Goal: Task Accomplishment & Management: Manage account settings

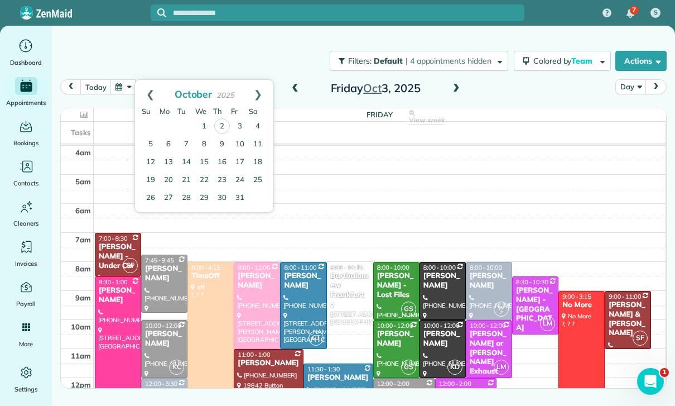
scroll to position [88, 0]
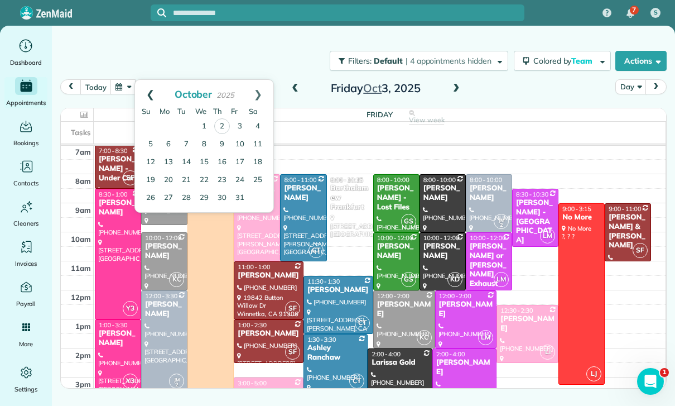
click at [145, 93] on link "Prev" at bounding box center [150, 94] width 31 height 28
click at [240, 179] on link "26" at bounding box center [240, 180] width 18 height 18
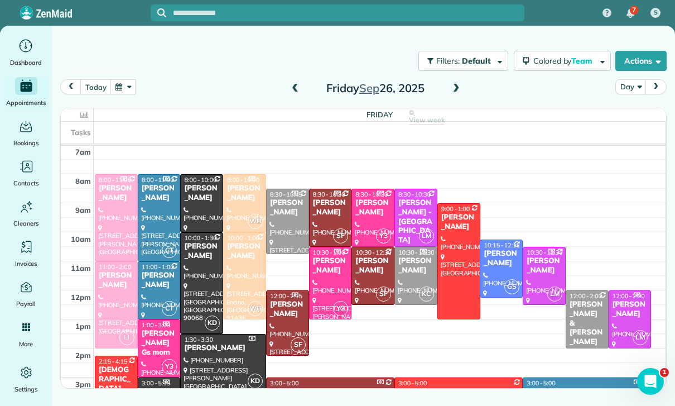
click at [456, 88] on span at bounding box center [456, 89] width 12 height 10
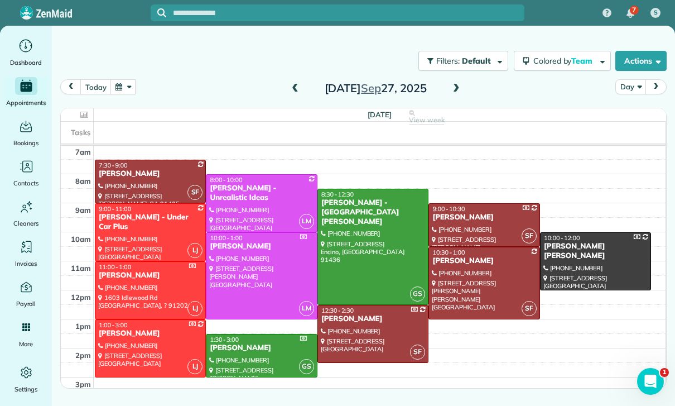
click at [242, 346] on div "Ramzi Calife" at bounding box center [261, 347] width 104 height 9
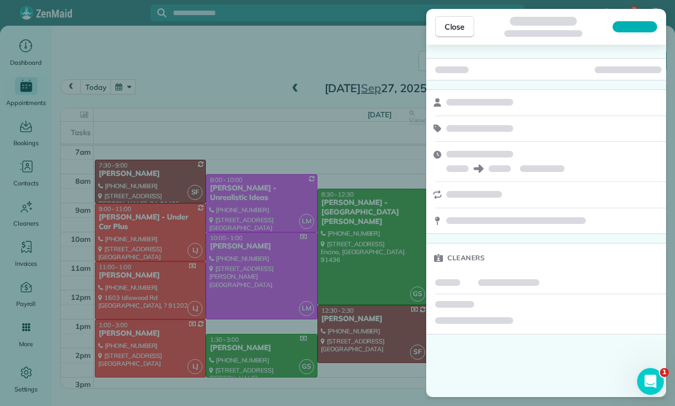
click at [571, 352] on div "Cleaners" at bounding box center [546, 221] width 240 height 352
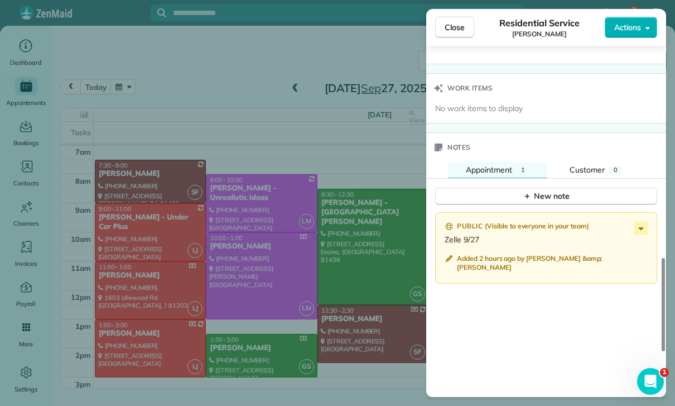
scroll to position [876, 0]
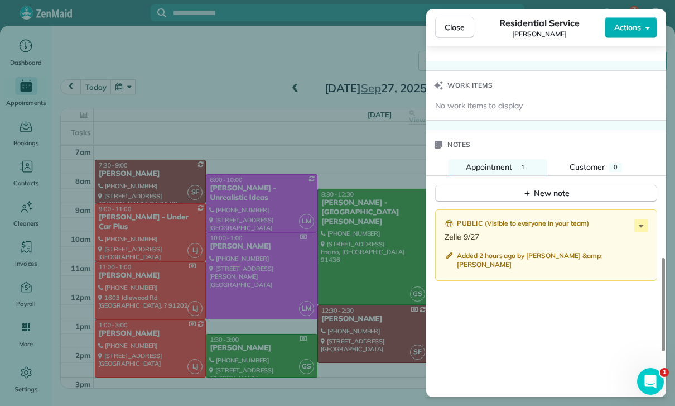
click at [349, 349] on div "Close Residential Service Ramzi Calife Actions Status Confirmed Ramzi Calife · …" at bounding box center [337, 203] width 675 height 406
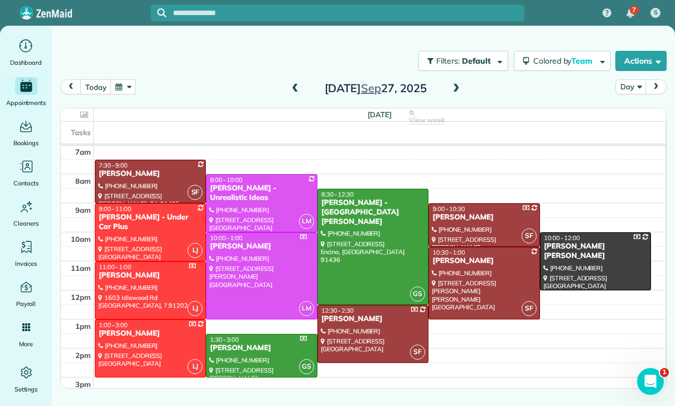
click at [131, 90] on button "button" at bounding box center [123, 86] width 26 height 15
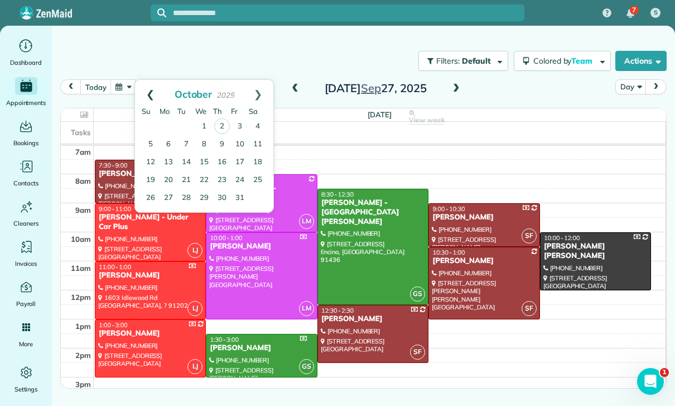
click at [149, 93] on link "Prev" at bounding box center [150, 94] width 31 height 28
click at [169, 165] on link "15" at bounding box center [169, 162] width 18 height 18
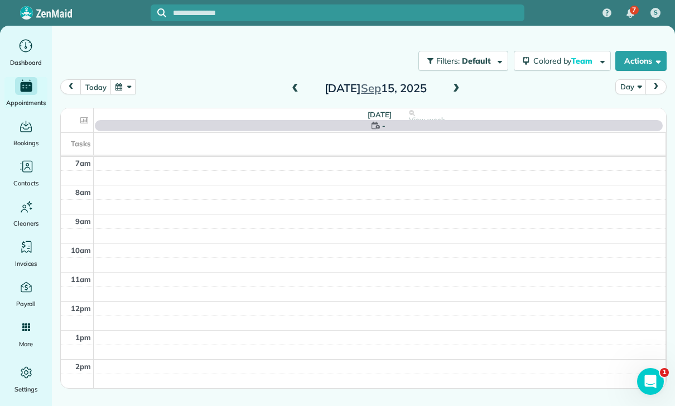
scroll to position [88, 0]
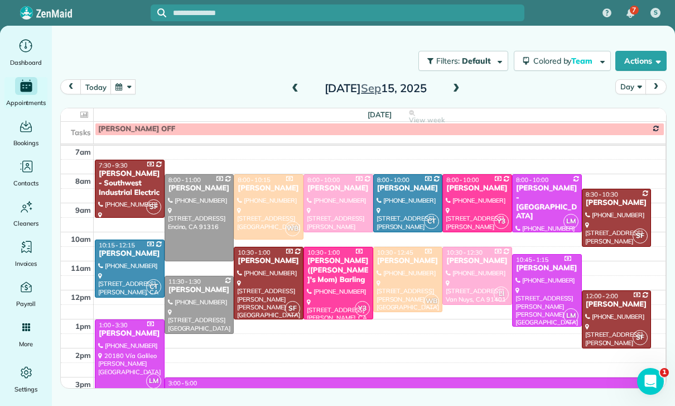
click at [200, 302] on div at bounding box center [199, 304] width 69 height 57
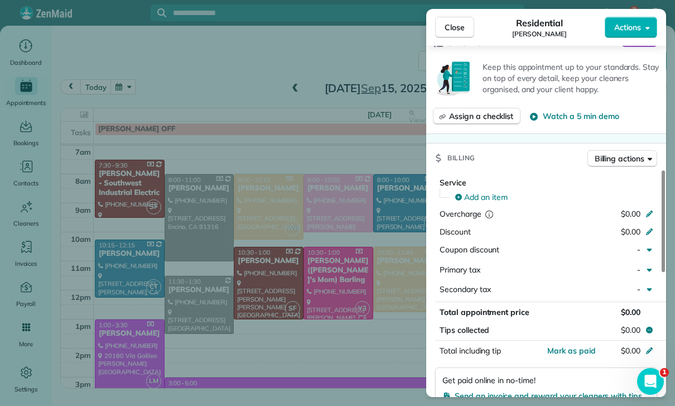
scroll to position [497, 0]
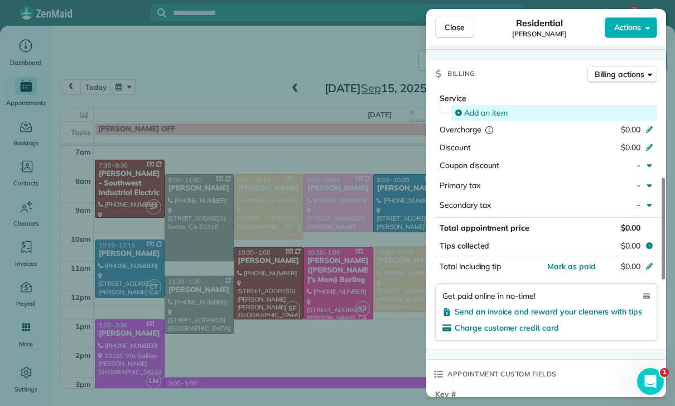
click at [487, 109] on span "Add an item" at bounding box center [486, 112] width 44 height 11
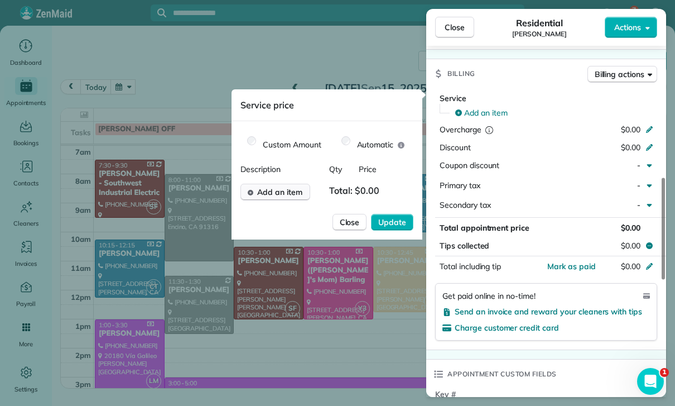
click at [280, 197] on button "Add an item" at bounding box center [275, 192] width 70 height 17
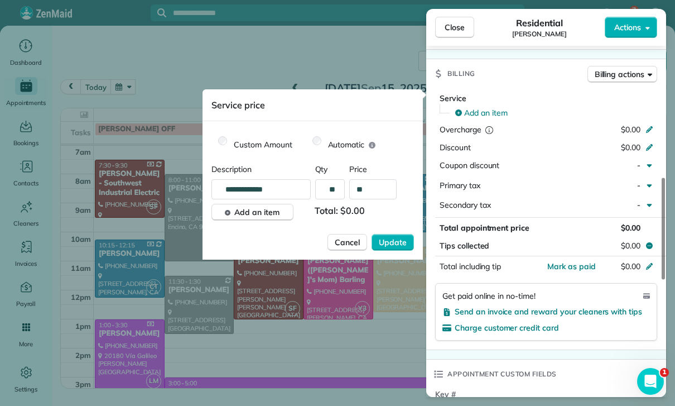
click at [376, 192] on input "**" at bounding box center [372, 189] width 47 height 20
type input "****"
click at [393, 239] on span "Update" at bounding box center [393, 242] width 28 height 11
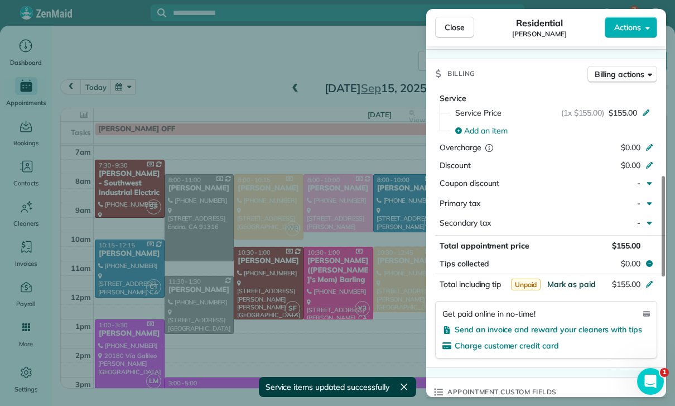
click at [568, 281] on span "Mark as paid" at bounding box center [571, 284] width 49 height 10
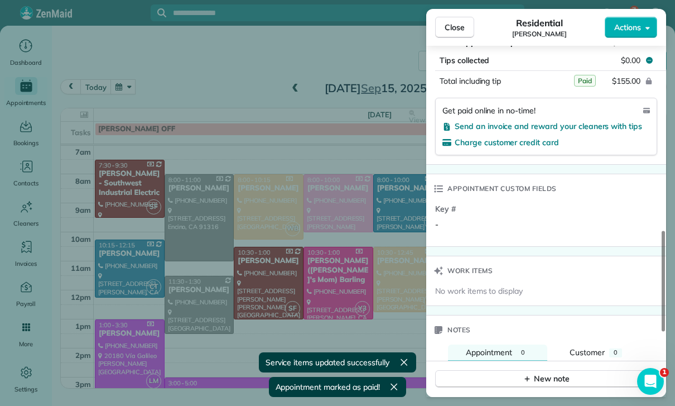
scroll to position [841, 0]
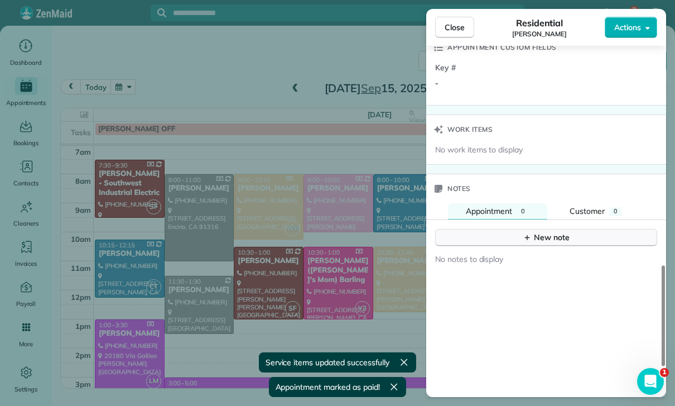
click at [549, 232] on div "New note" at bounding box center [546, 238] width 47 height 12
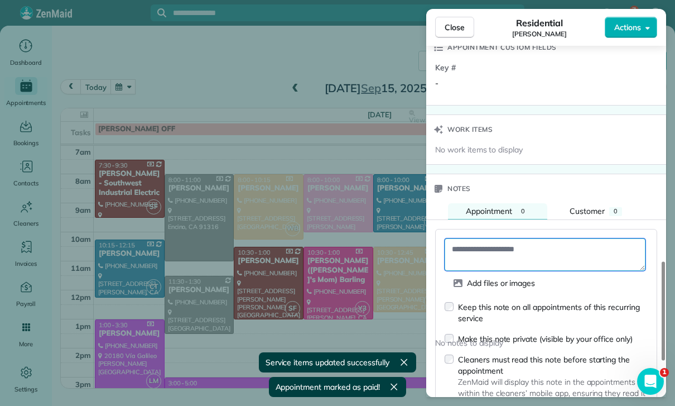
click at [494, 248] on textarea at bounding box center [545, 254] width 201 height 32
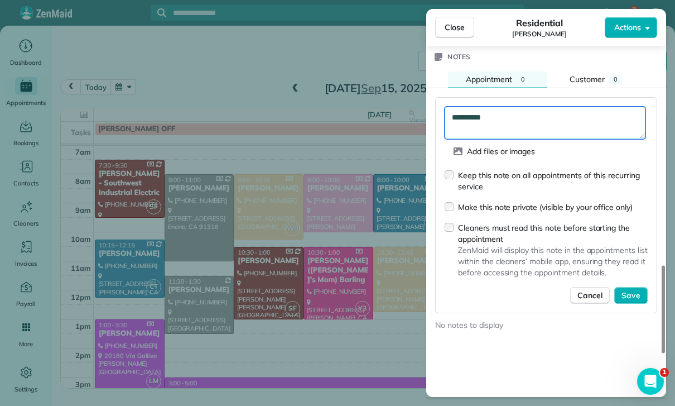
scroll to position [975, 0]
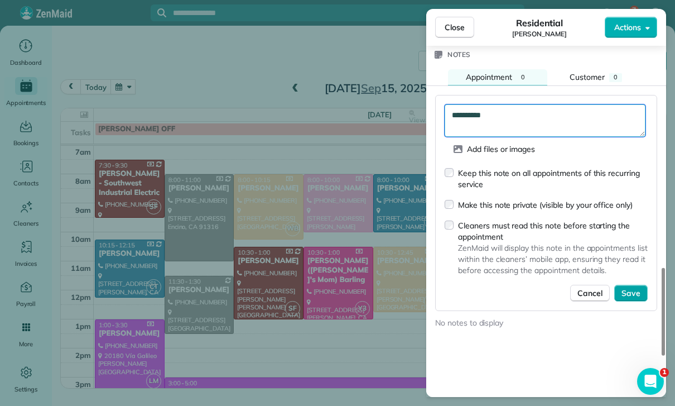
type textarea "**********"
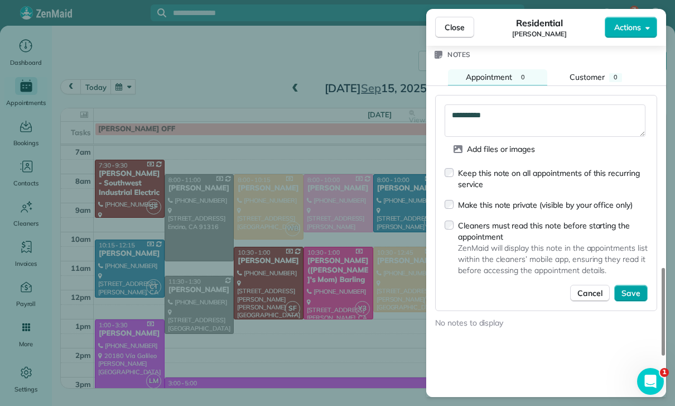
click at [630, 289] on span "Save" at bounding box center [630, 292] width 19 height 11
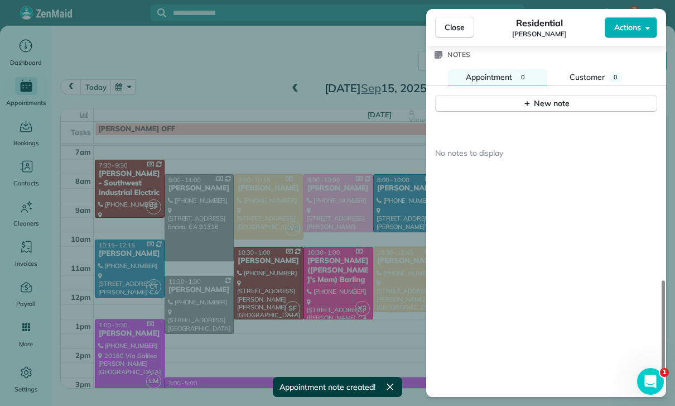
scroll to position [958, 0]
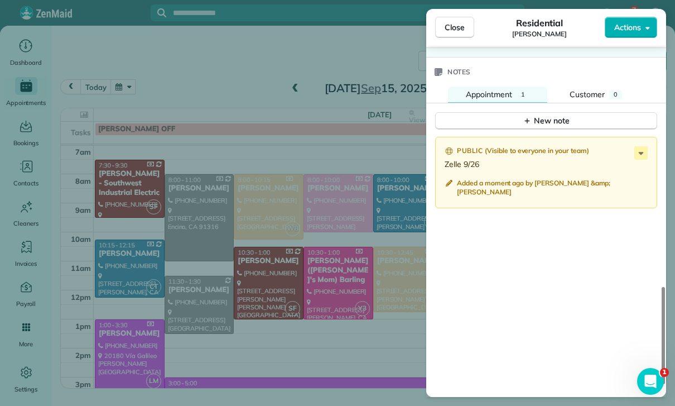
click at [259, 297] on div "Close Residential Helen Krieger Actions Status Confirmed Helen Krieger · Open p…" at bounding box center [337, 203] width 675 height 406
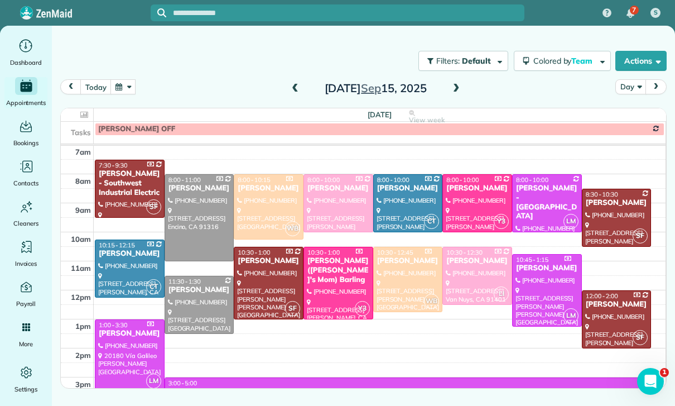
click at [123, 89] on button "button" at bounding box center [123, 86] width 26 height 15
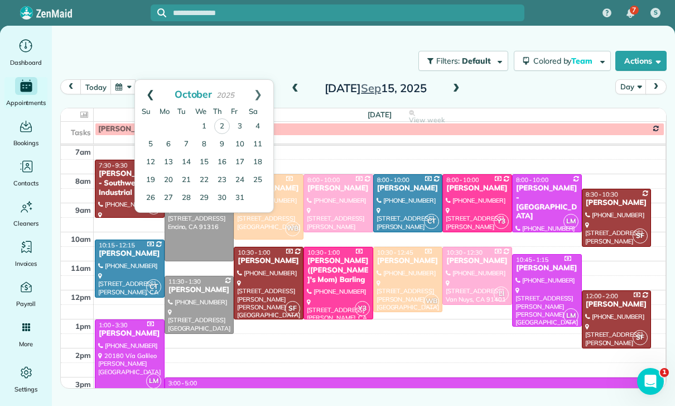
click at [146, 95] on link "Prev" at bounding box center [150, 94] width 31 height 28
click at [239, 123] on link "5" at bounding box center [240, 126] width 18 height 18
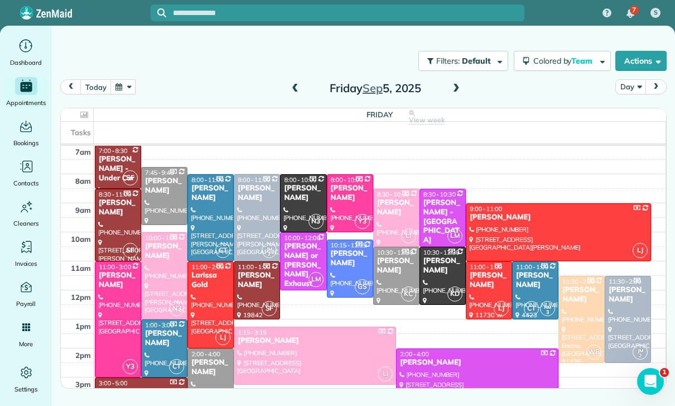
scroll to position [88, 0]
click at [211, 375] on div "Mykell Bates" at bounding box center [211, 367] width 40 height 19
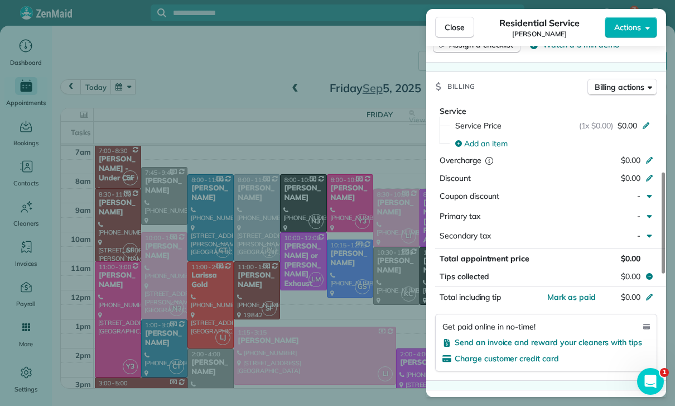
scroll to position [479, 0]
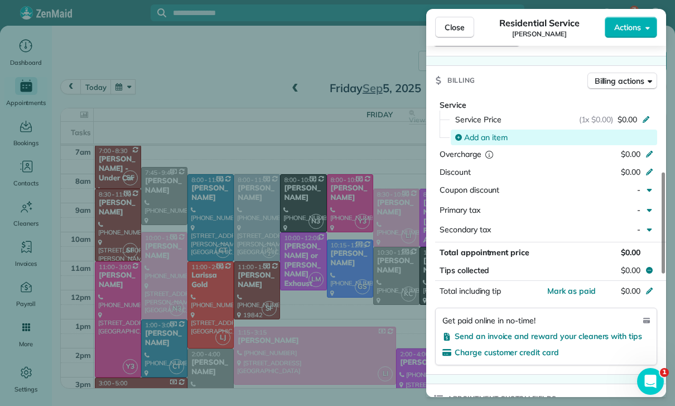
click at [486, 138] on span "Add an item" at bounding box center [486, 137] width 44 height 11
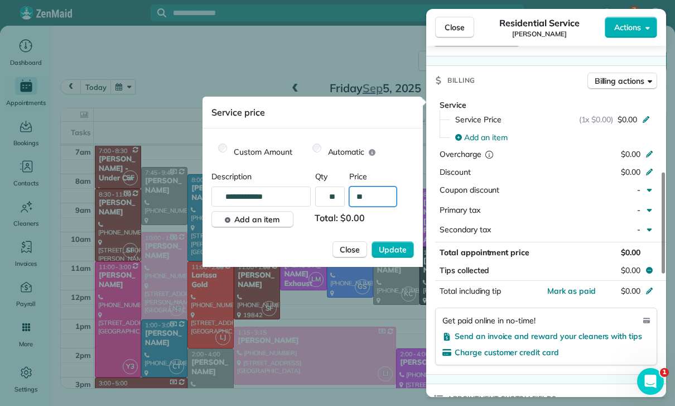
click at [382, 197] on input "**" at bounding box center [372, 196] width 47 height 20
type input "****"
click at [387, 252] on span "Update" at bounding box center [393, 249] width 28 height 11
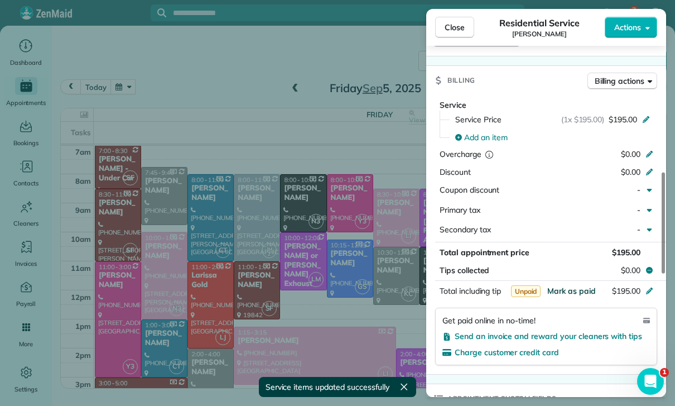
click at [566, 291] on span "Mark as paid" at bounding box center [571, 291] width 49 height 10
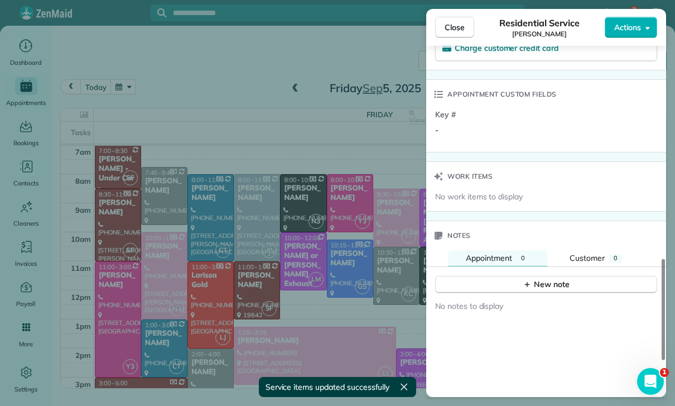
scroll to position [809, 0]
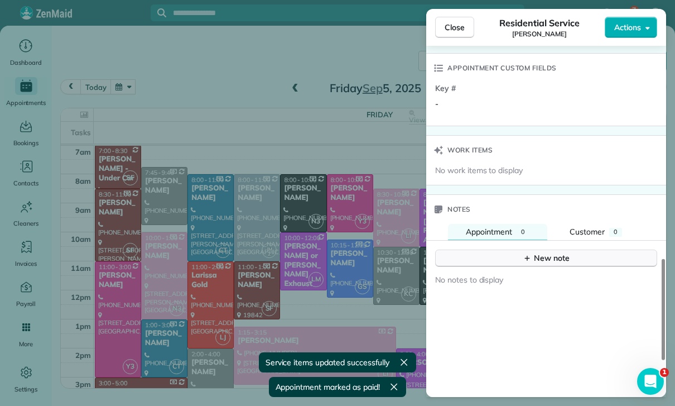
click at [546, 252] on div "New note" at bounding box center [546, 258] width 47 height 12
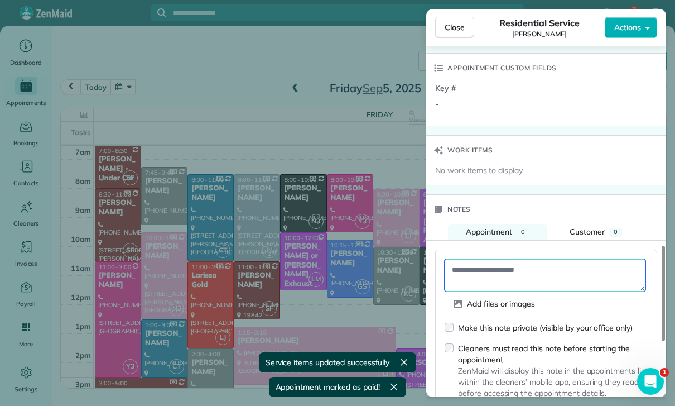
click at [479, 267] on textarea at bounding box center [545, 275] width 201 height 32
paste textarea "**********"
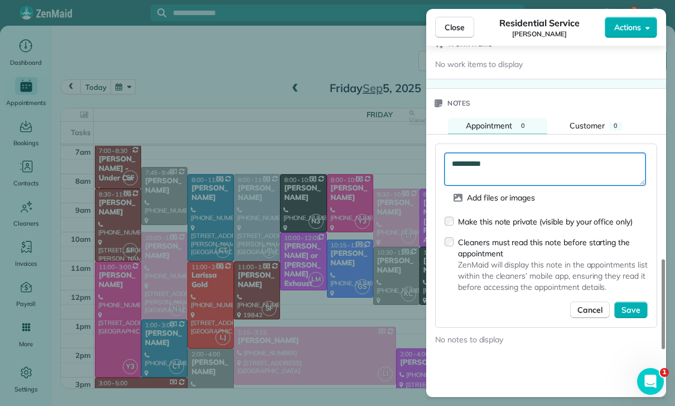
scroll to position [922, 0]
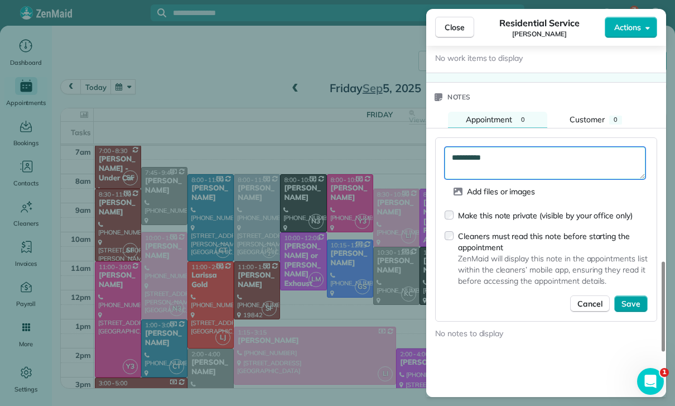
type textarea "**********"
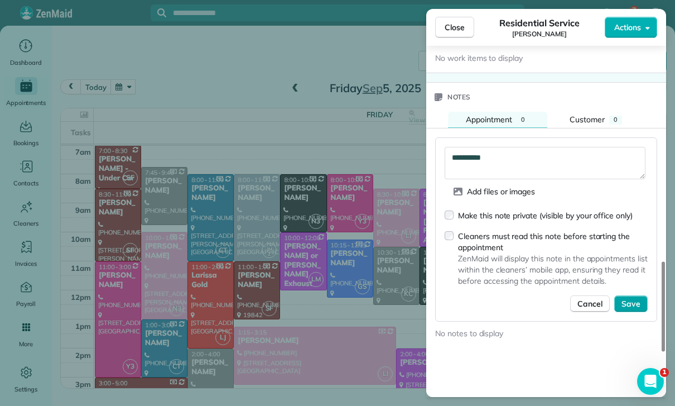
click at [629, 298] on span "Save" at bounding box center [630, 303] width 19 height 11
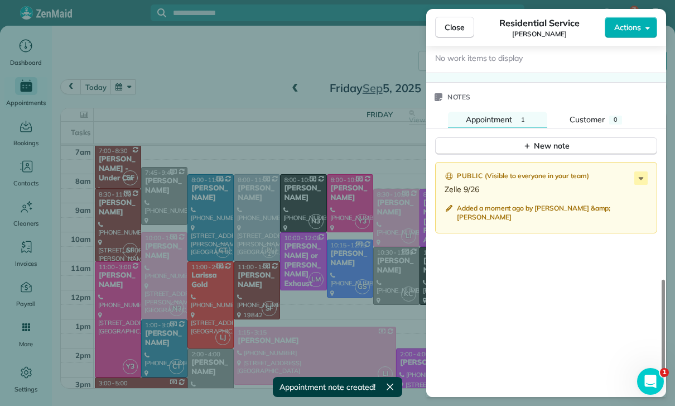
click at [270, 298] on div "Close Residential Service Mykell Bates Actions Status Confirmed Mykell Bates · …" at bounding box center [337, 203] width 675 height 406
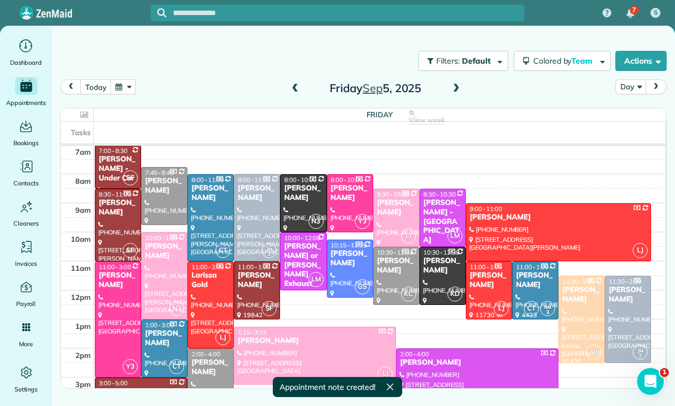
click at [128, 88] on button "button" at bounding box center [123, 86] width 26 height 15
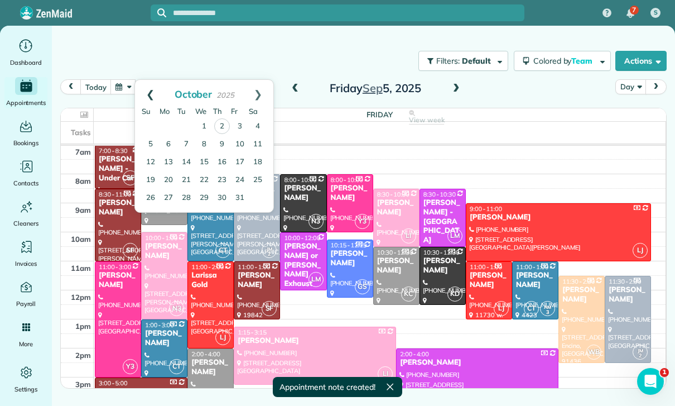
click at [144, 91] on link "Prev" at bounding box center [150, 94] width 31 height 28
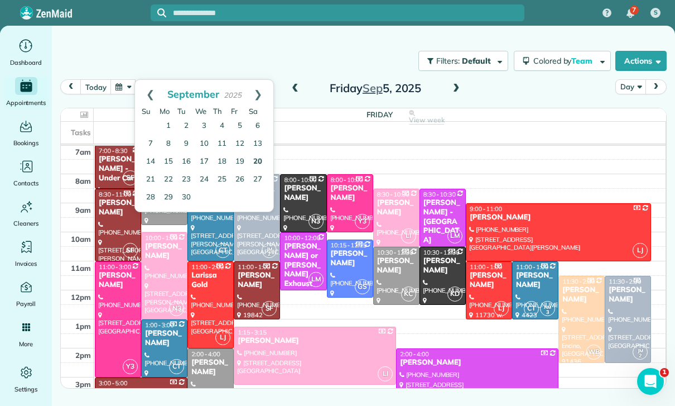
click at [256, 162] on link "20" at bounding box center [258, 162] width 18 height 18
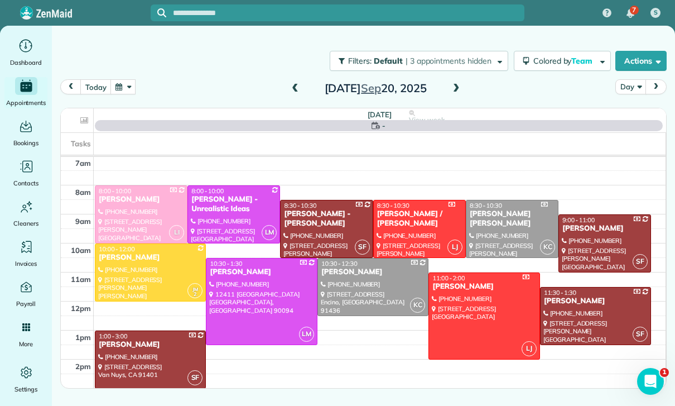
scroll to position [88, 0]
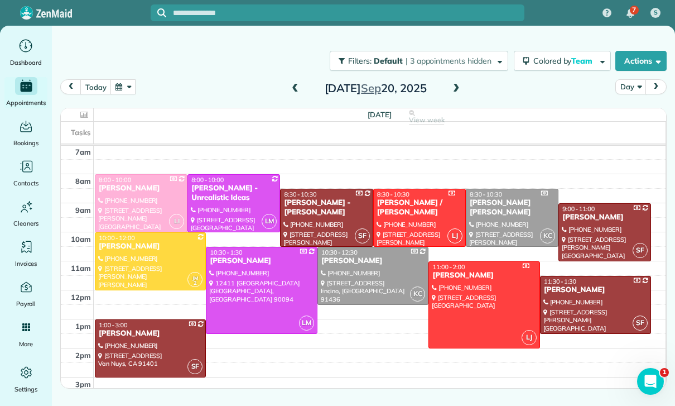
click at [141, 258] on div at bounding box center [150, 261] width 110 height 57
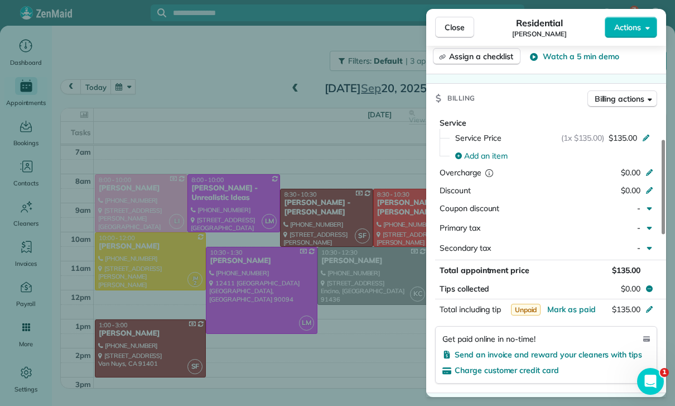
scroll to position [490, 0]
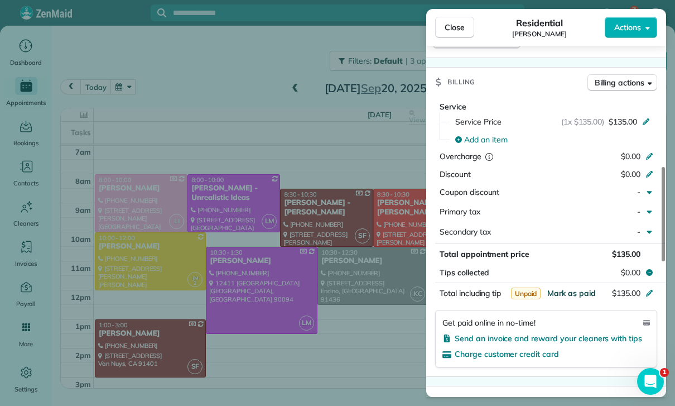
click at [571, 288] on span "Mark as paid" at bounding box center [571, 293] width 49 height 10
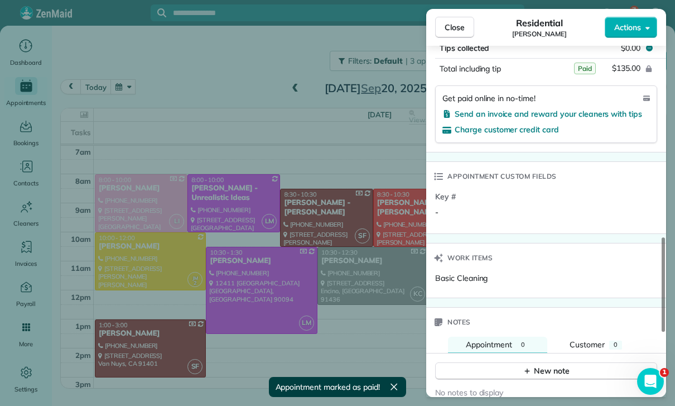
scroll to position [838, 0]
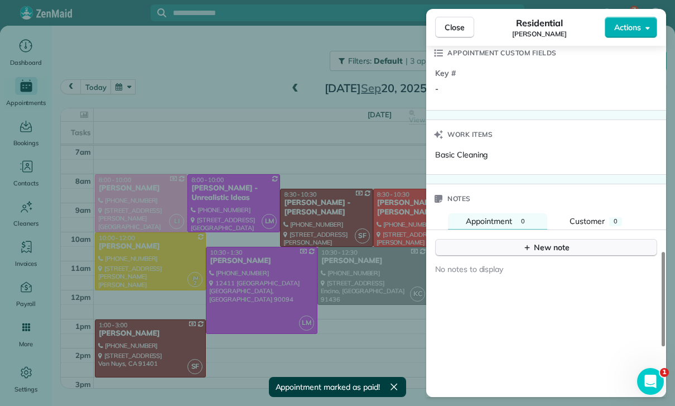
click at [535, 248] on button "New note" at bounding box center [546, 247] width 222 height 17
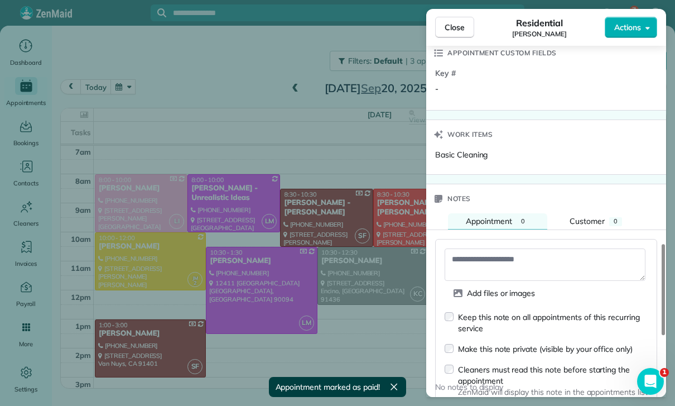
click at [494, 256] on textarea at bounding box center [545, 264] width 201 height 32
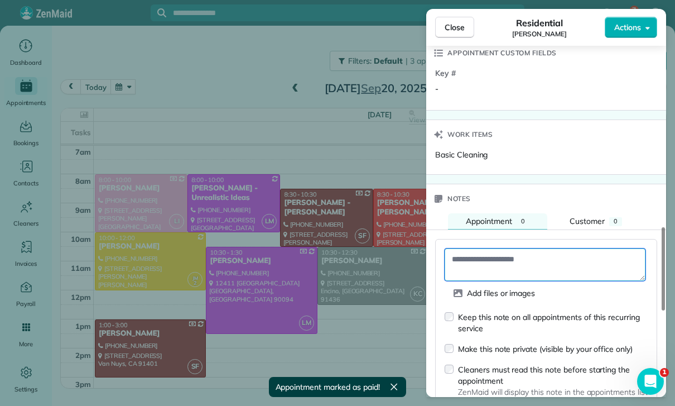
paste textarea "**********"
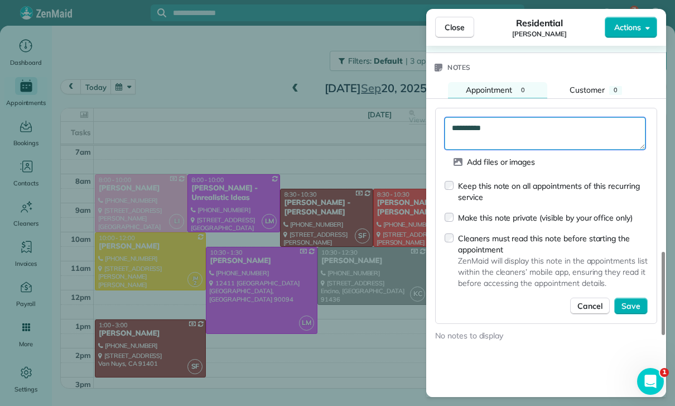
scroll to position [1059, 0]
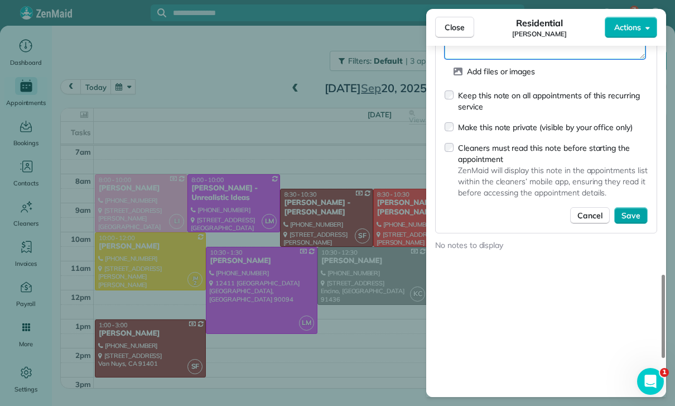
type textarea "**********"
click at [636, 210] on span "Save" at bounding box center [630, 215] width 19 height 11
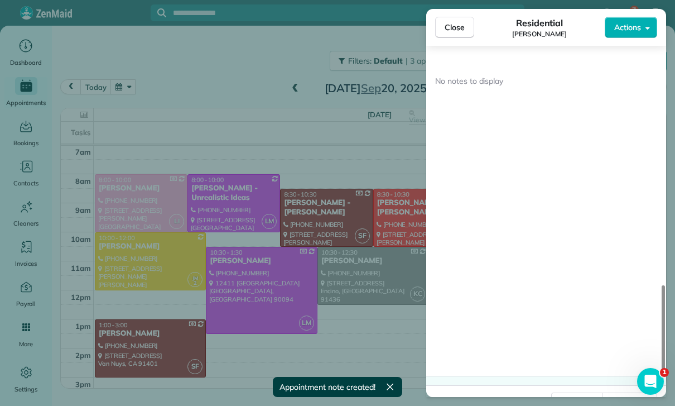
scroll to position [1048, 0]
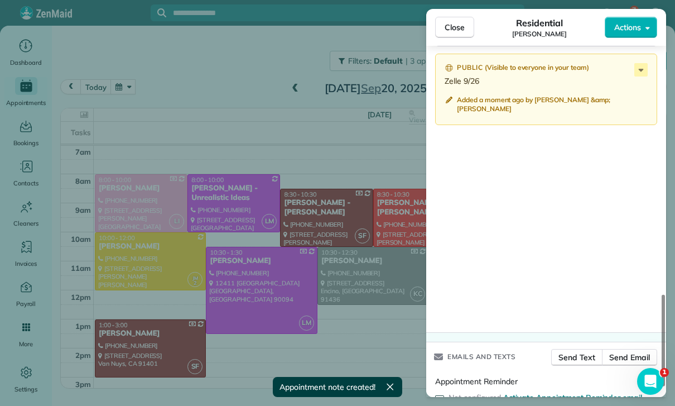
click at [212, 243] on div "Close Residential Scott Kaufman Actions Status Yet to Confirm Scott Kaufman · O…" at bounding box center [337, 203] width 675 height 406
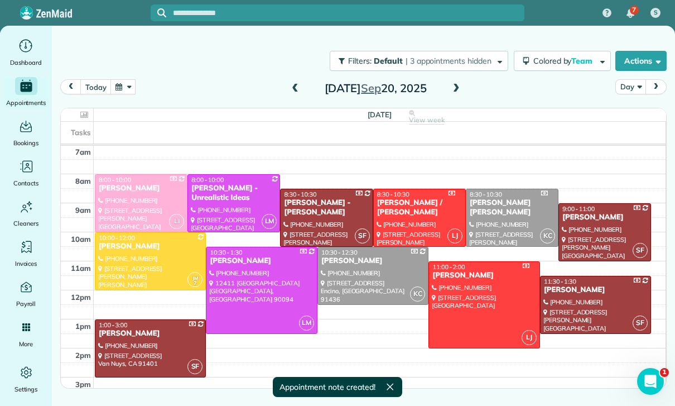
click at [124, 94] on button "button" at bounding box center [123, 86] width 26 height 15
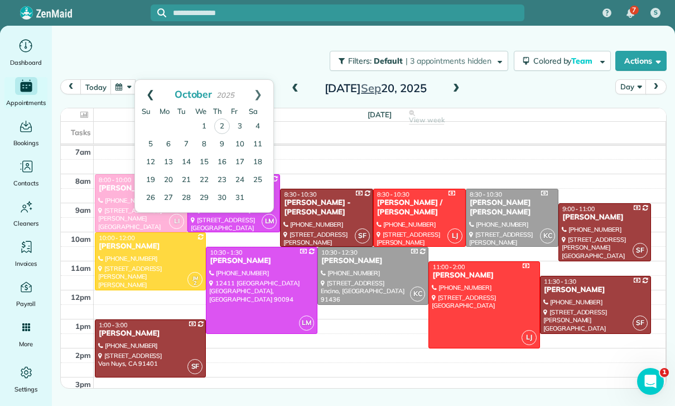
click at [143, 92] on link "Prev" at bounding box center [150, 94] width 31 height 28
click at [219, 180] on link "25" at bounding box center [222, 180] width 18 height 18
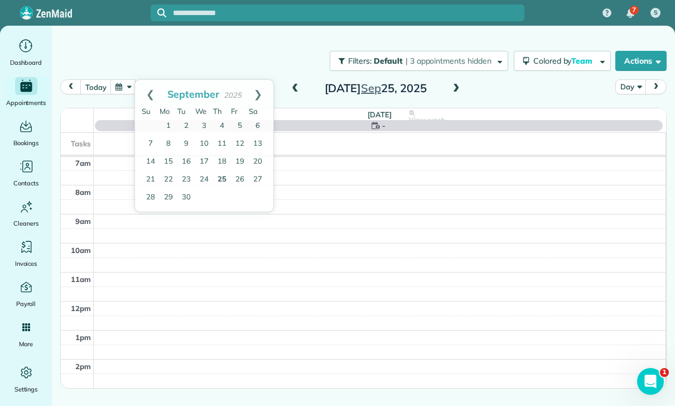
scroll to position [88, 0]
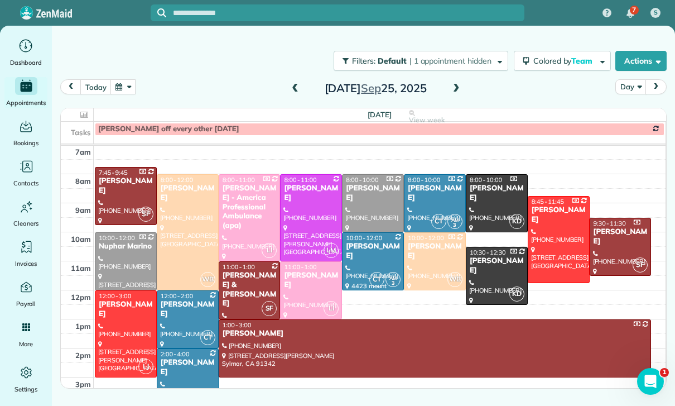
click at [369, 266] on div at bounding box center [373, 261] width 61 height 57
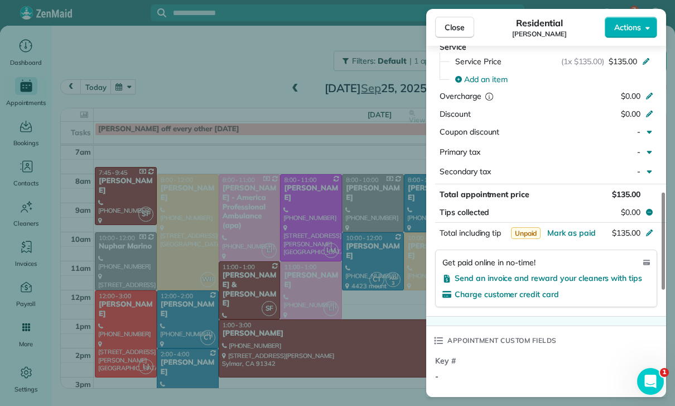
scroll to position [609, 0]
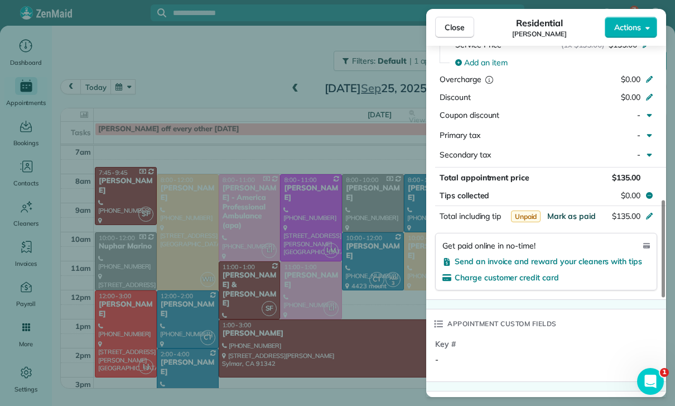
click at [572, 212] on span "Mark as paid" at bounding box center [571, 216] width 49 height 10
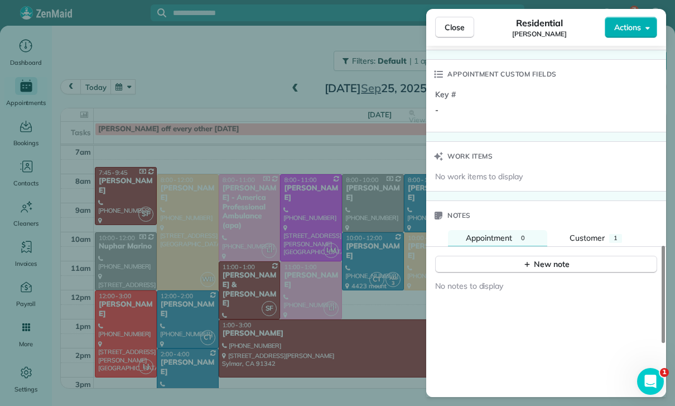
scroll to position [862, 0]
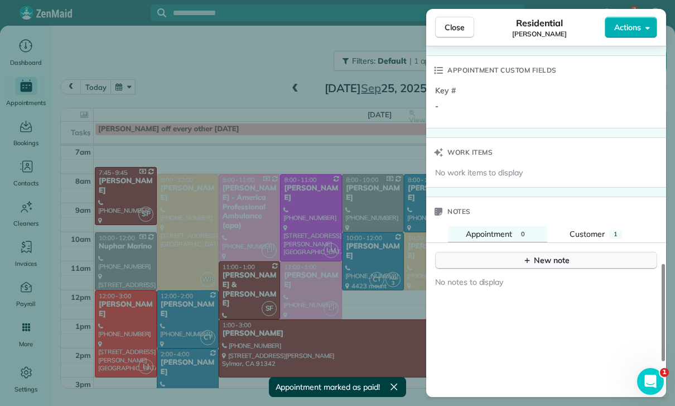
click at [498, 252] on button "New note" at bounding box center [546, 260] width 222 height 17
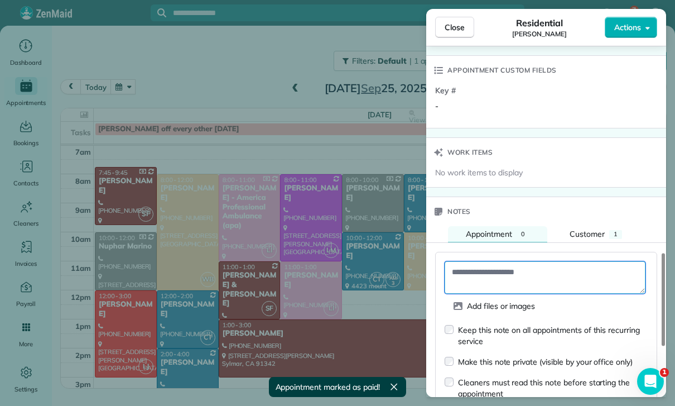
click at [467, 267] on textarea at bounding box center [545, 277] width 201 height 32
paste textarea "**********"
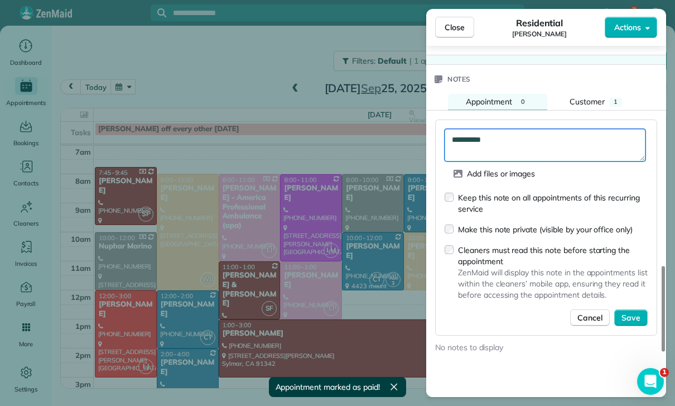
scroll to position [995, 0]
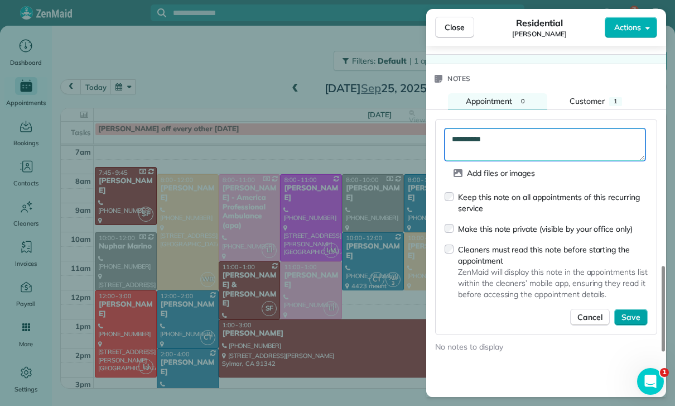
type textarea "**********"
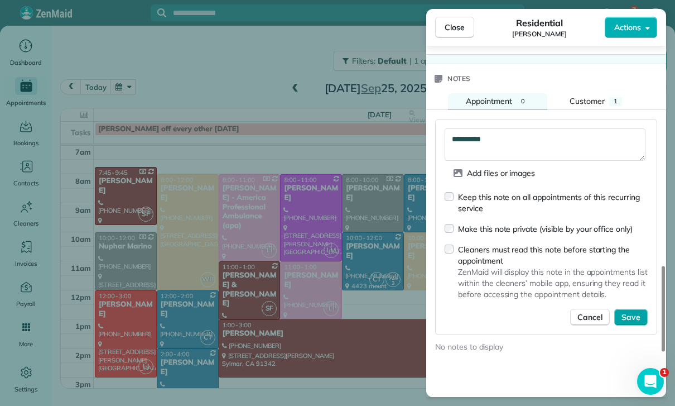
click at [644, 308] on button "Save" at bounding box center [630, 316] width 33 height 17
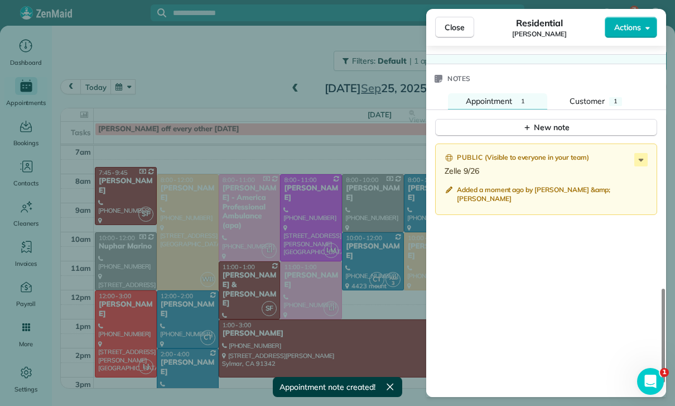
click at [326, 297] on div "Close Residential Sandra Tignor Actions Status Confirmed Sandra Tignor · Open p…" at bounding box center [337, 203] width 675 height 406
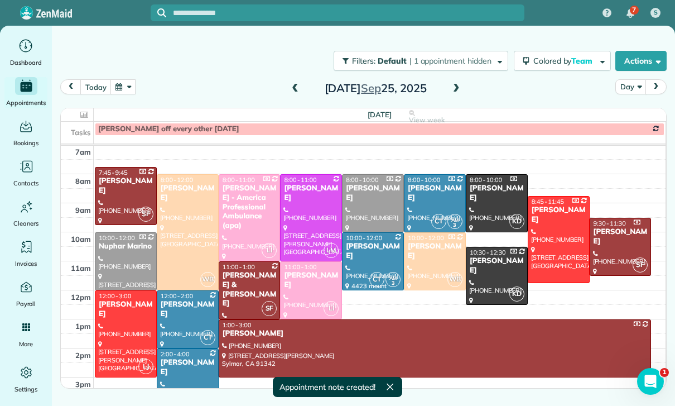
click at [456, 88] on span at bounding box center [456, 89] width 12 height 10
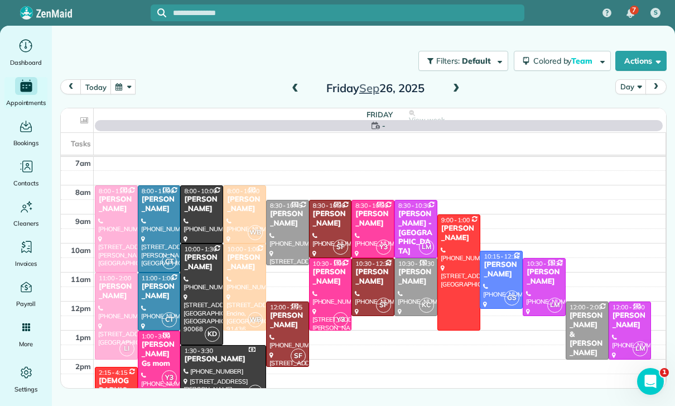
scroll to position [88, 0]
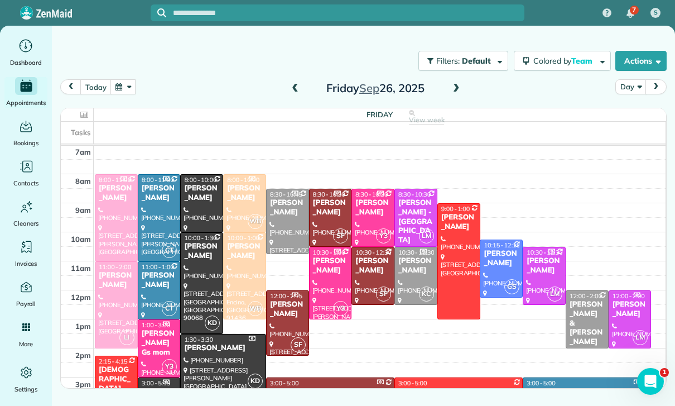
click at [119, 308] on div at bounding box center [116, 305] width 42 height 86
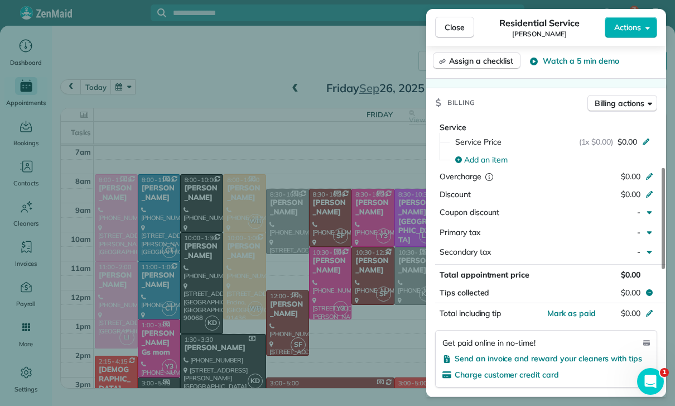
scroll to position [464, 0]
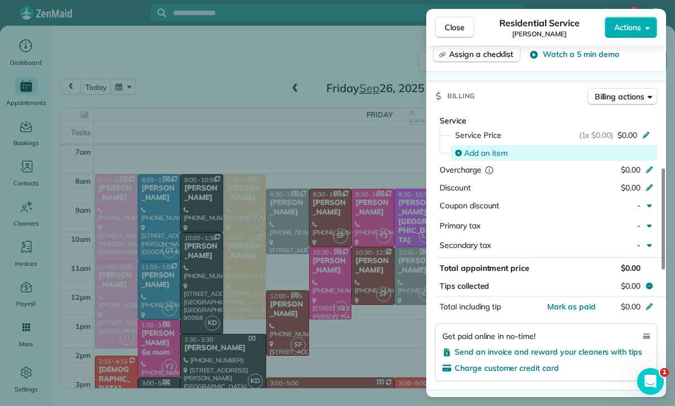
click at [494, 151] on span "Add an item" at bounding box center [486, 152] width 44 height 11
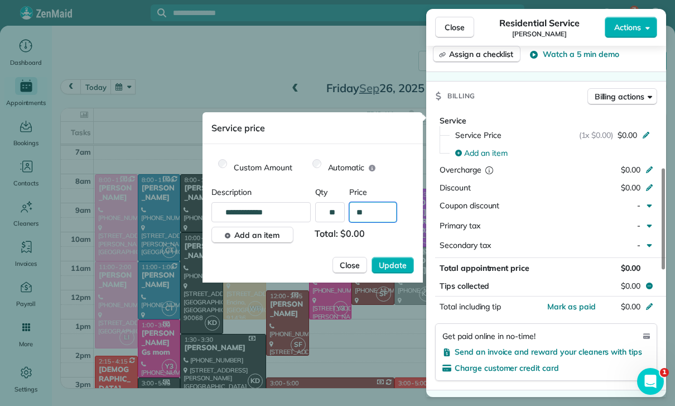
click at [375, 212] on input "**" at bounding box center [372, 212] width 47 height 20
type input "****"
click at [388, 261] on span "Update" at bounding box center [393, 264] width 28 height 11
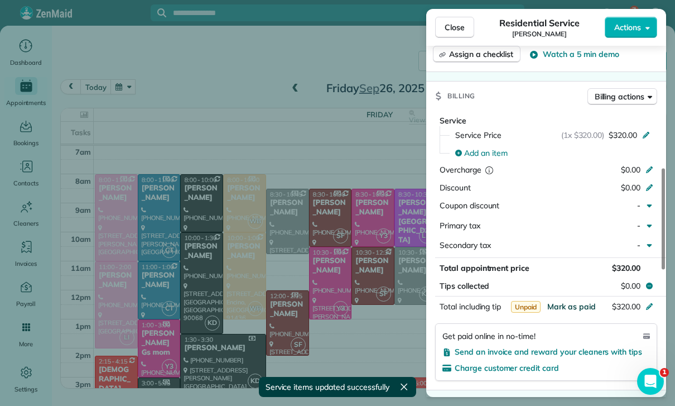
click at [573, 305] on span "Mark as paid" at bounding box center [571, 306] width 49 height 10
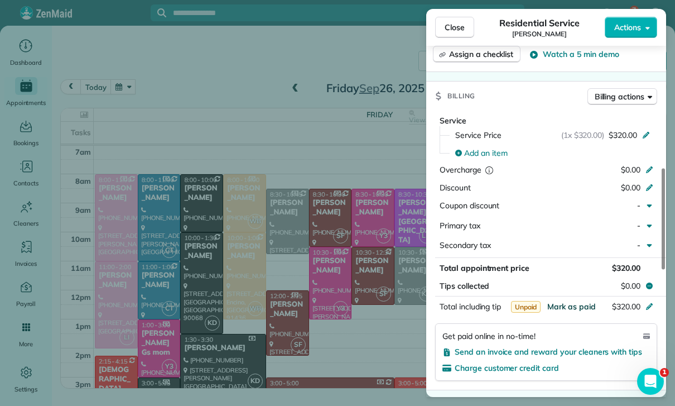
click at [567, 301] on span "Mark as paid" at bounding box center [571, 306] width 49 height 10
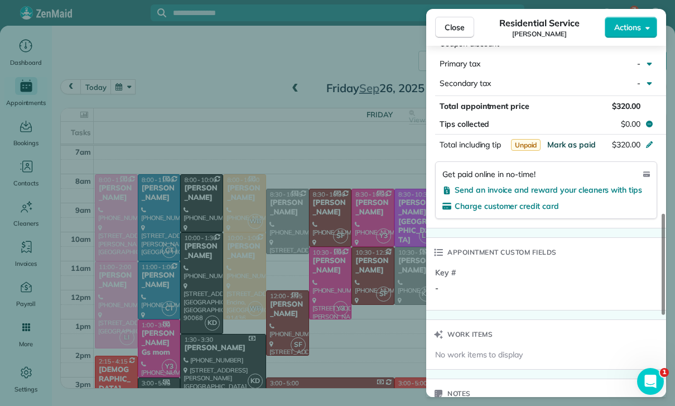
scroll to position [637, 0]
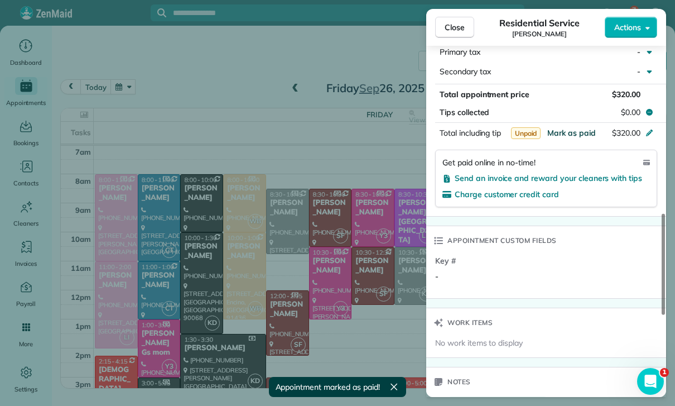
click at [575, 130] on span "Mark as paid" at bounding box center [571, 133] width 49 height 10
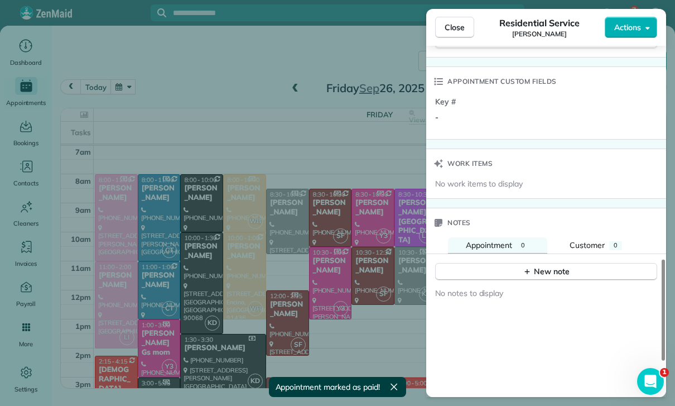
scroll to position [858, 0]
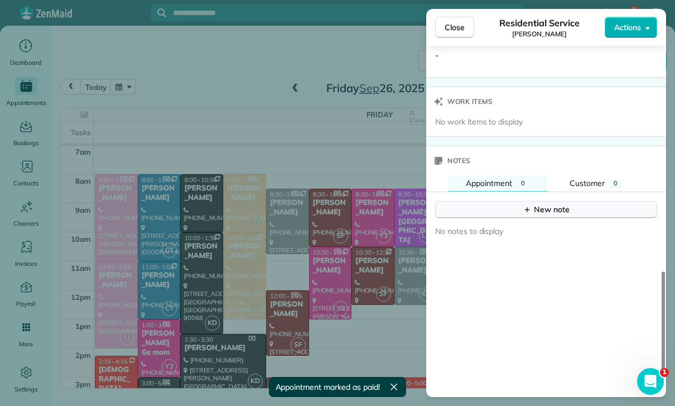
click at [552, 204] on div "New note" at bounding box center [546, 210] width 47 height 12
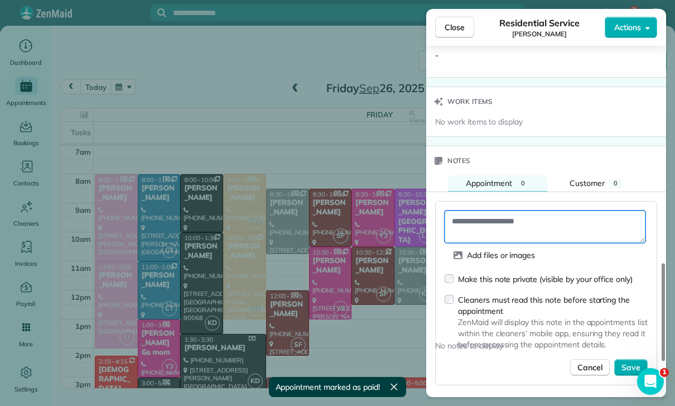
click at [489, 213] on textarea at bounding box center [545, 226] width 201 height 32
paste textarea "**********"
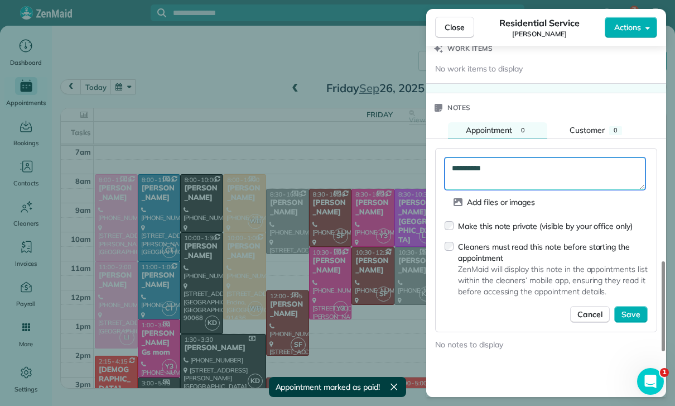
scroll to position [920, 0]
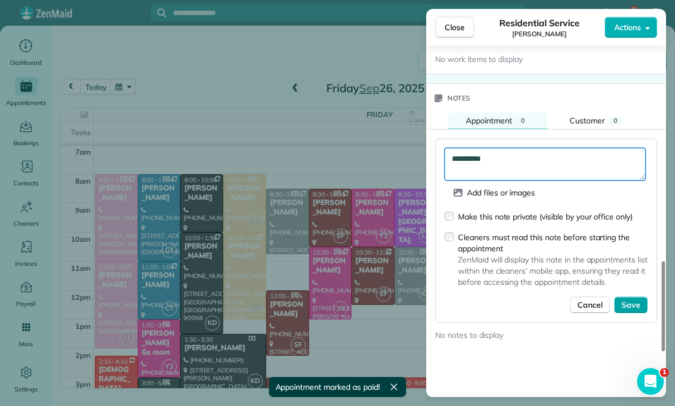
type textarea "**********"
click at [626, 300] on span "Save" at bounding box center [630, 304] width 19 height 11
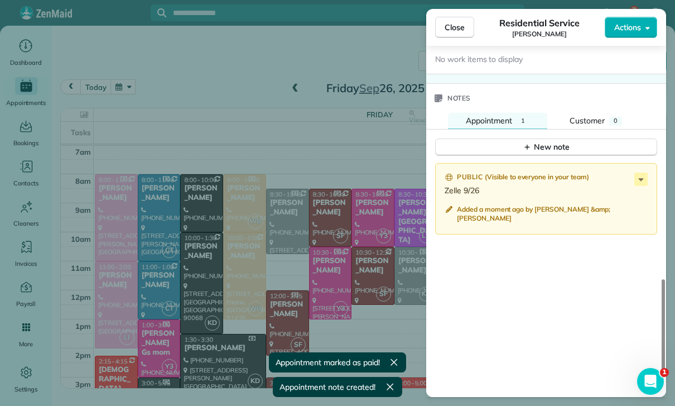
click at [162, 303] on div "Close Residential Service Sara Jafari Actions Status Confirmed Sara Jafari · Op…" at bounding box center [337, 203] width 675 height 406
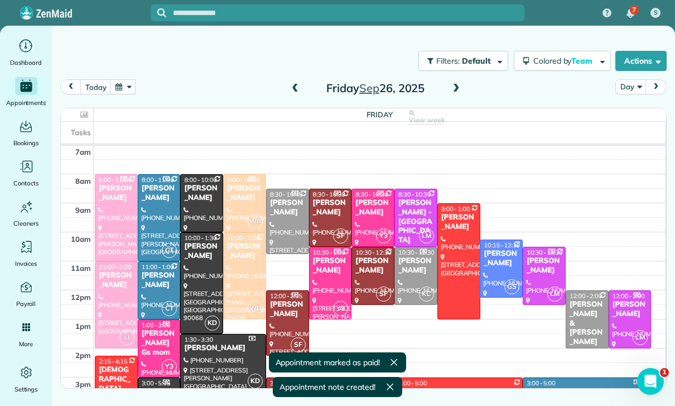
click at [162, 303] on div at bounding box center [337, 203] width 675 height 406
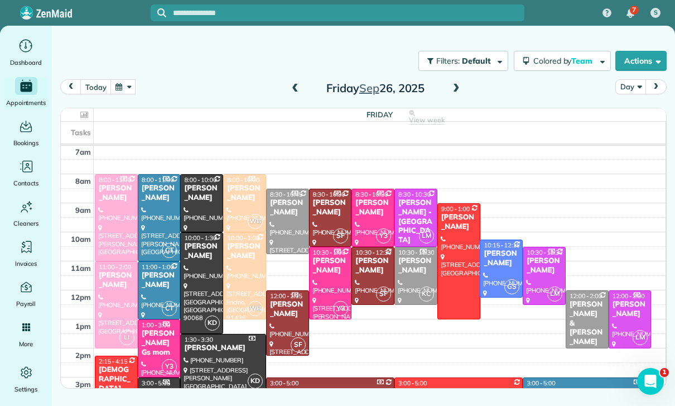
click at [155, 284] on div "Stephanie Blair Thompson" at bounding box center [159, 280] width 36 height 19
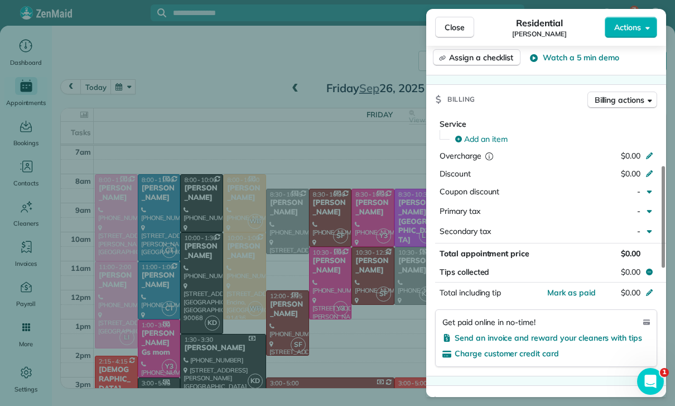
scroll to position [477, 0]
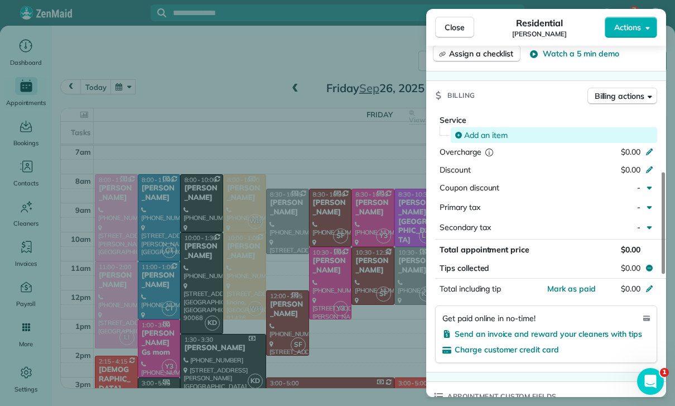
click at [484, 129] on span "Add an item" at bounding box center [486, 134] width 44 height 11
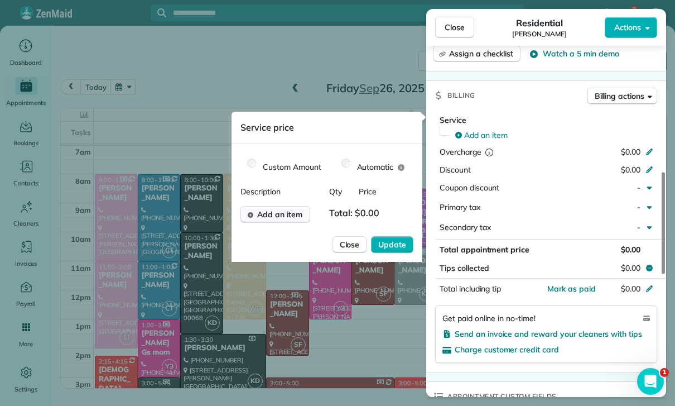
click at [279, 217] on span "Add an item" at bounding box center [279, 214] width 45 height 11
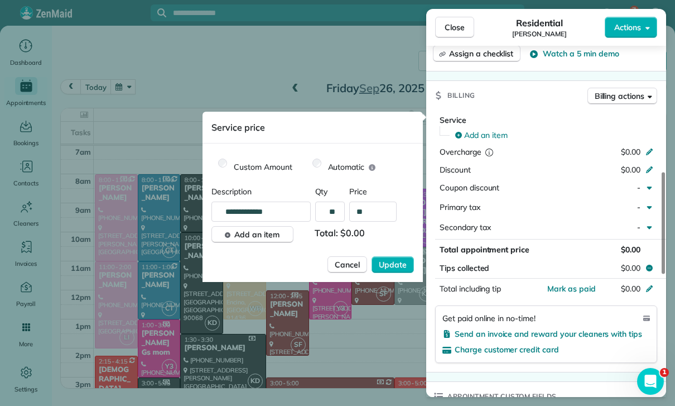
click at [382, 217] on input "**" at bounding box center [372, 211] width 47 height 20
type input "****"
click at [394, 266] on span "Update" at bounding box center [393, 264] width 28 height 11
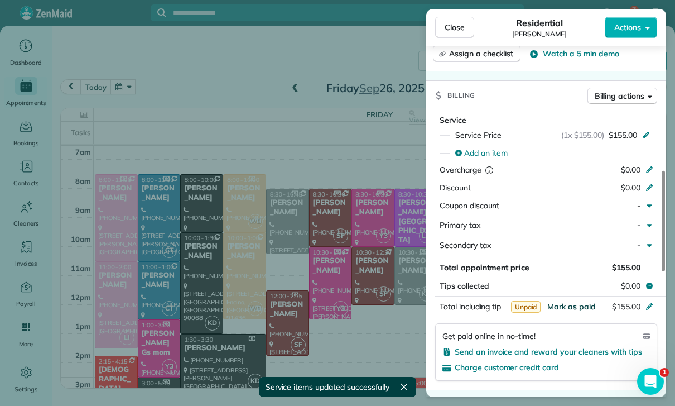
click at [570, 301] on span "Mark as paid" at bounding box center [571, 306] width 49 height 10
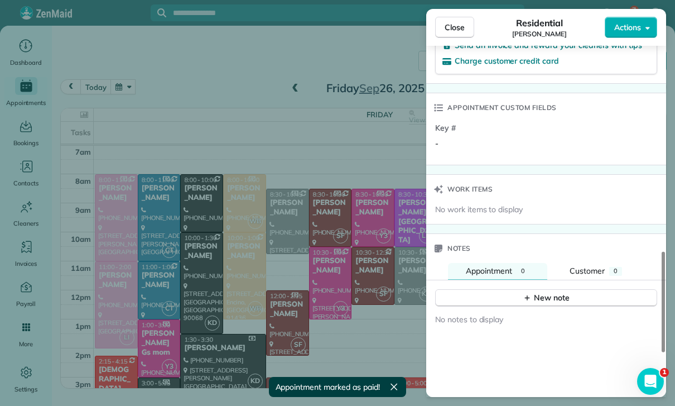
scroll to position [824, 0]
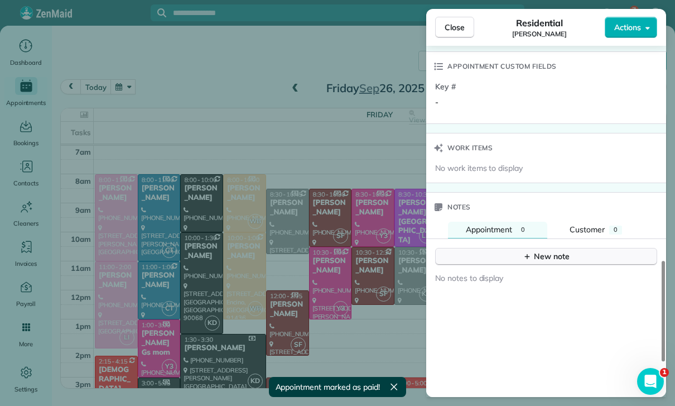
click at [544, 254] on div "New note" at bounding box center [546, 256] width 47 height 12
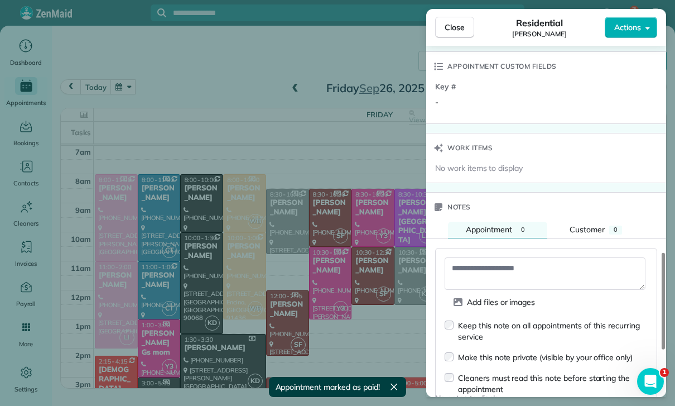
click at [503, 264] on textarea at bounding box center [545, 273] width 201 height 32
paste textarea "**********"
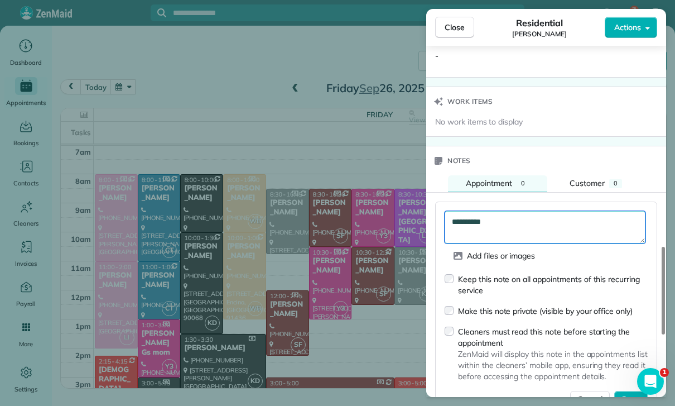
scroll to position [933, 0]
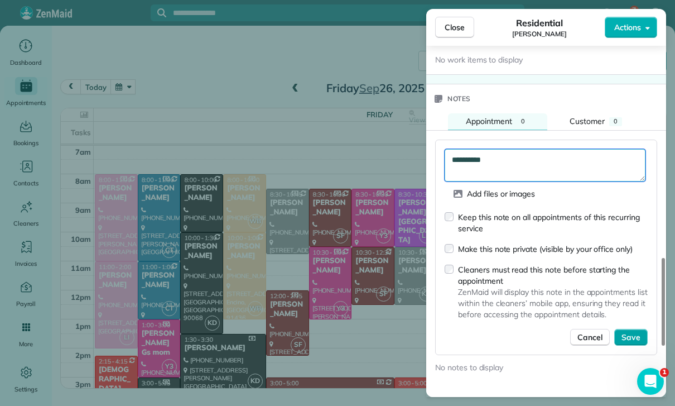
type textarea "**********"
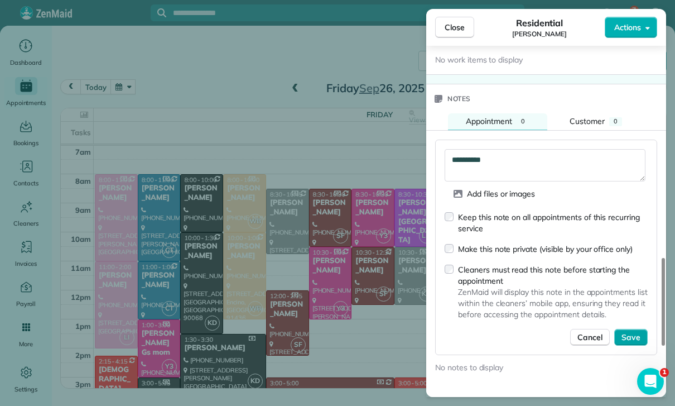
click at [633, 331] on span "Save" at bounding box center [630, 336] width 19 height 11
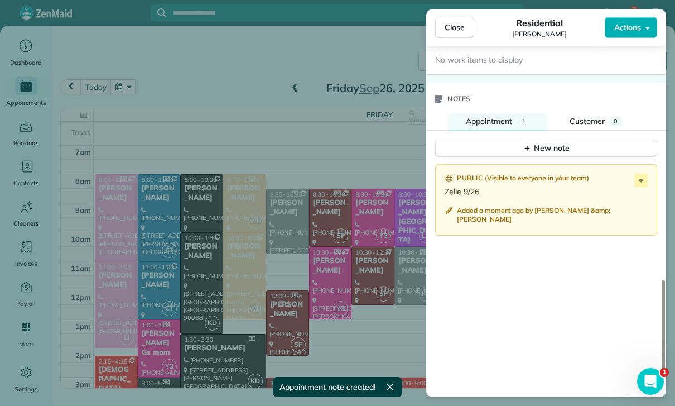
click at [228, 86] on div "Close Residential Stephanie Blair Thompson Actions Status Confirmed Stephanie B…" at bounding box center [337, 203] width 675 height 406
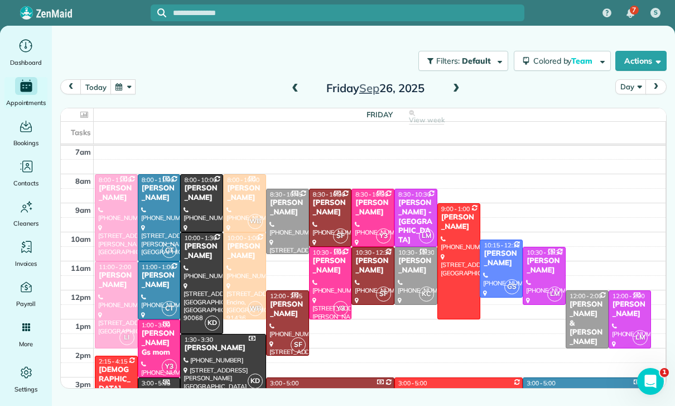
click at [124, 84] on button "button" at bounding box center [123, 86] width 26 height 15
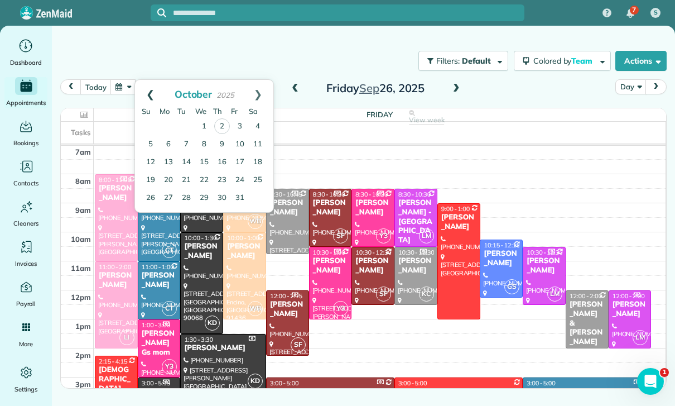
click at [152, 88] on link "Prev" at bounding box center [150, 94] width 31 height 28
click at [205, 161] on link "17" at bounding box center [204, 162] width 18 height 18
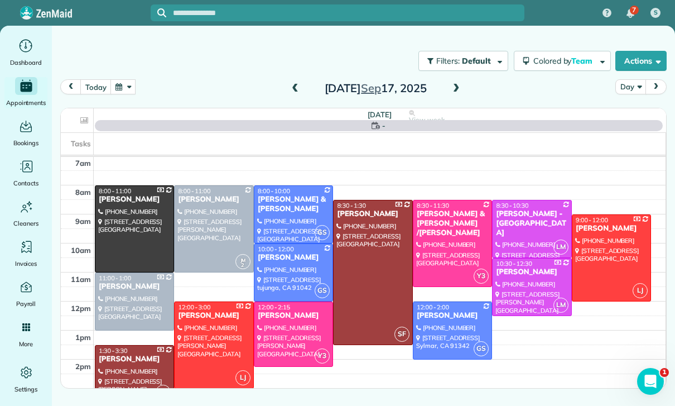
scroll to position [88, 0]
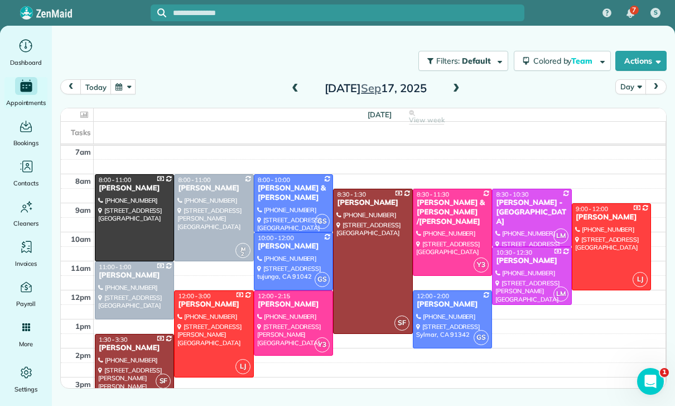
click at [600, 248] on div at bounding box center [611, 247] width 78 height 86
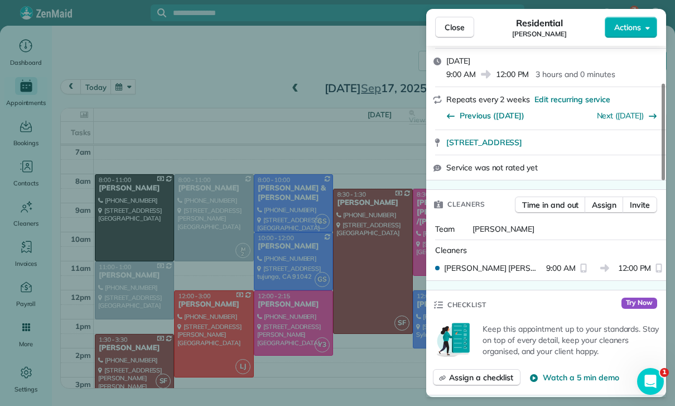
scroll to position [147, 0]
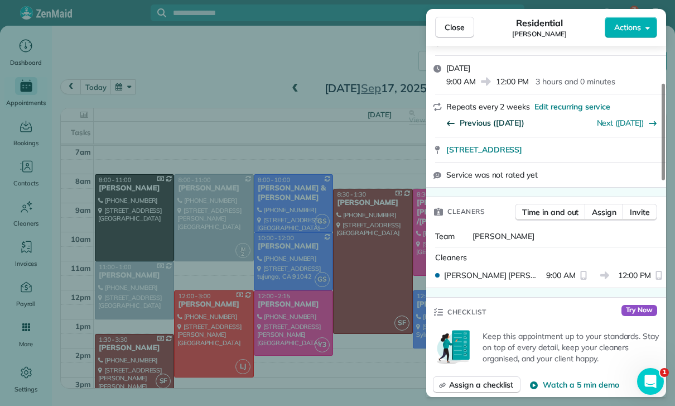
click at [474, 119] on span "Previous (Sep 03)" at bounding box center [492, 122] width 65 height 11
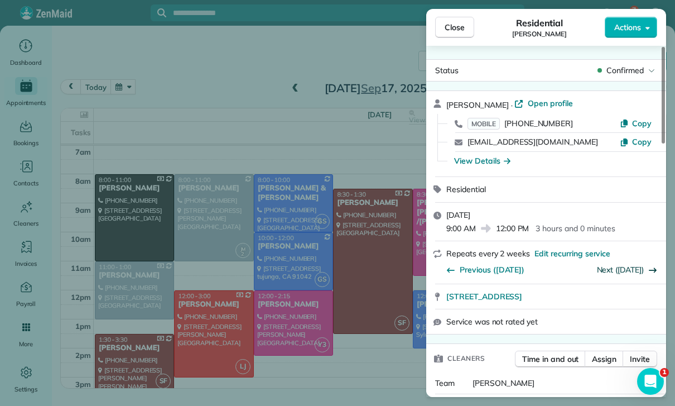
click at [629, 264] on link "Next (Sep 17)" at bounding box center [620, 269] width 47 height 10
click at [625, 264] on link "Next (Oct 01)" at bounding box center [620, 269] width 47 height 10
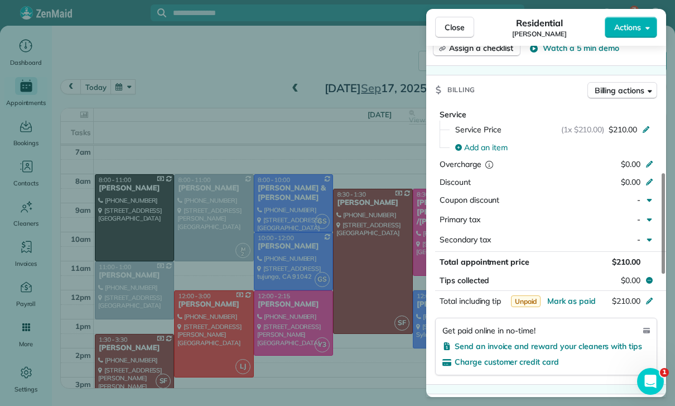
scroll to position [527, 0]
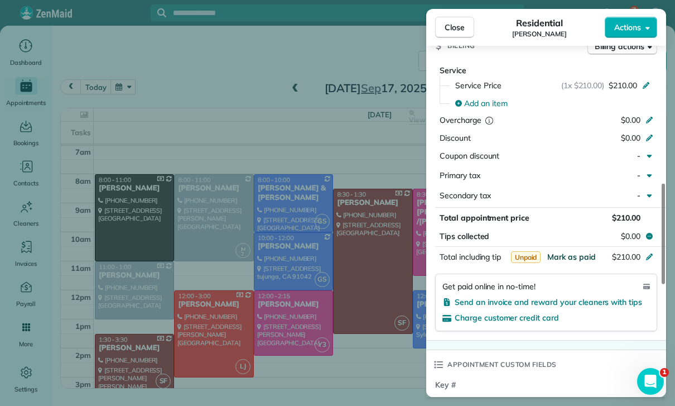
click at [561, 252] on span "Mark as paid" at bounding box center [571, 257] width 49 height 10
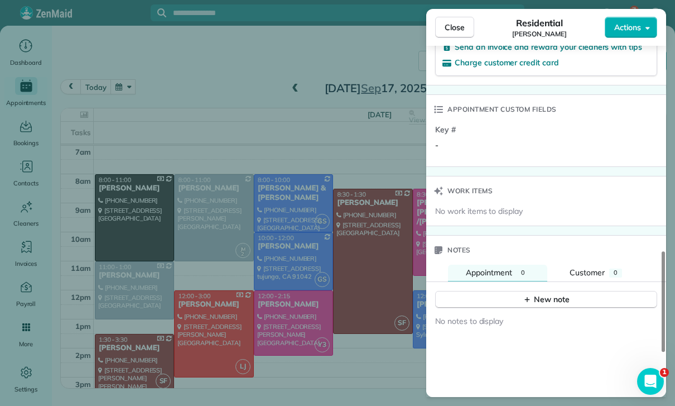
scroll to position [808, 0]
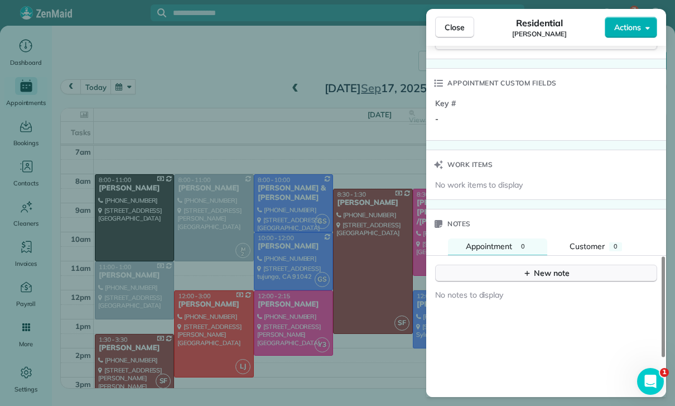
click at [537, 273] on div "New note" at bounding box center [546, 273] width 47 height 12
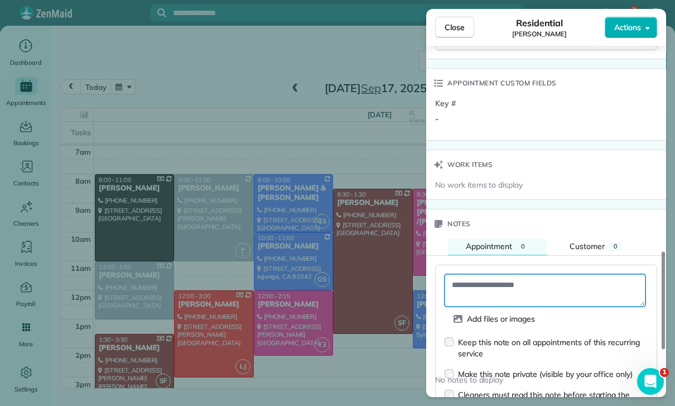
click at [501, 289] on textarea at bounding box center [545, 290] width 201 height 32
paste textarea "**********"
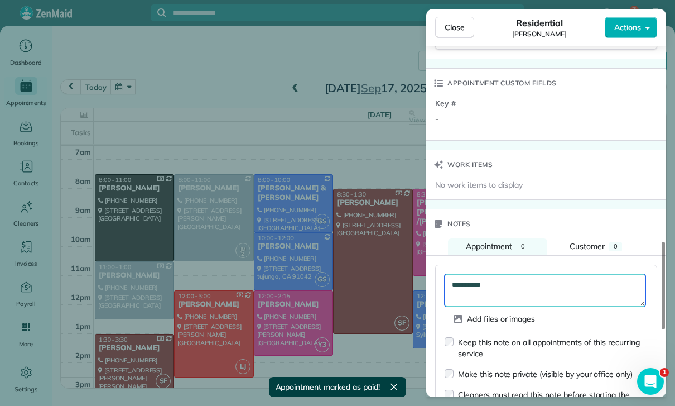
scroll to position [928, 0]
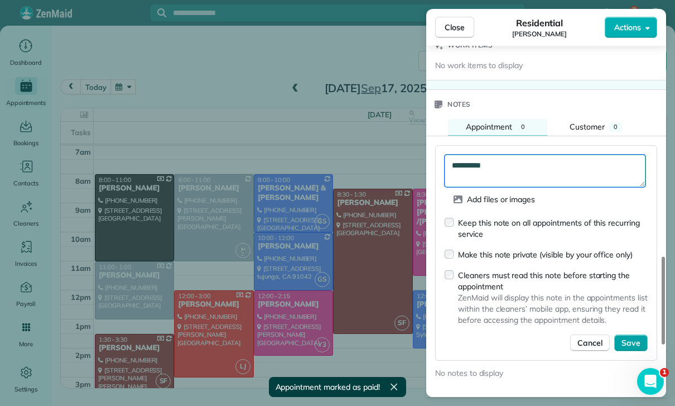
type textarea "**********"
click at [633, 337] on span "Save" at bounding box center [630, 342] width 19 height 11
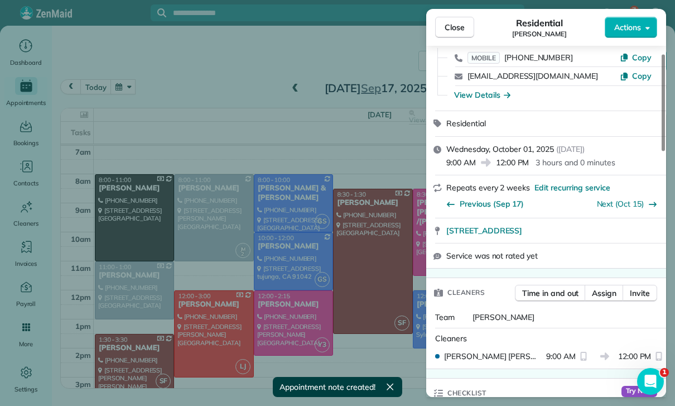
scroll to position [27, 0]
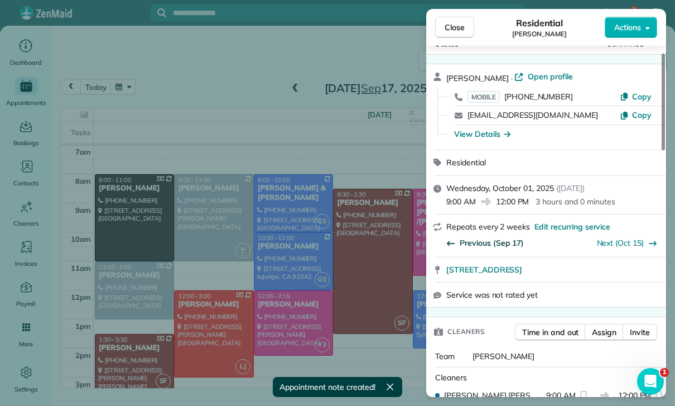
click at [483, 244] on span "Previous (Sep 17)" at bounding box center [492, 242] width 64 height 11
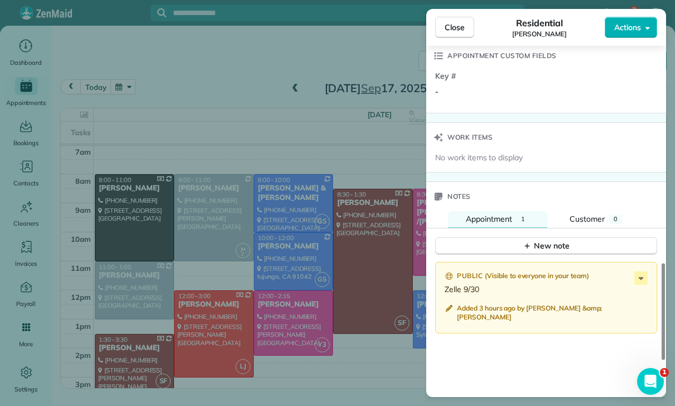
scroll to position [868, 0]
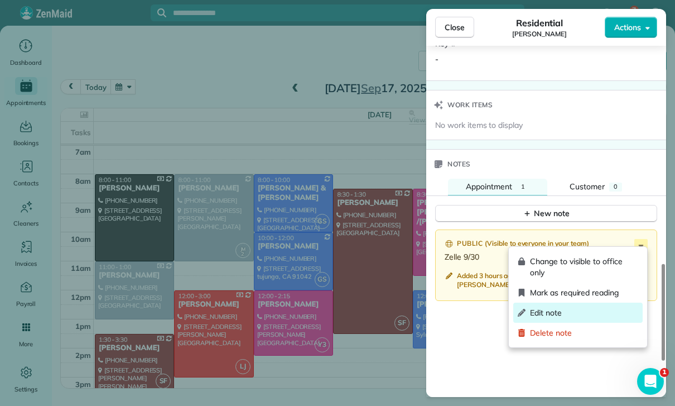
click at [539, 311] on span "Edit note" at bounding box center [584, 312] width 108 height 11
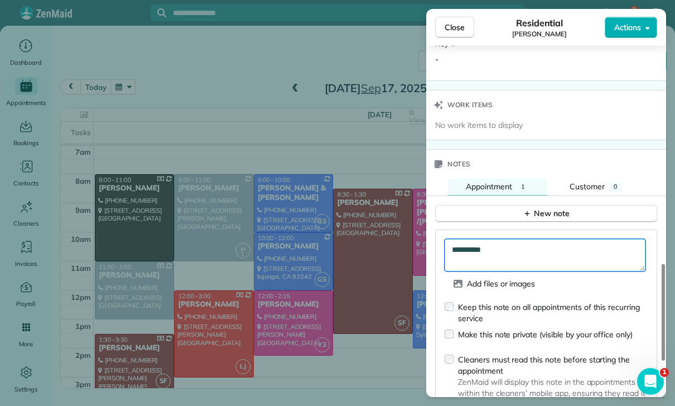
click at [525, 247] on textarea "**********" at bounding box center [545, 255] width 201 height 32
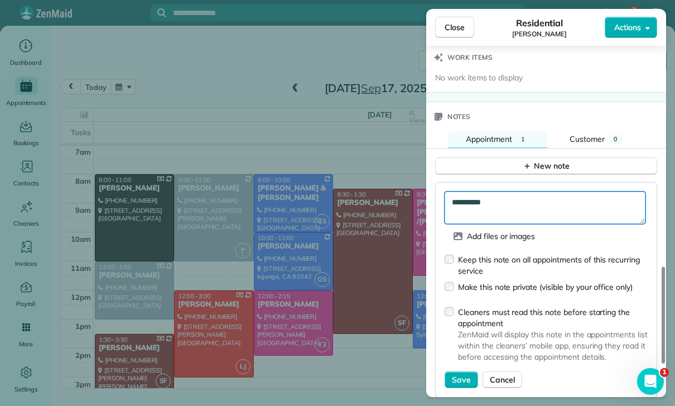
scroll to position [996, 0]
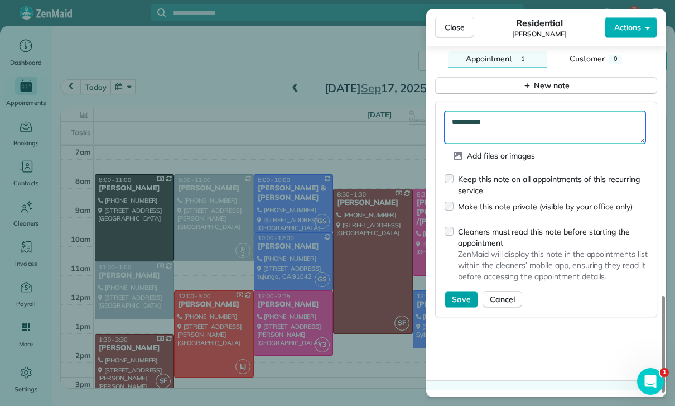
type textarea "**********"
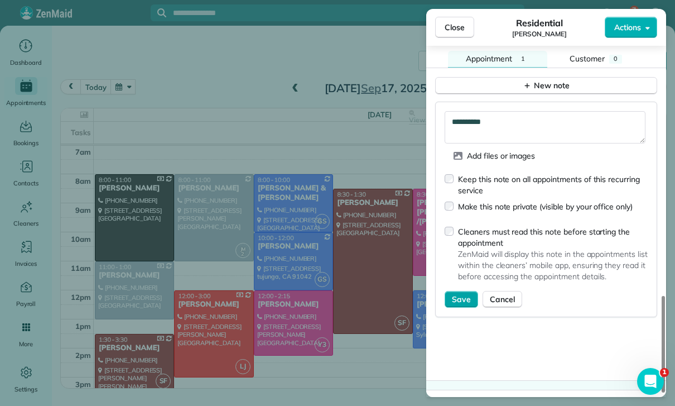
click at [461, 297] on span "Save" at bounding box center [461, 298] width 19 height 11
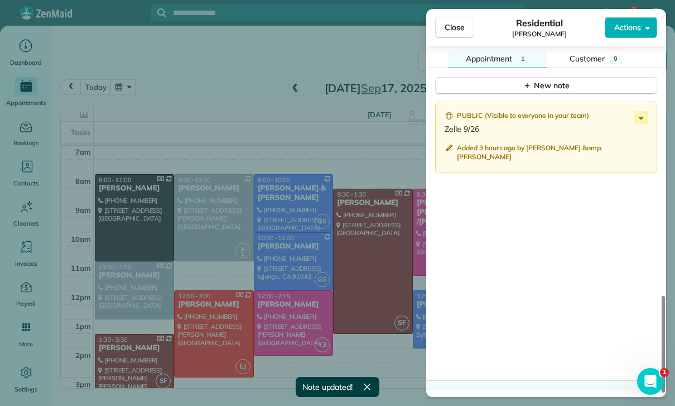
click at [195, 254] on div "Close Residential Will Jacobs Actions Status Confirmed Will Jacobs · Open profi…" at bounding box center [337, 203] width 675 height 406
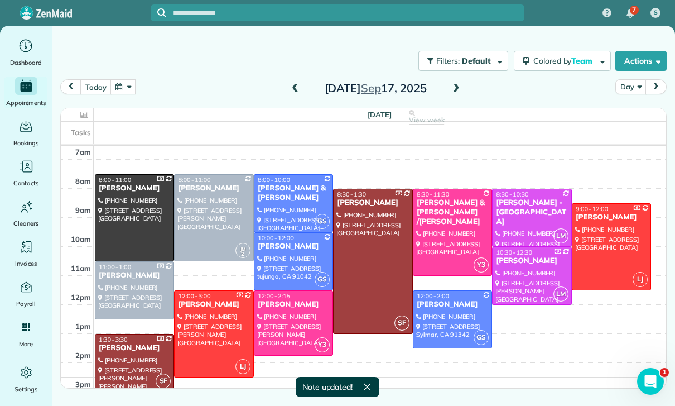
click at [118, 81] on button "button" at bounding box center [123, 86] width 26 height 15
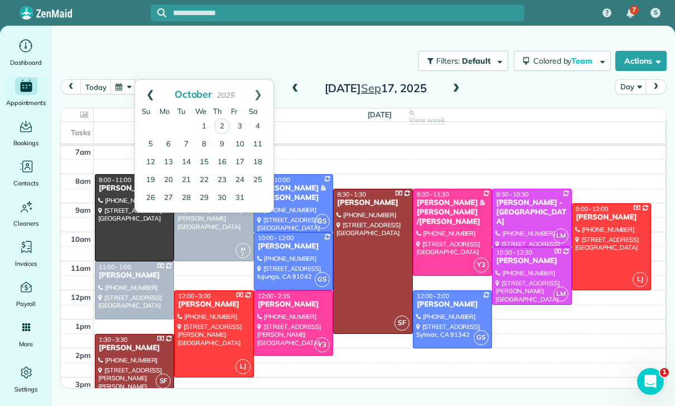
click at [142, 87] on link "Prev" at bounding box center [150, 94] width 31 height 28
click at [223, 181] on link "25" at bounding box center [222, 180] width 18 height 18
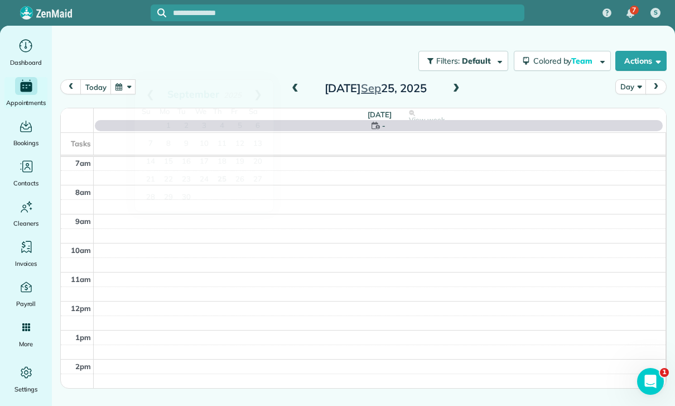
scroll to position [88, 0]
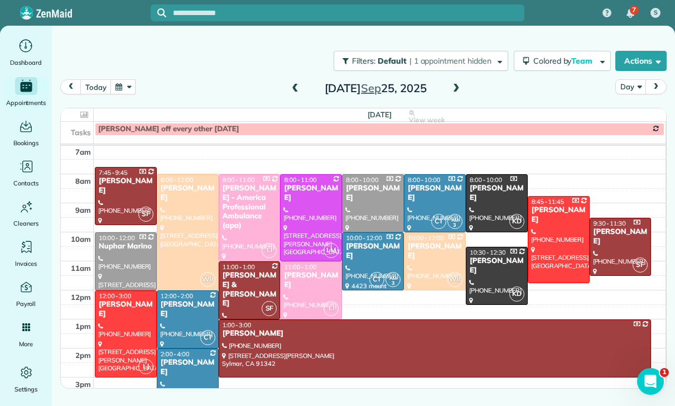
click at [239, 281] on div "Brian & Valerie Albert" at bounding box center [249, 290] width 55 height 38
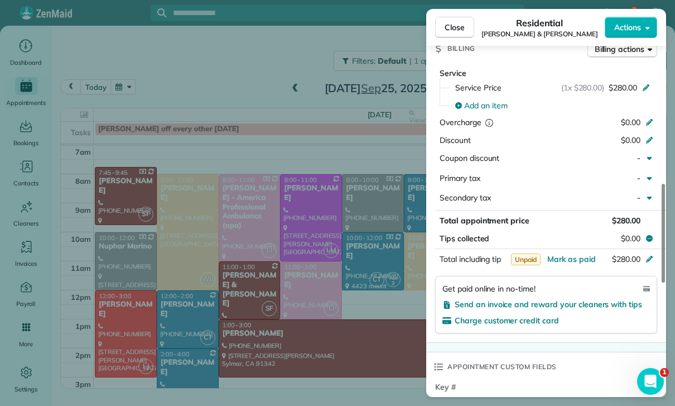
scroll to position [559, 0]
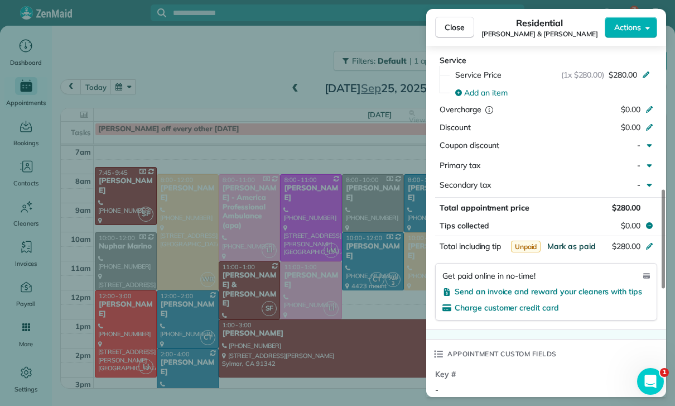
click at [574, 241] on span "Mark as paid" at bounding box center [571, 246] width 49 height 10
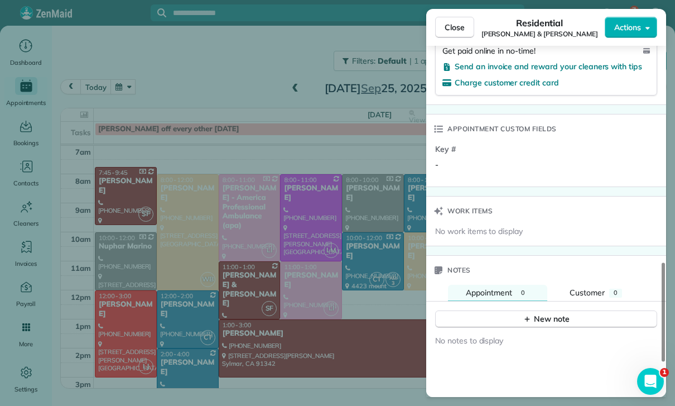
scroll to position [875, 0]
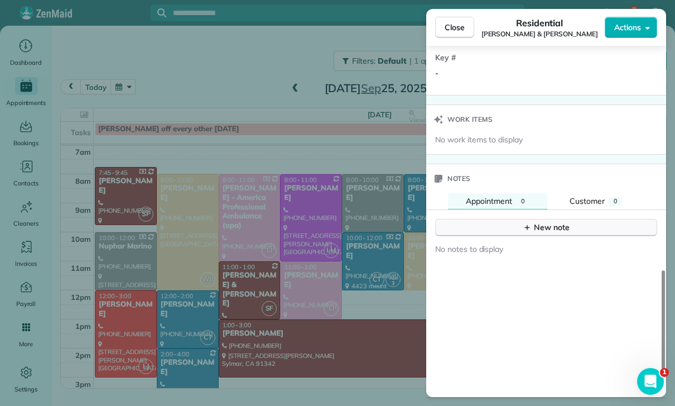
click at [548, 224] on div "New note" at bounding box center [546, 227] width 47 height 12
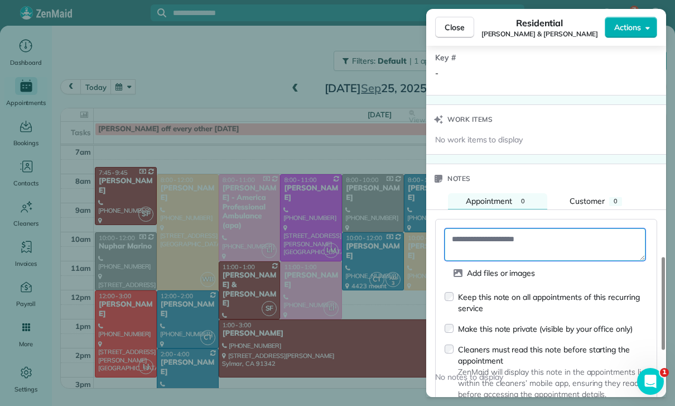
click at [486, 236] on textarea at bounding box center [545, 244] width 201 height 32
paste textarea "**********"
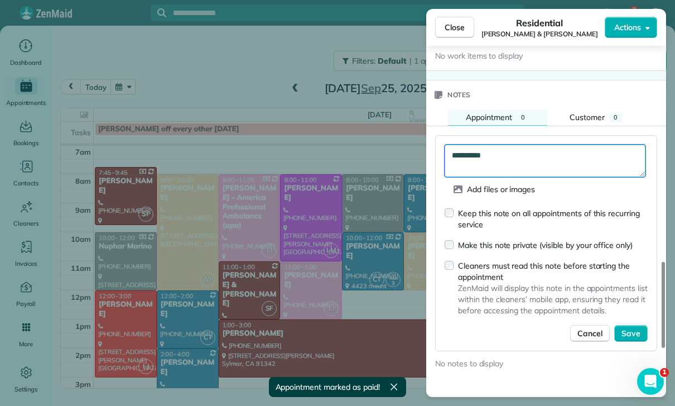
scroll to position [963, 0]
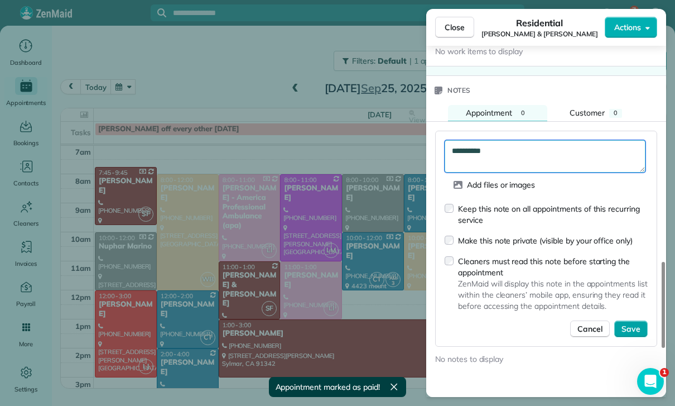
type textarea "**********"
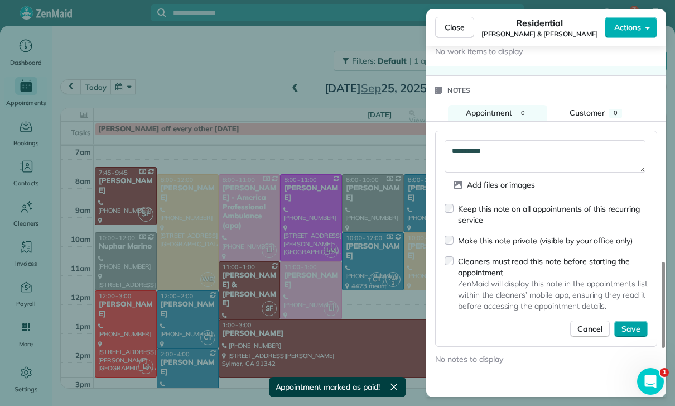
click at [627, 330] on button "Save" at bounding box center [630, 328] width 33 height 17
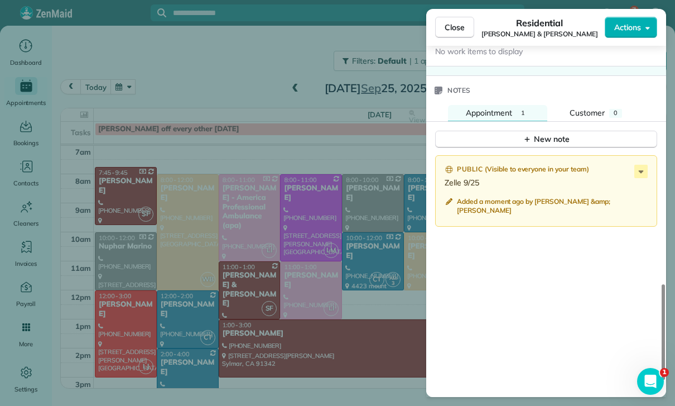
click at [283, 258] on div "Close Residential Brian & Valerie Albert Actions Status Confirmed Brian & Valer…" at bounding box center [337, 203] width 675 height 406
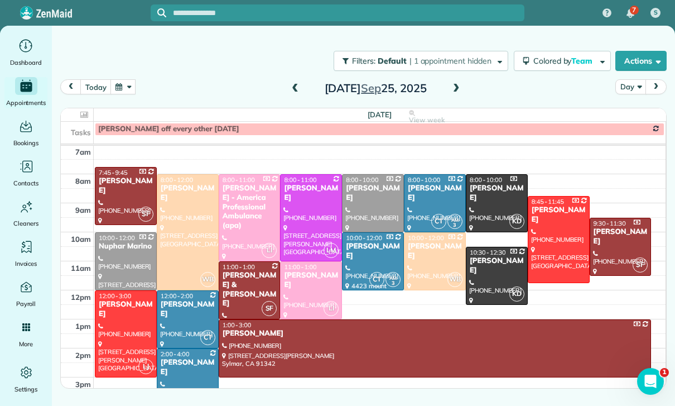
click at [123, 90] on button "button" at bounding box center [123, 86] width 26 height 15
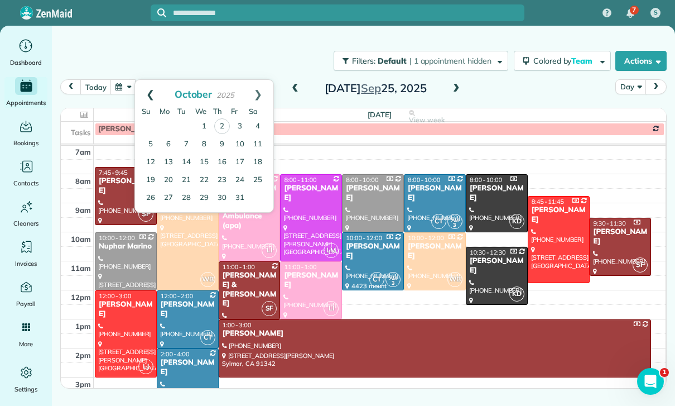
click at [147, 95] on link "Prev" at bounding box center [150, 94] width 31 height 28
click at [206, 139] on link "10" at bounding box center [204, 144] width 18 height 18
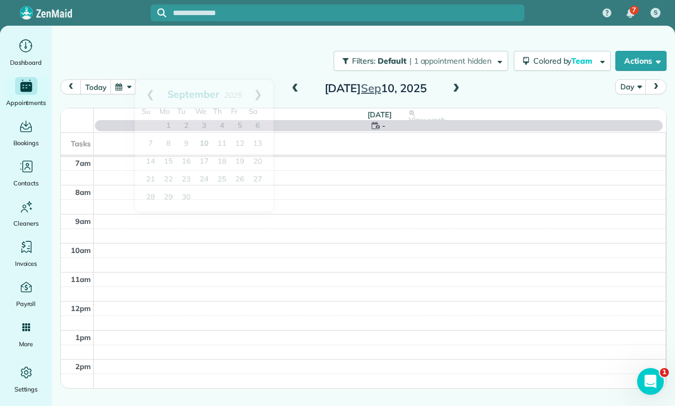
scroll to position [88, 0]
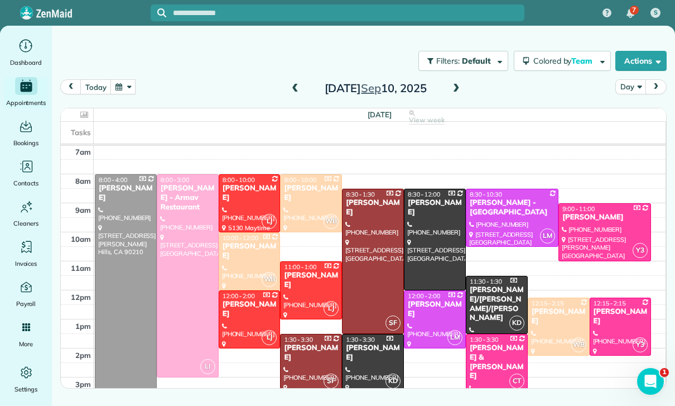
click at [182, 282] on div at bounding box center [187, 276] width 61 height 202
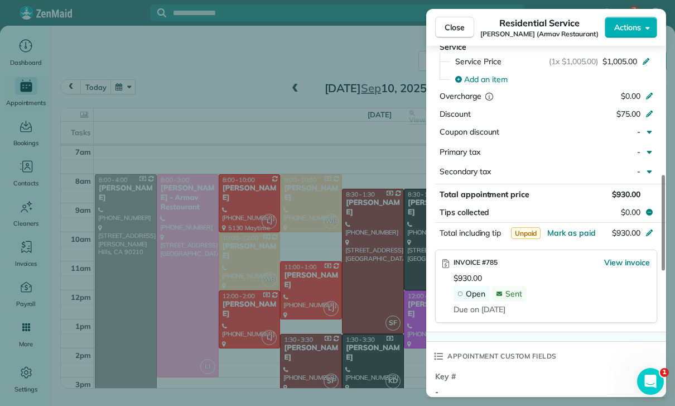
scroll to position [565, 0]
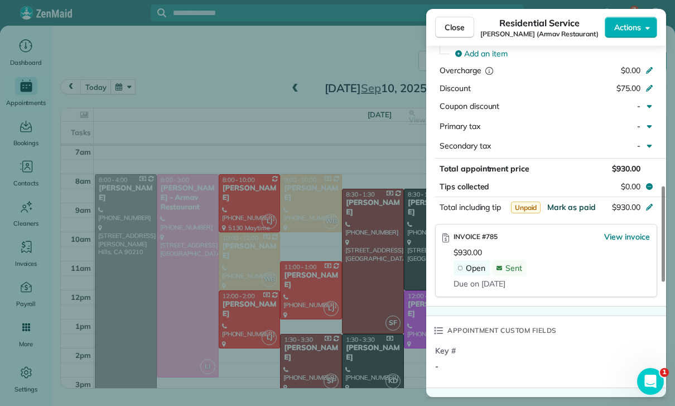
click at [572, 202] on span "Mark as paid" at bounding box center [571, 207] width 49 height 10
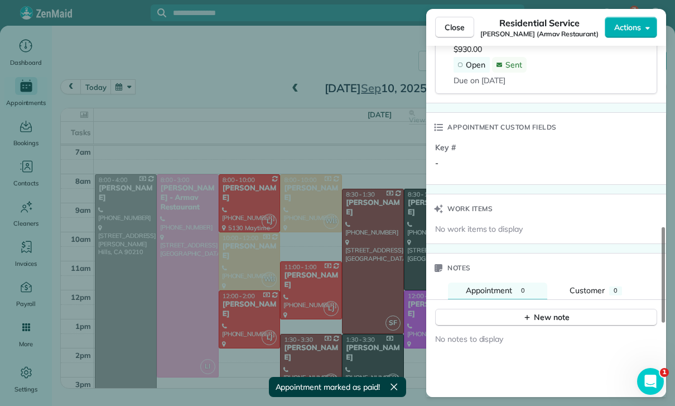
scroll to position [864, 0]
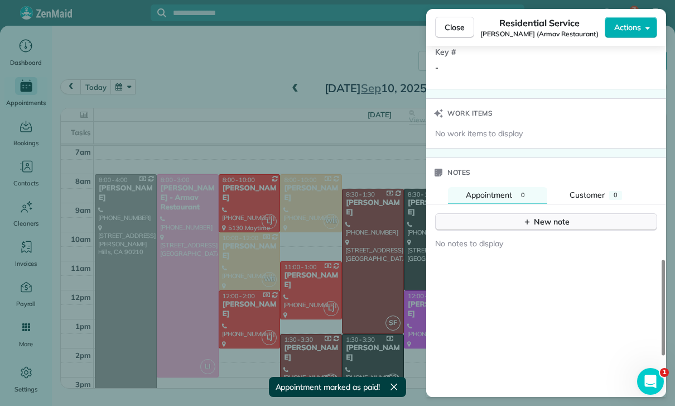
click at [550, 219] on div "New note" at bounding box center [546, 222] width 47 height 12
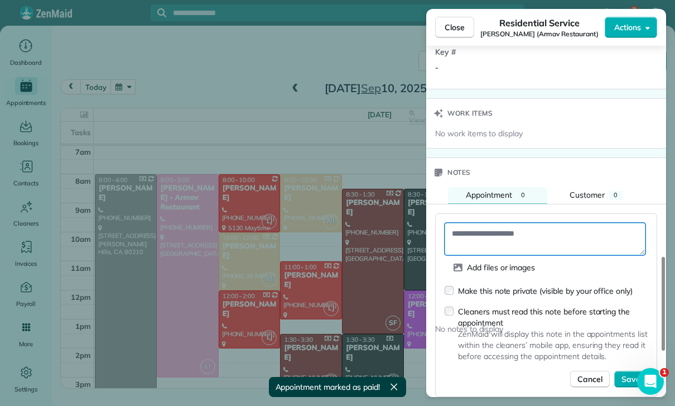
click at [489, 225] on textarea at bounding box center [545, 239] width 201 height 32
paste textarea "**********"
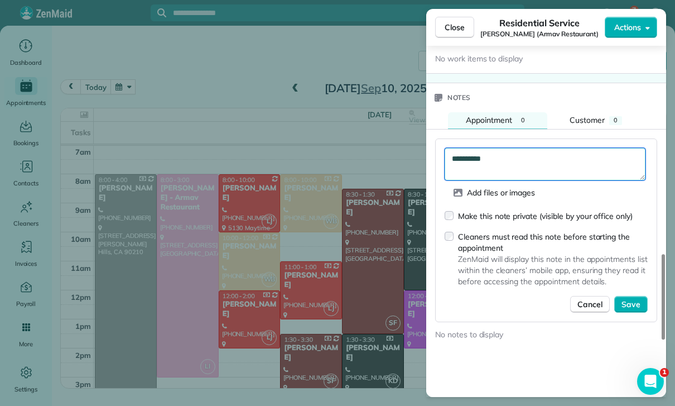
scroll to position [939, 0]
type textarea "**********"
click at [629, 300] on span "Save" at bounding box center [630, 303] width 19 height 11
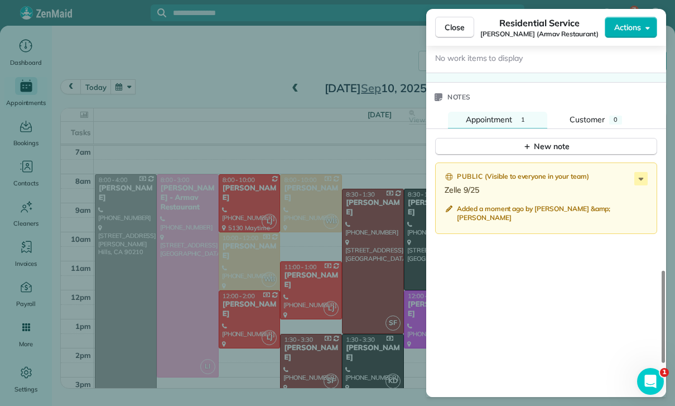
click at [314, 269] on div "Close Residential Service Kim Kedeshian (Armav Restaurant) Actions Status Confi…" at bounding box center [337, 203] width 675 height 406
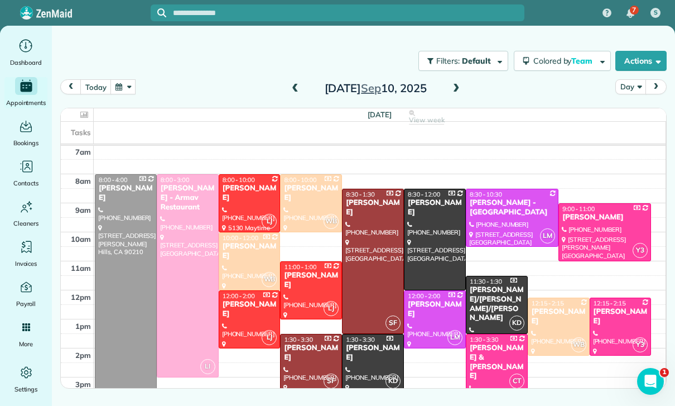
click at [122, 93] on button "button" at bounding box center [123, 86] width 26 height 15
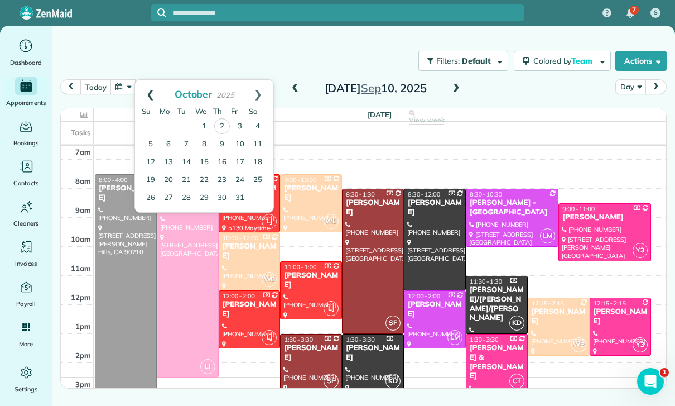
click at [150, 92] on link "Prev" at bounding box center [150, 94] width 31 height 28
click at [225, 176] on link "25" at bounding box center [222, 180] width 18 height 18
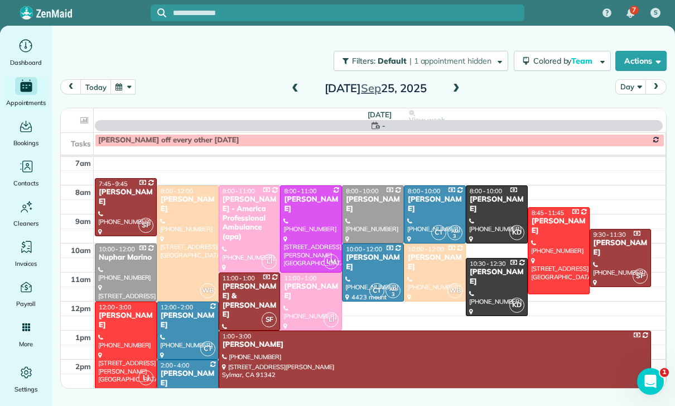
scroll to position [88, 0]
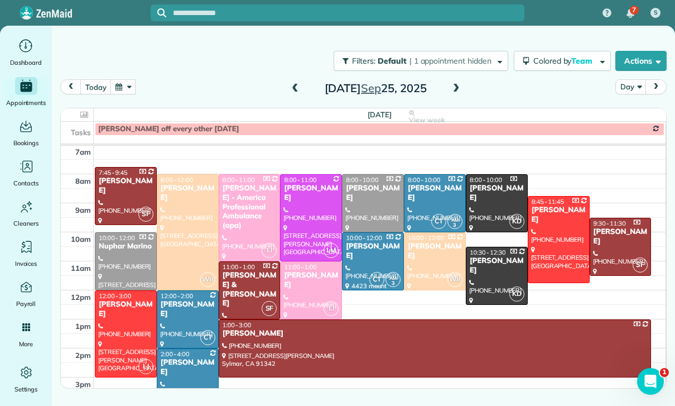
click at [296, 90] on span at bounding box center [295, 89] width 12 height 10
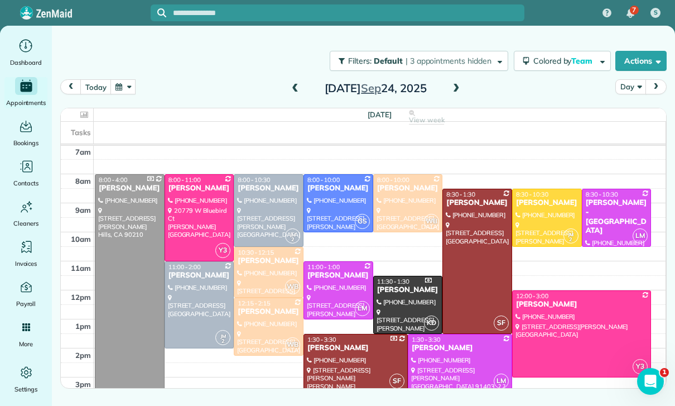
click at [201, 203] on div at bounding box center [199, 218] width 69 height 86
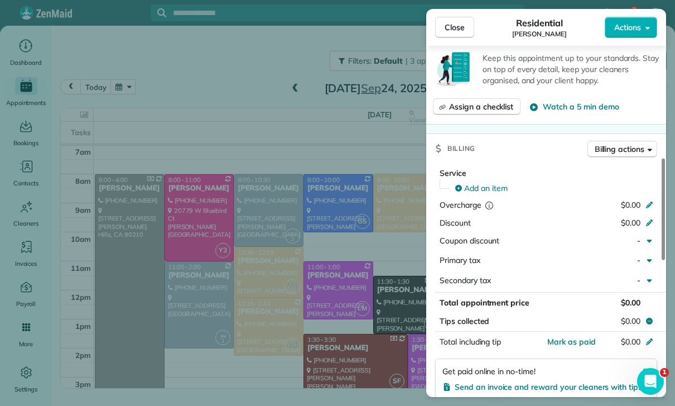
scroll to position [441, 0]
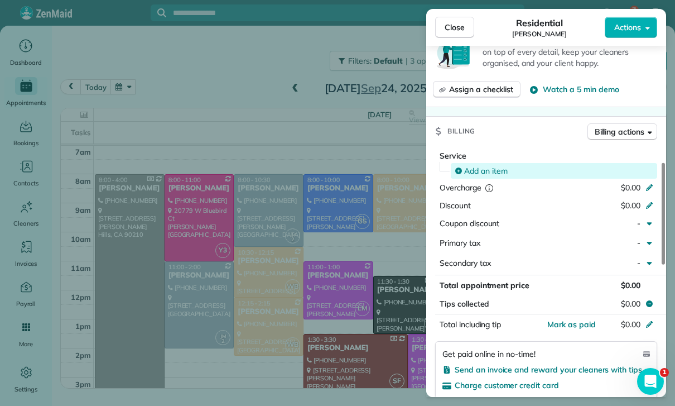
click at [489, 165] on span "Add an item" at bounding box center [486, 170] width 44 height 11
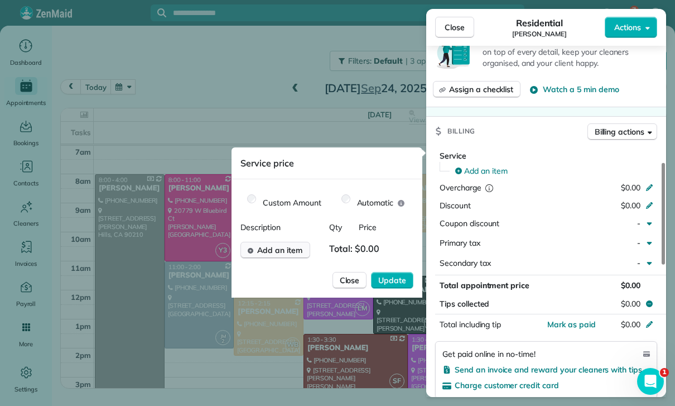
click at [285, 253] on span "Add an item" at bounding box center [279, 249] width 45 height 11
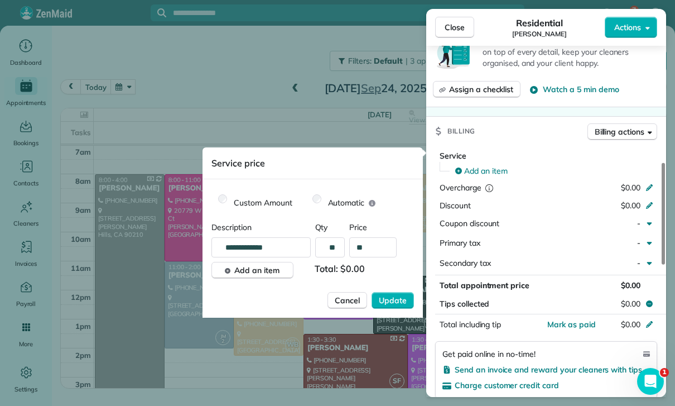
click at [378, 250] on input "**" at bounding box center [372, 247] width 47 height 20
type input "****"
click at [389, 302] on span "Update" at bounding box center [393, 300] width 28 height 11
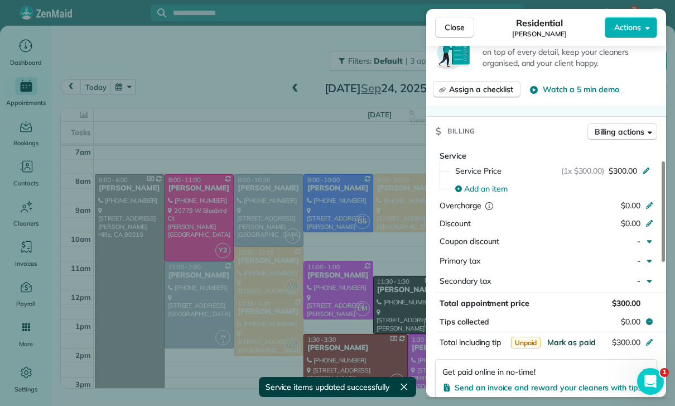
click at [572, 339] on span "Mark as paid" at bounding box center [571, 342] width 49 height 10
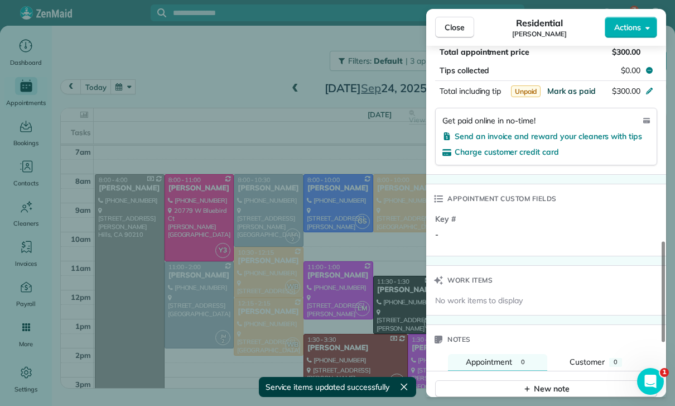
scroll to position [814, 0]
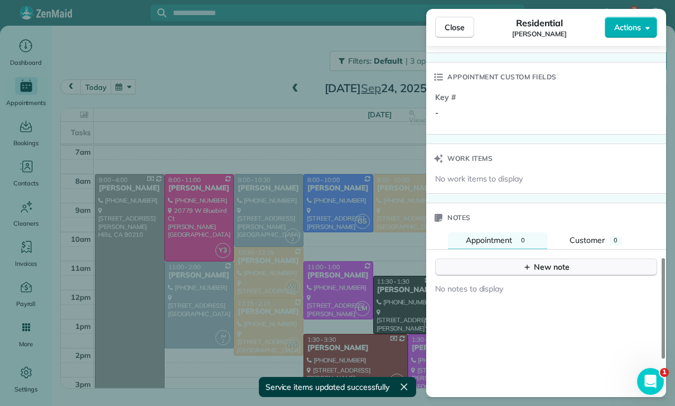
click at [536, 261] on div "New note" at bounding box center [546, 267] width 47 height 12
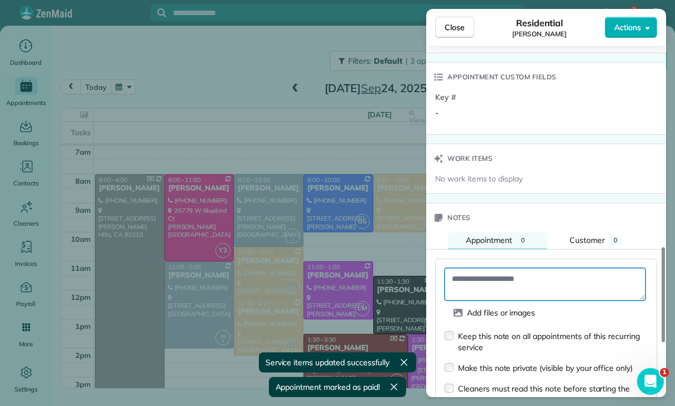
click at [491, 276] on textarea at bounding box center [545, 284] width 201 height 32
paste textarea "**********"
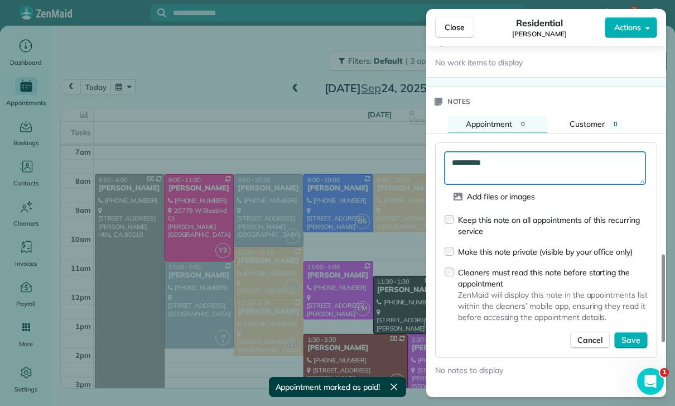
scroll to position [934, 0]
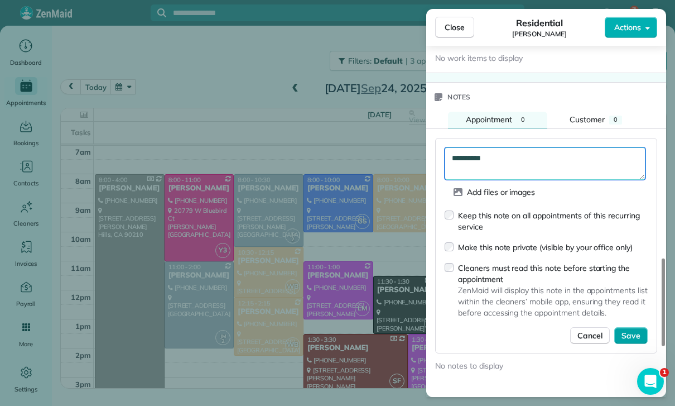
type textarea "**********"
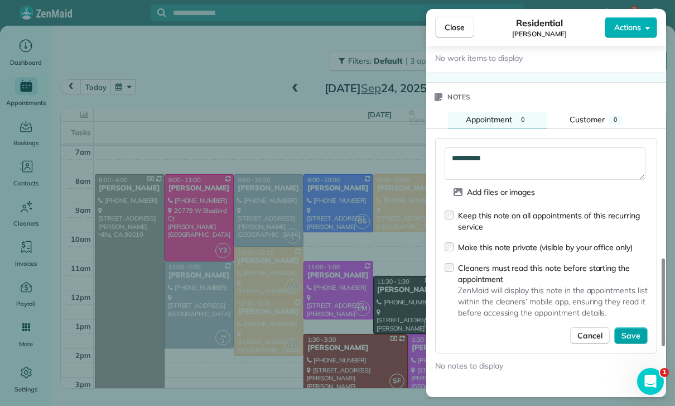
click at [630, 330] on span "Save" at bounding box center [630, 335] width 19 height 11
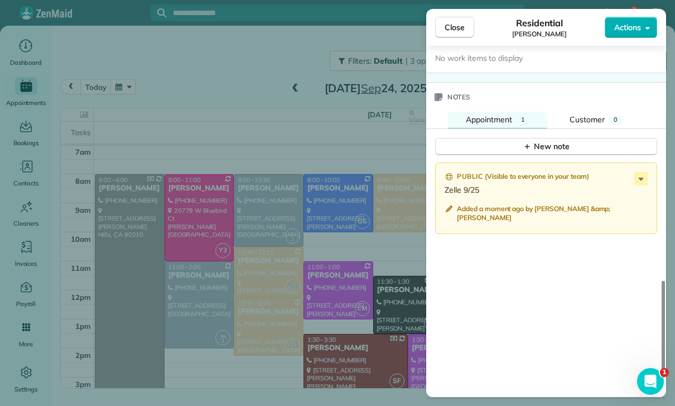
click at [273, 327] on div "Close Residential Hani Choi Actions Status Confirmed Hani Choi · Open profile M…" at bounding box center [337, 203] width 675 height 406
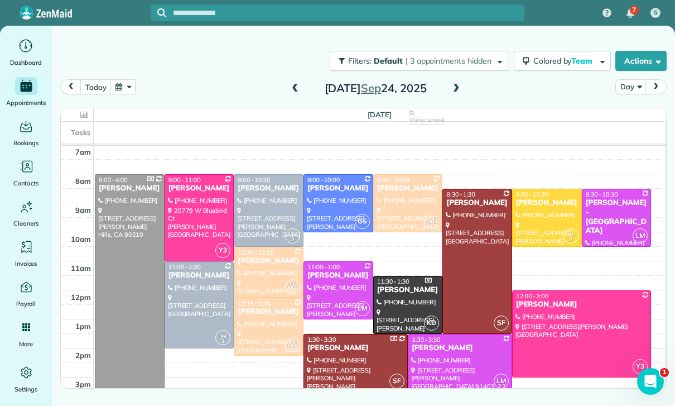
click at [293, 86] on span at bounding box center [295, 89] width 12 height 10
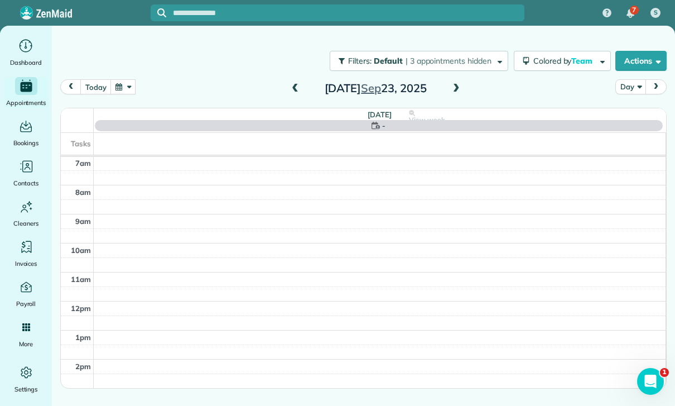
scroll to position [88, 0]
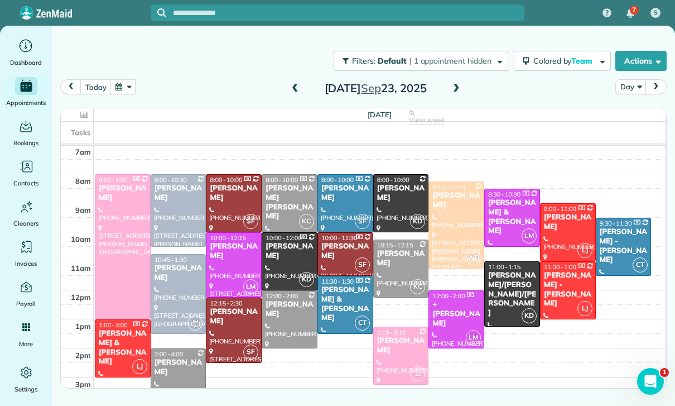
click at [232, 258] on div "Lindsey Weinstein" at bounding box center [233, 251] width 49 height 19
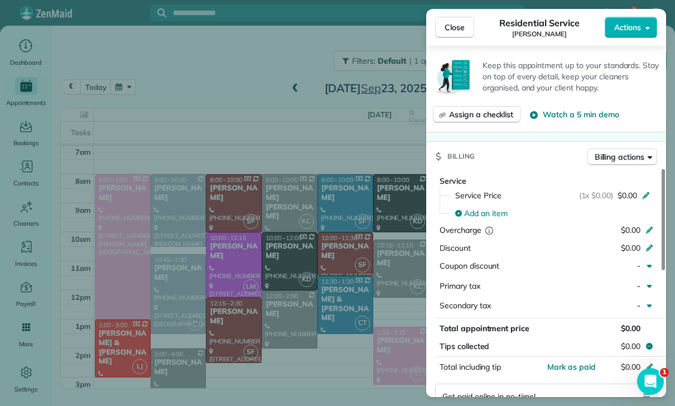
scroll to position [478, 0]
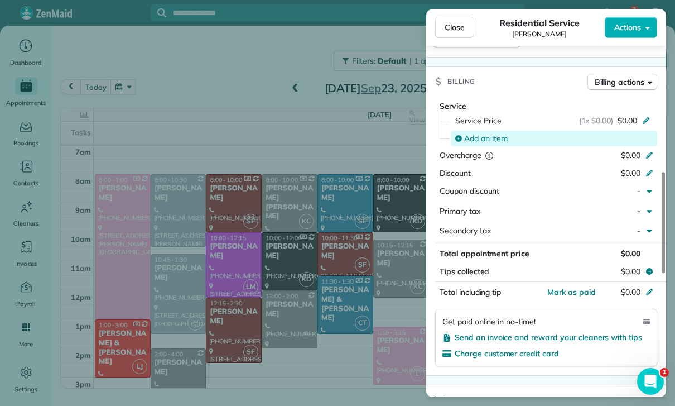
click at [485, 137] on span "Add an item" at bounding box center [486, 138] width 44 height 11
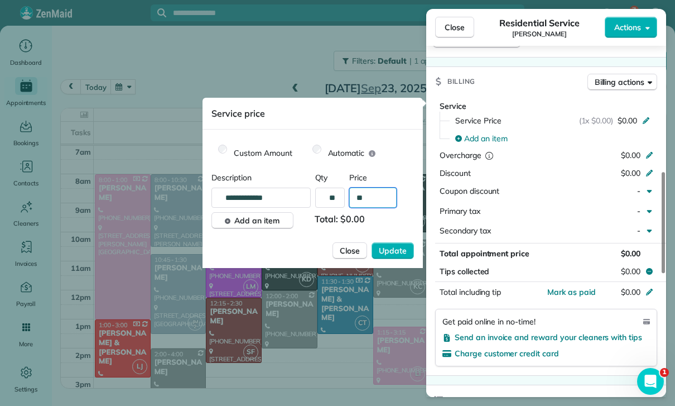
click at [382, 201] on input "**" at bounding box center [372, 197] width 47 height 20
type input "****"
click at [393, 254] on span "Update" at bounding box center [393, 250] width 28 height 11
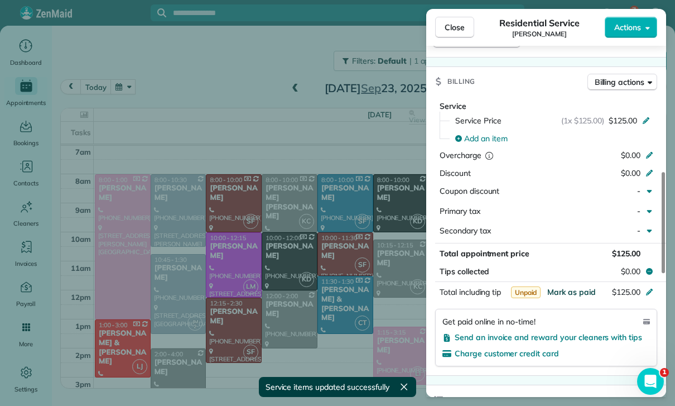
click at [569, 290] on span "Mark as paid" at bounding box center [571, 292] width 49 height 10
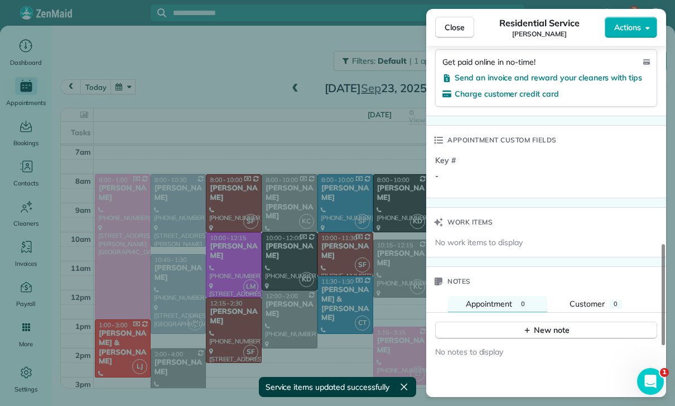
scroll to position [800, 0]
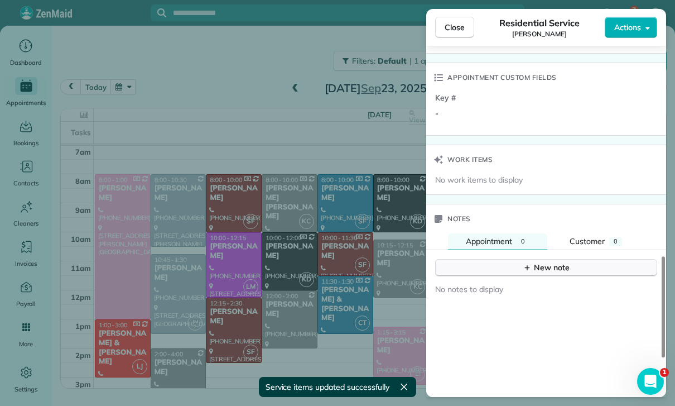
click at [520, 262] on button "New note" at bounding box center [546, 267] width 222 height 17
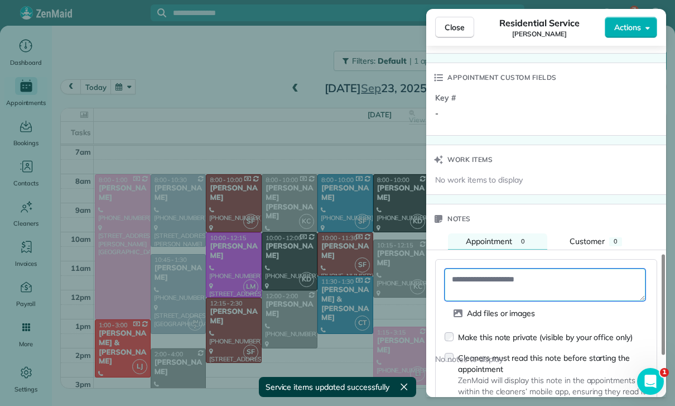
click at [486, 279] on textarea at bounding box center [545, 284] width 201 height 32
paste textarea "**********"
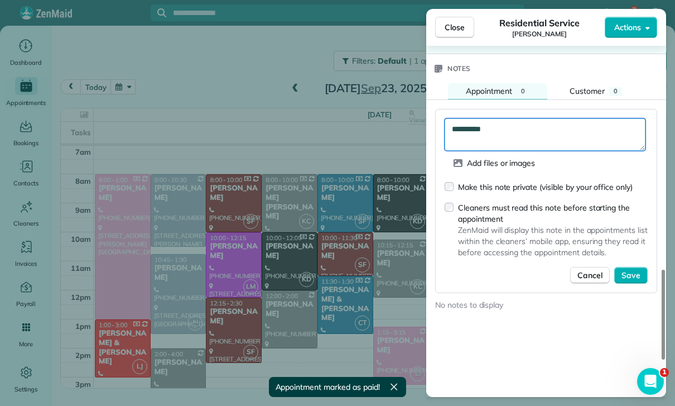
scroll to position [956, 0]
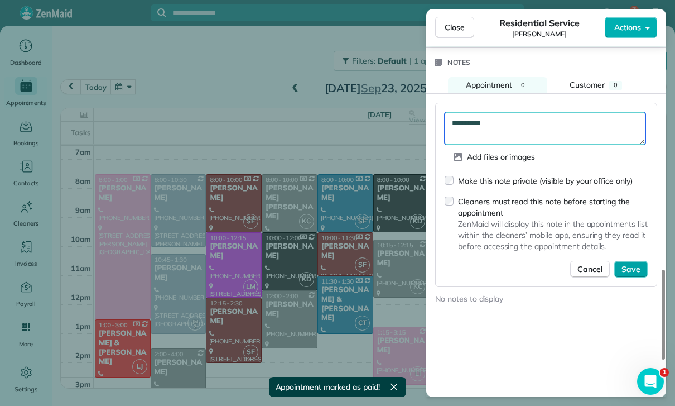
type textarea "**********"
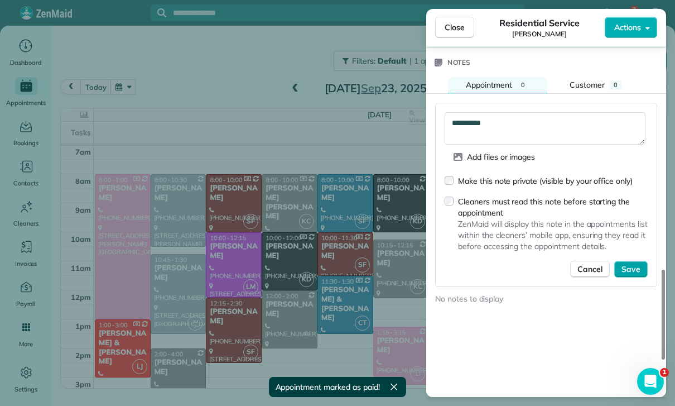
click at [633, 263] on span "Save" at bounding box center [630, 268] width 19 height 11
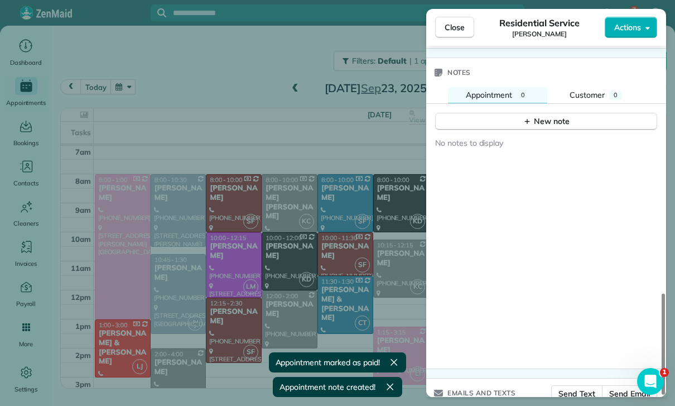
scroll to position [946, 0]
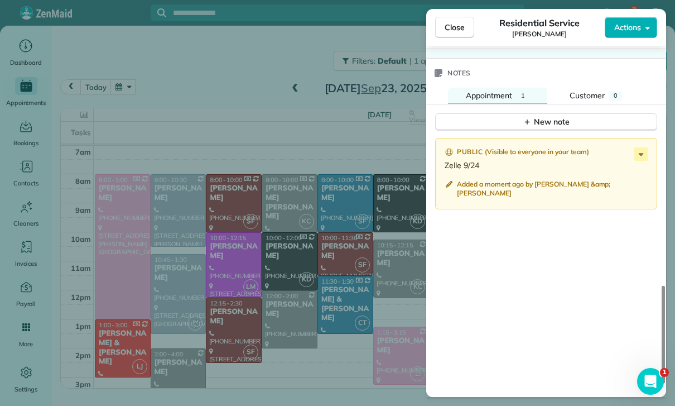
click at [343, 312] on div "Close Residential Service Lindsey Weinstein Actions Status Confirmed Lindsey We…" at bounding box center [337, 203] width 675 height 406
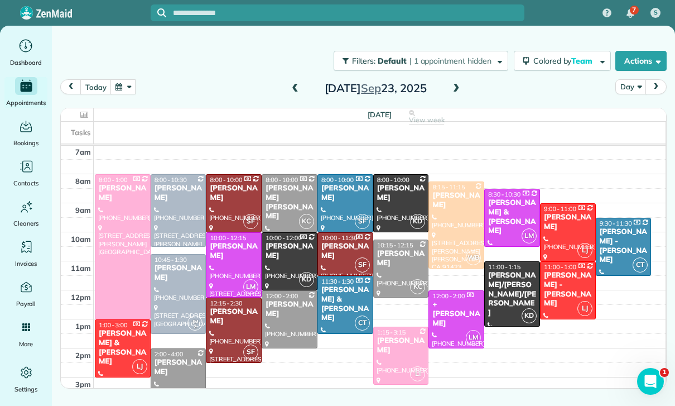
click at [453, 220] on div at bounding box center [456, 225] width 55 height 86
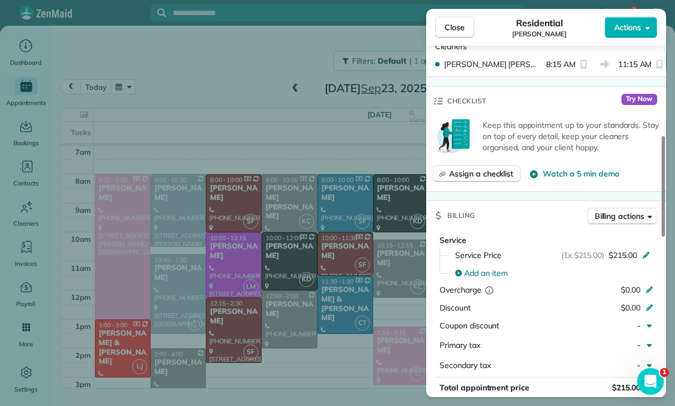
scroll to position [433, 0]
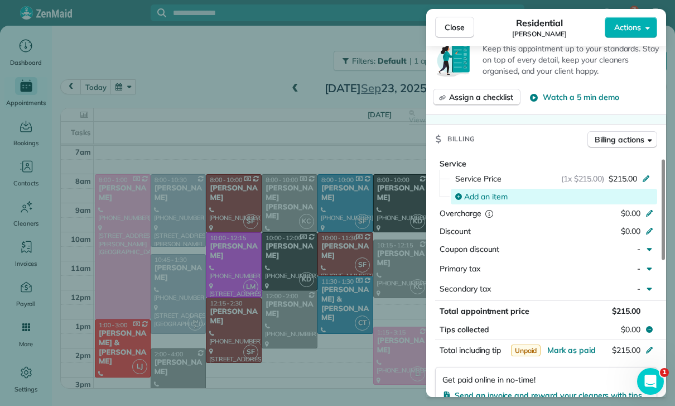
click at [484, 195] on span "Add an item" at bounding box center [486, 196] width 44 height 11
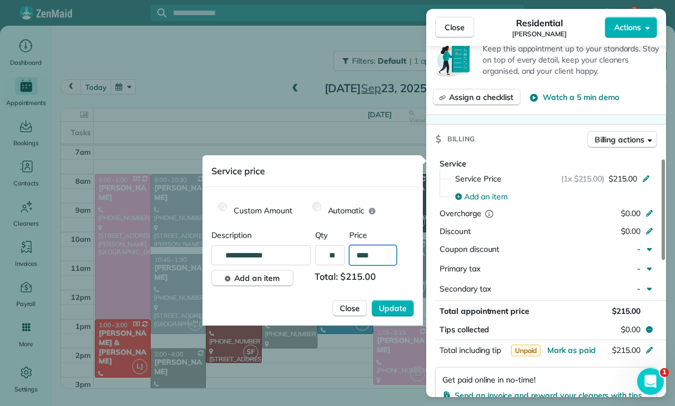
click at [372, 258] on input "****" at bounding box center [372, 255] width 47 height 20
type input "****"
click at [394, 309] on span "Update" at bounding box center [393, 307] width 28 height 11
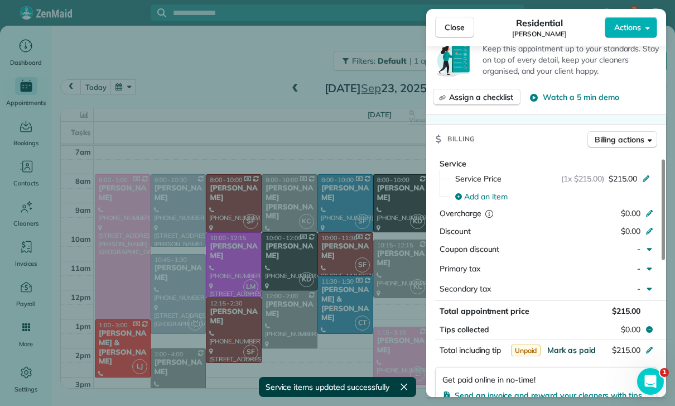
click at [569, 346] on span "Mark as paid" at bounding box center [571, 350] width 49 height 10
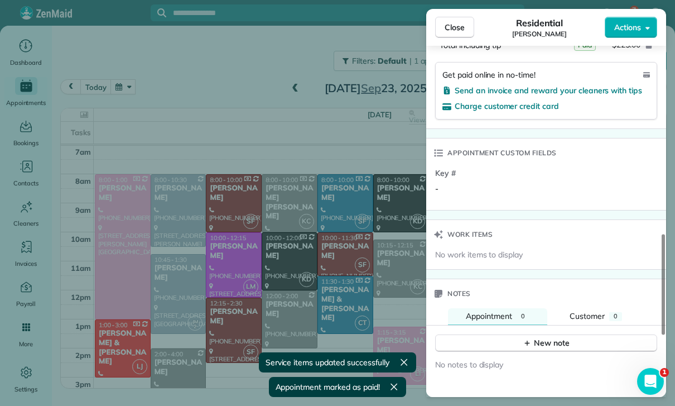
scroll to position [766, 0]
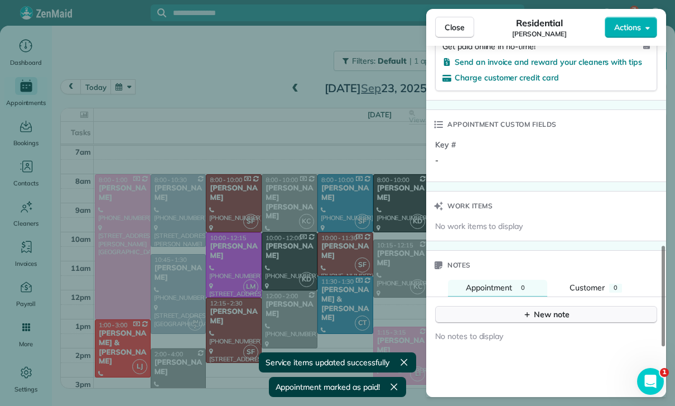
click at [536, 308] on div "New note" at bounding box center [546, 314] width 47 height 12
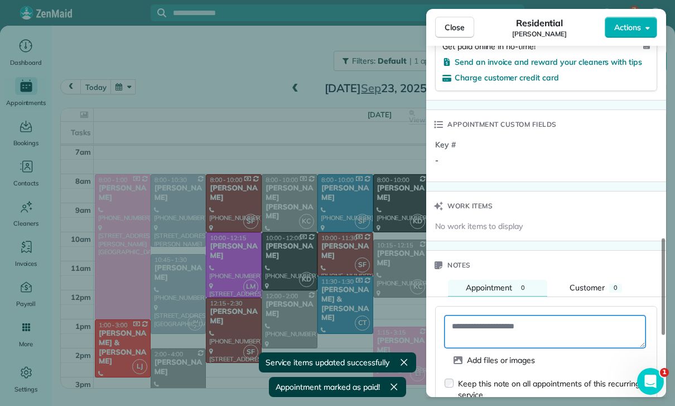
click at [480, 318] on textarea at bounding box center [545, 331] width 201 height 32
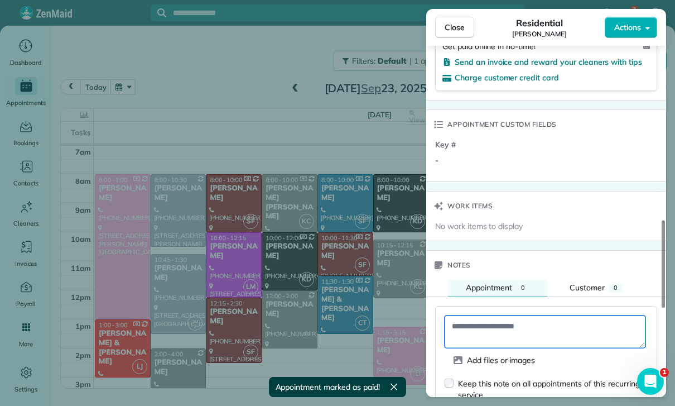
paste textarea "**********"
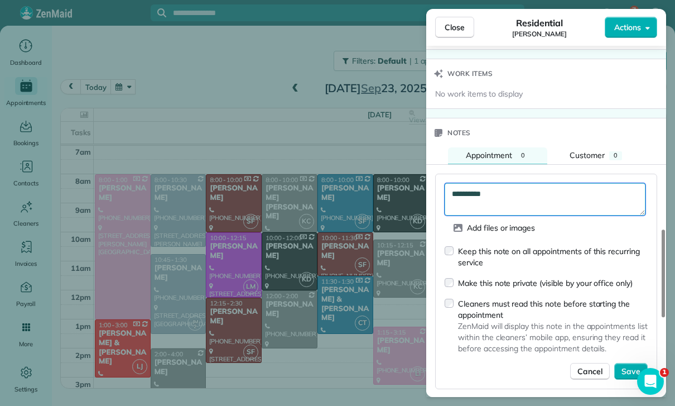
scroll to position [902, 0]
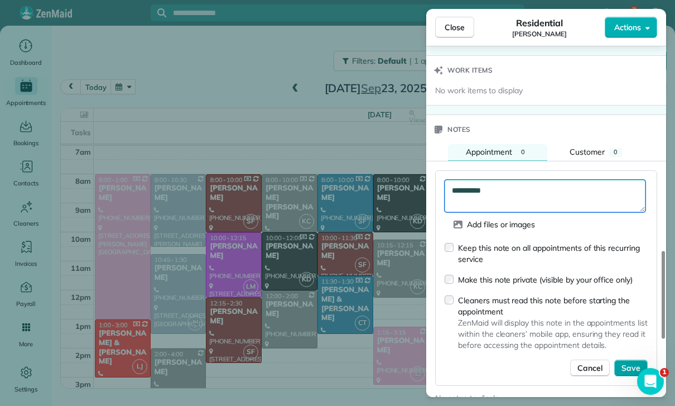
type textarea "**********"
click at [631, 362] on span "Save" at bounding box center [630, 367] width 19 height 11
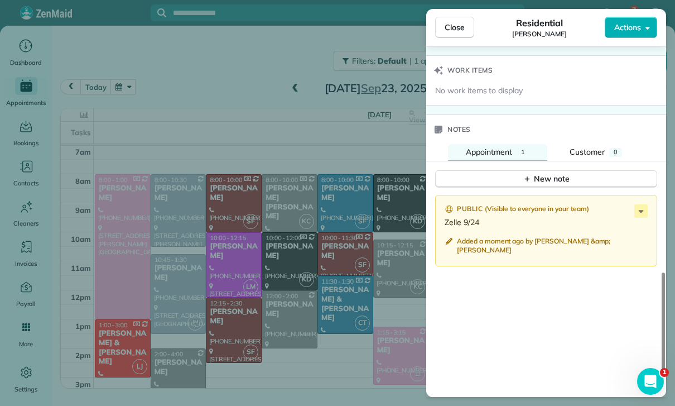
click at [241, 289] on div "Close Residential Jill Imani Actions Status Confirmed Jill Imani · Open profile…" at bounding box center [337, 203] width 675 height 406
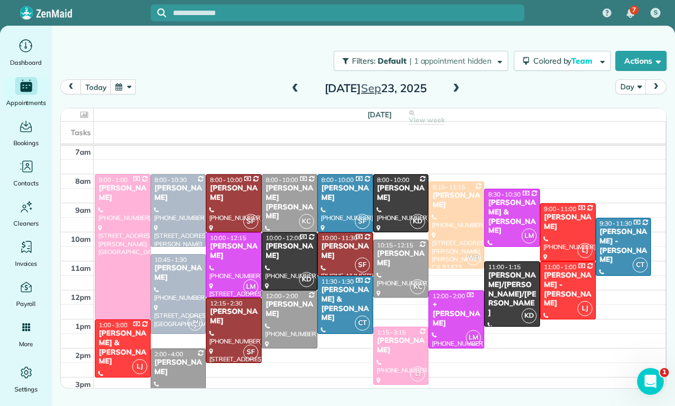
click at [457, 88] on span at bounding box center [456, 89] width 12 height 10
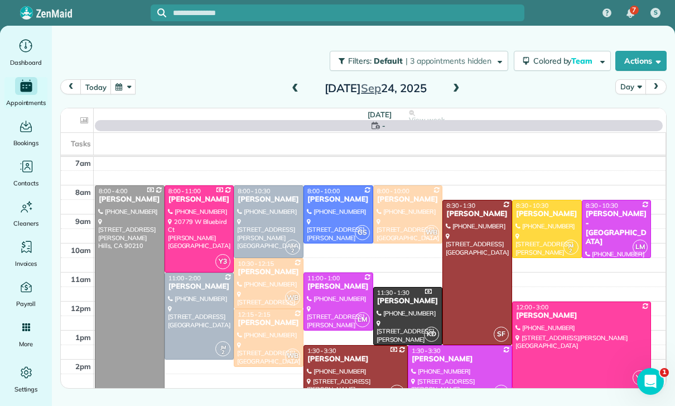
scroll to position [88, 0]
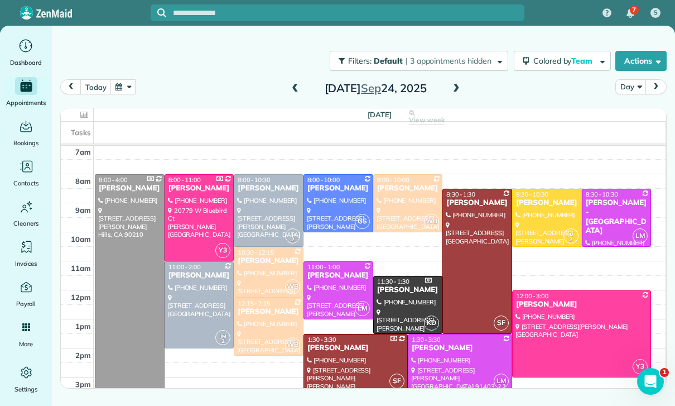
click at [445, 358] on div at bounding box center [459, 362] width 103 height 57
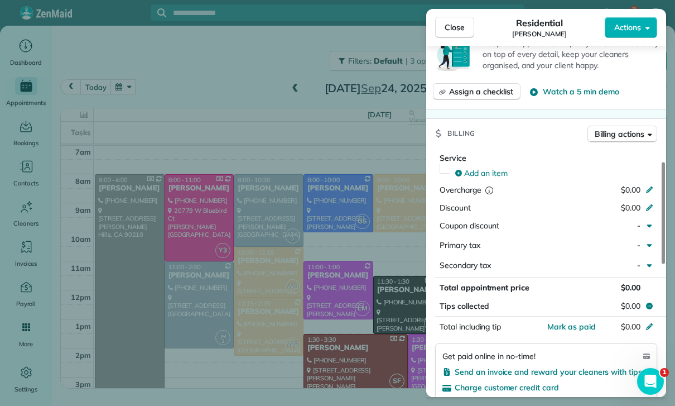
scroll to position [438, 0]
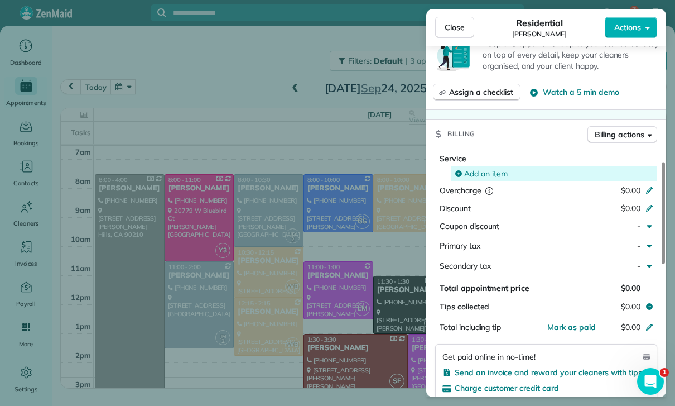
click at [490, 171] on span "Add an item" at bounding box center [486, 173] width 44 height 11
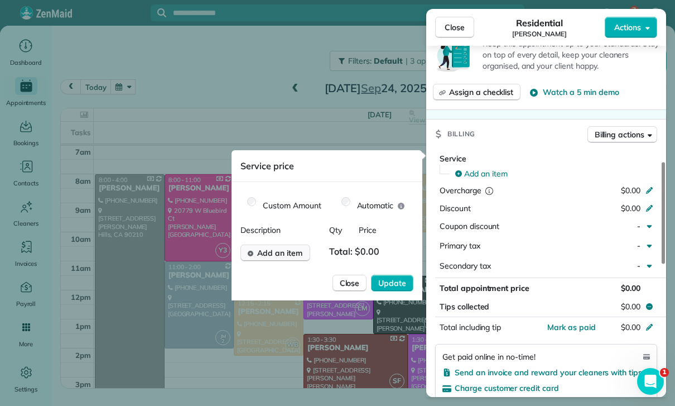
click at [277, 256] on span "Add an item" at bounding box center [279, 252] width 45 height 11
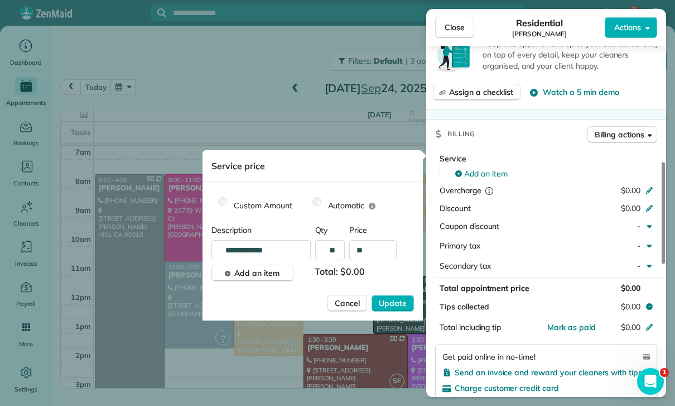
click at [378, 251] on input "**" at bounding box center [372, 250] width 47 height 20
type input "*******"
click at [396, 308] on span "Update" at bounding box center [393, 302] width 28 height 11
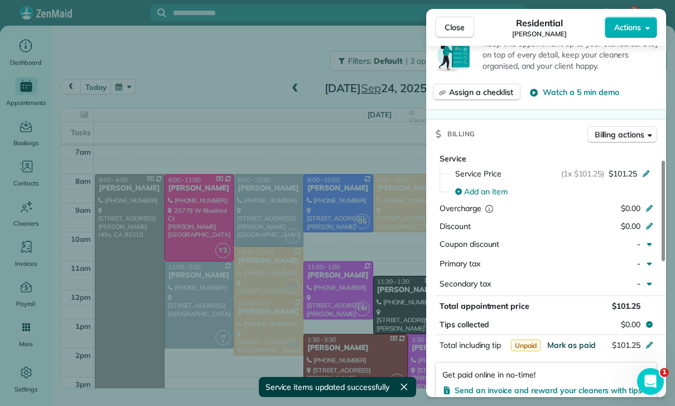
click at [569, 341] on span "Mark as paid" at bounding box center [571, 345] width 49 height 10
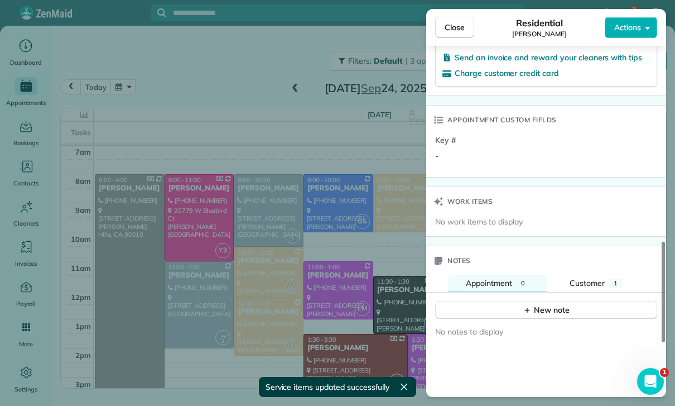
scroll to position [775, 0]
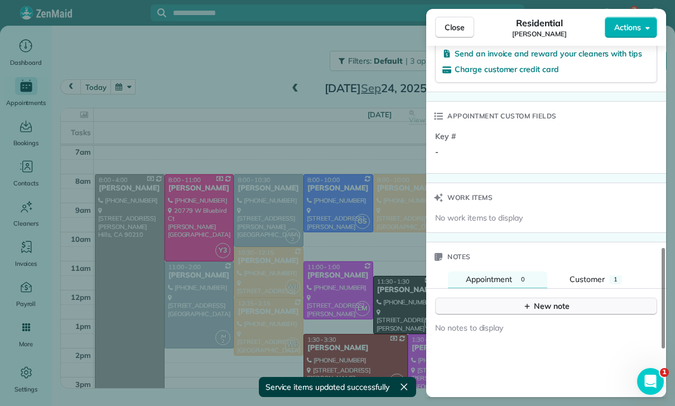
click at [544, 300] on div "New note" at bounding box center [546, 306] width 47 height 12
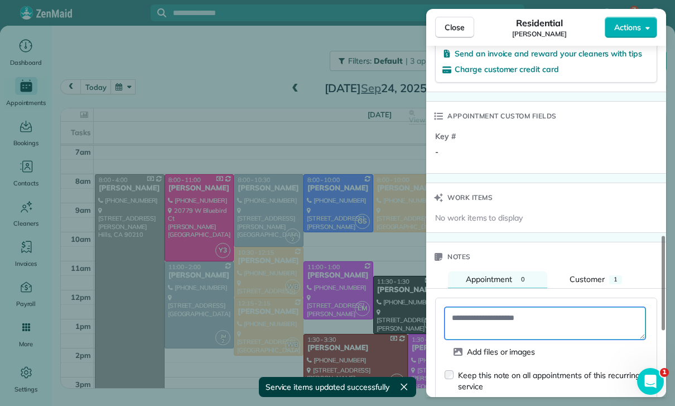
click at [495, 313] on textarea at bounding box center [545, 323] width 201 height 32
paste textarea "**********"
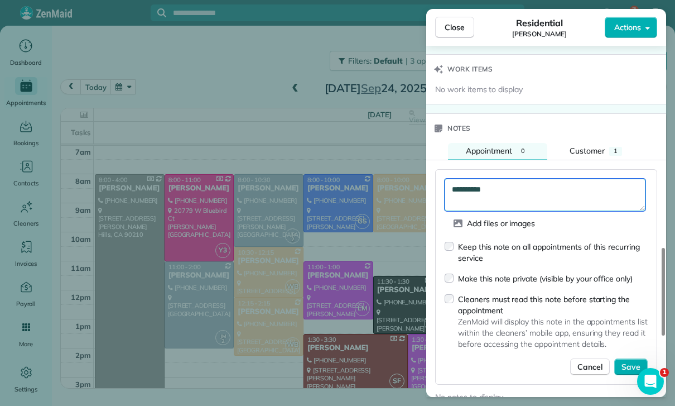
scroll to position [904, 0]
type textarea "**********"
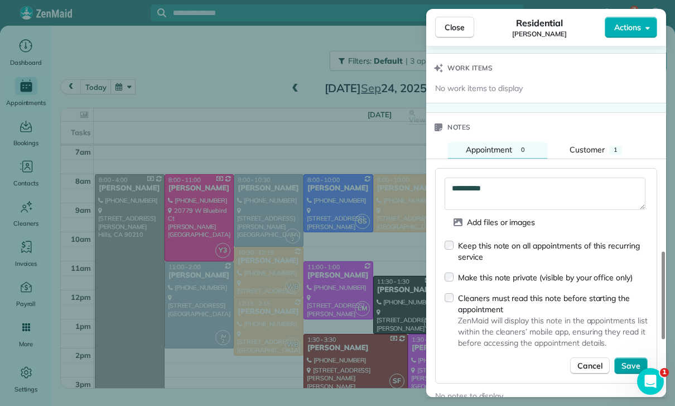
click at [623, 363] on span "Save" at bounding box center [630, 365] width 19 height 11
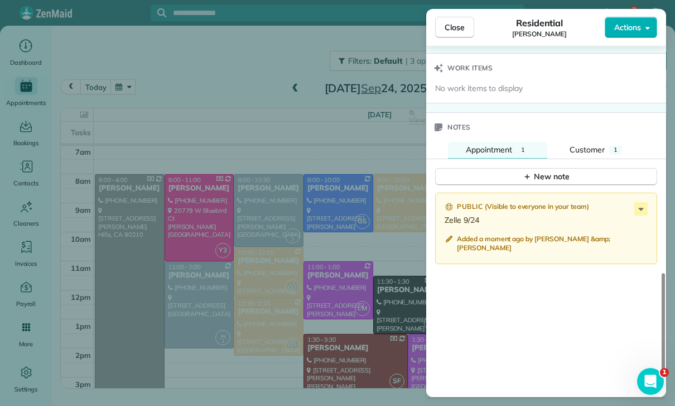
click at [294, 328] on div "Close Residential Nancy Benavente Actions Status Confirmed Nancy Benavente · Op…" at bounding box center [337, 203] width 675 height 406
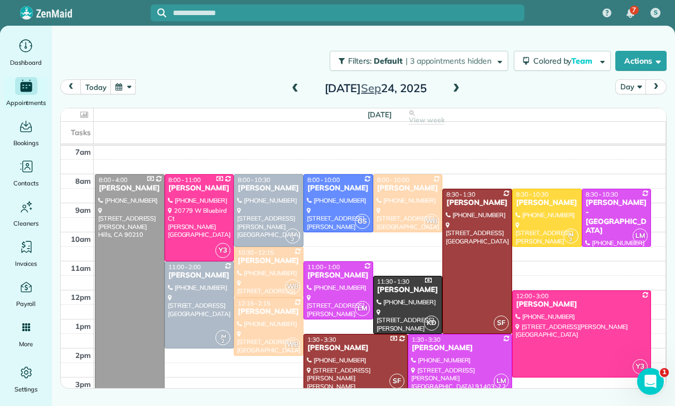
click at [335, 285] on div at bounding box center [338, 290] width 69 height 57
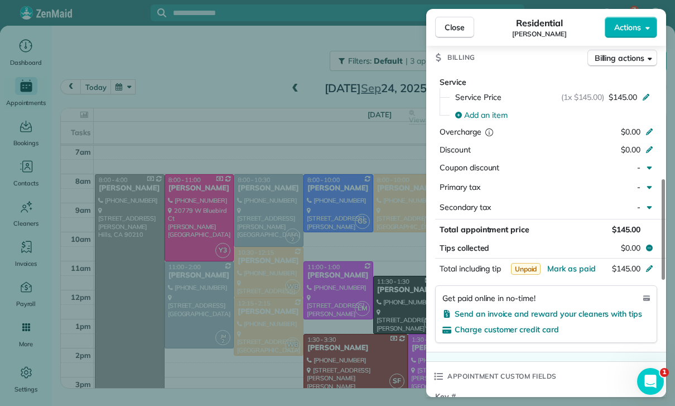
scroll to position [508, 0]
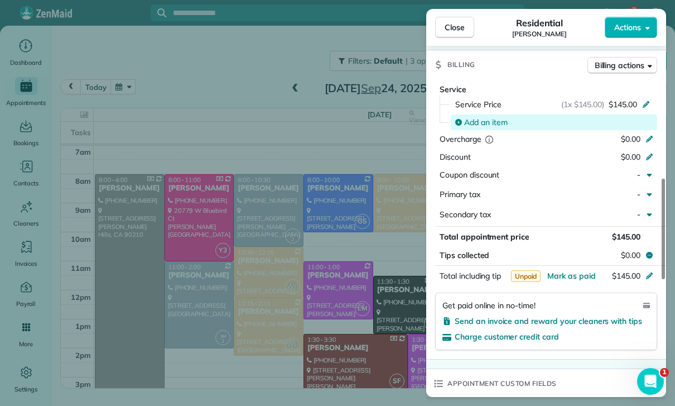
click at [487, 120] on span "Add an item" at bounding box center [486, 122] width 44 height 11
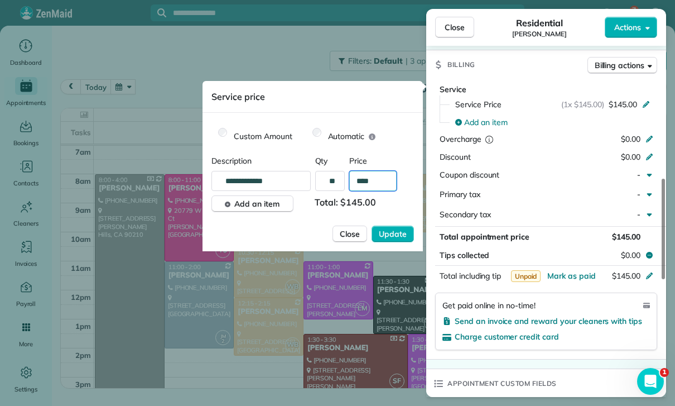
click at [382, 186] on input "****" at bounding box center [372, 181] width 47 height 20
type input "****"
click at [396, 227] on button "Update" at bounding box center [393, 233] width 42 height 17
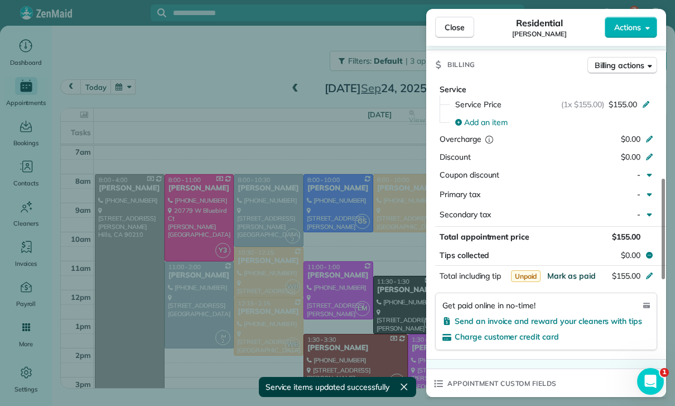
click at [567, 271] on span "Mark as paid" at bounding box center [571, 276] width 49 height 10
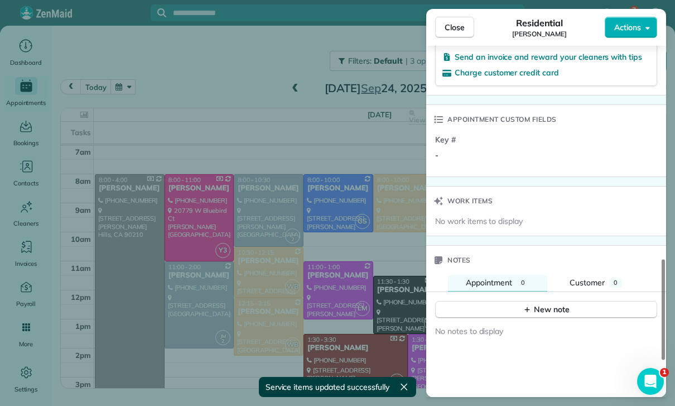
scroll to position [837, 0]
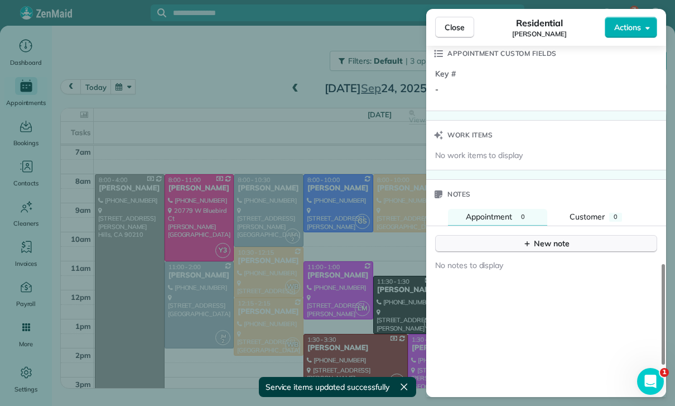
click at [536, 238] on div "New note" at bounding box center [546, 244] width 47 height 12
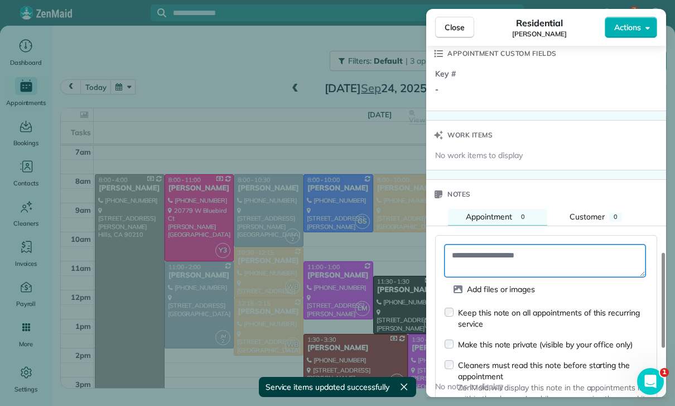
click at [478, 252] on textarea at bounding box center [545, 260] width 201 height 32
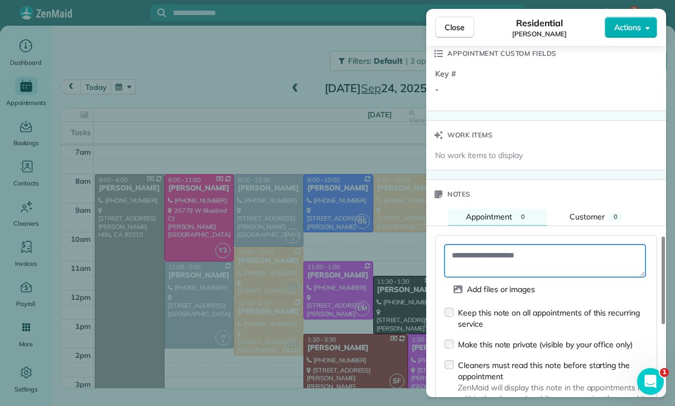
paste textarea "**********"
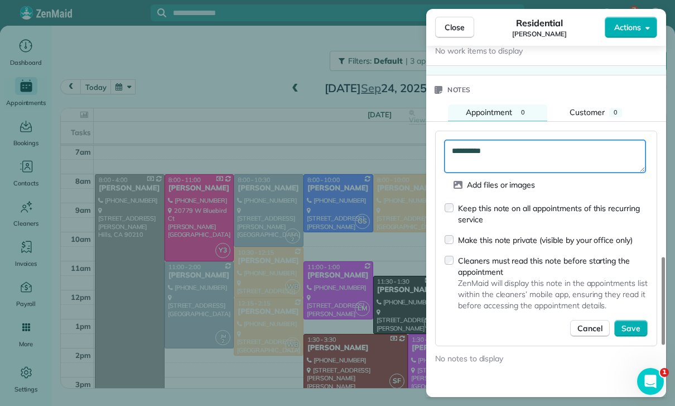
scroll to position [942, 0]
type textarea "**********"
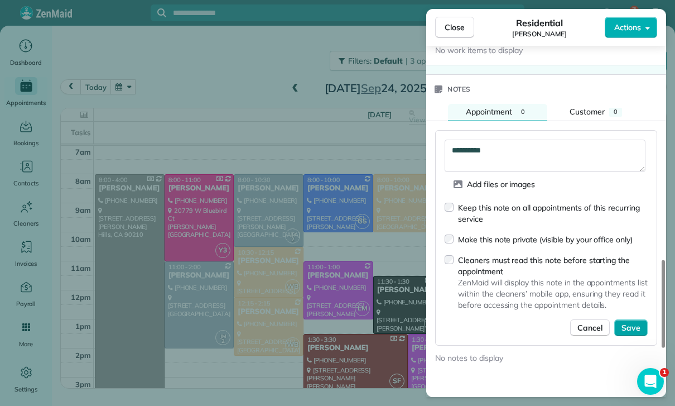
click at [633, 322] on span "Save" at bounding box center [630, 327] width 19 height 11
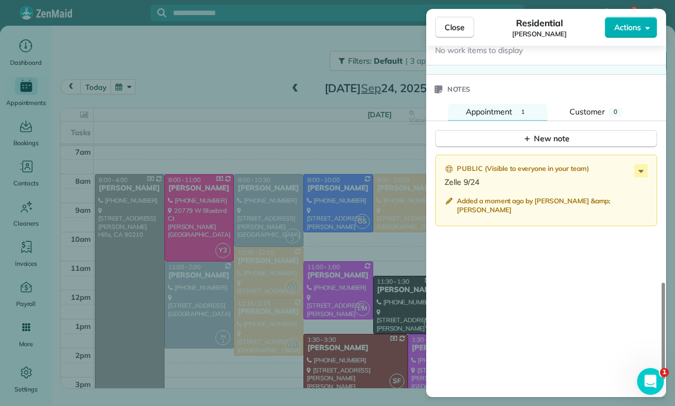
click at [378, 312] on div "Close Residential Mike Consiglio Actions Status Confirmed Mike Consiglio · Open…" at bounding box center [337, 203] width 675 height 406
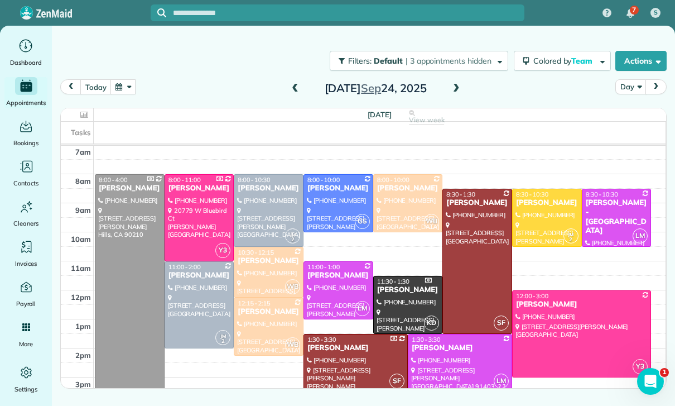
click at [428, 358] on div at bounding box center [459, 362] width 103 height 57
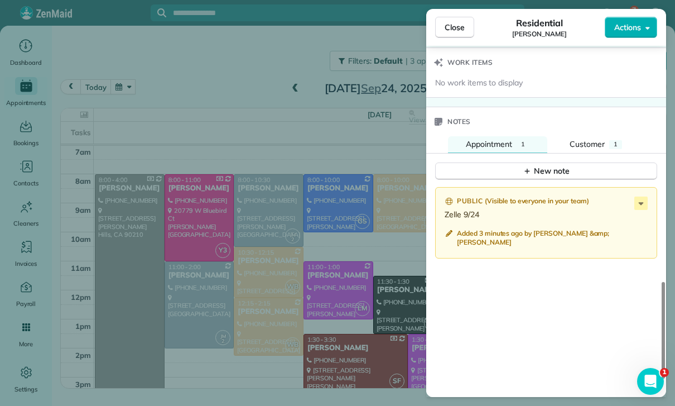
scroll to position [939, 0]
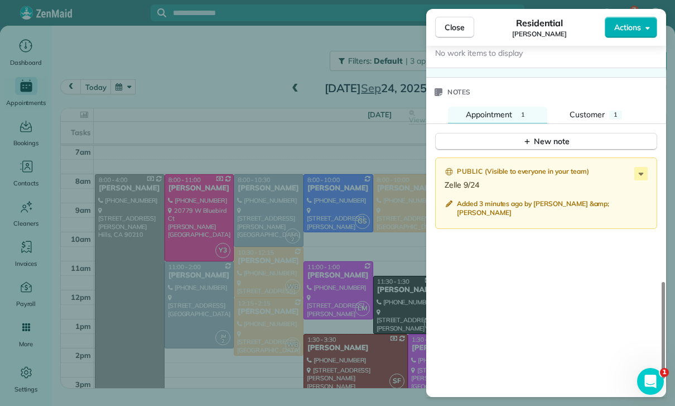
click at [389, 306] on div "Close Residential Nancy Benavente Actions Status Confirmed Nancy Benavente · Op…" at bounding box center [337, 203] width 675 height 406
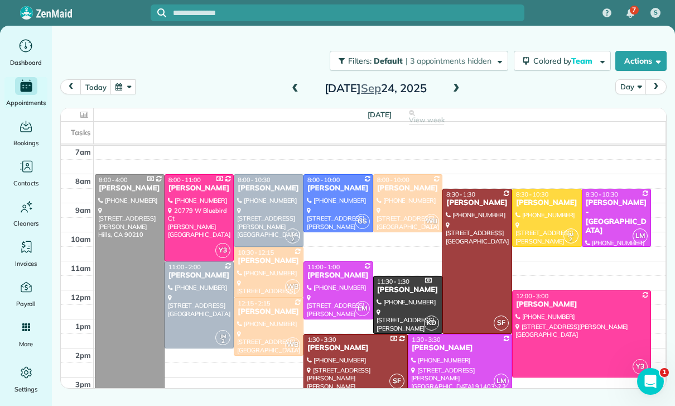
click at [129, 85] on button "button" at bounding box center [123, 86] width 26 height 15
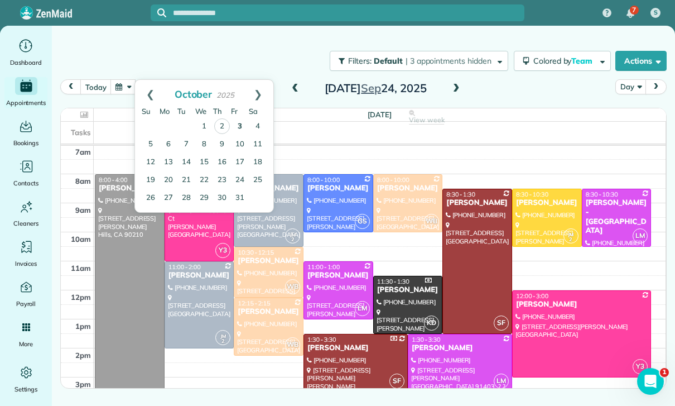
click at [240, 126] on link "3" at bounding box center [240, 127] width 18 height 18
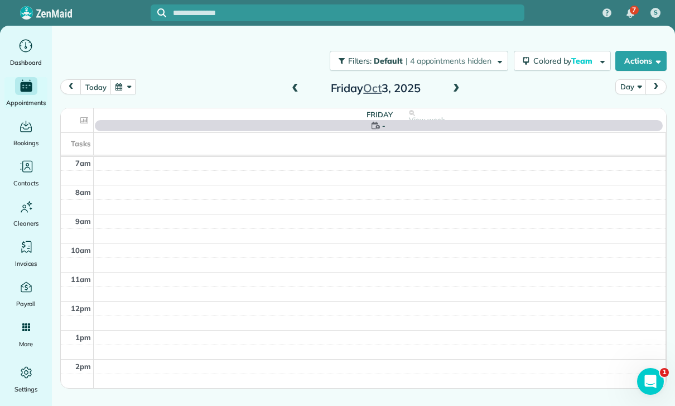
scroll to position [88, 0]
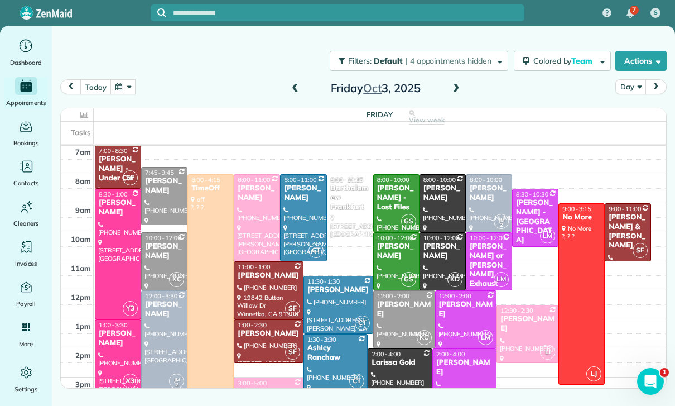
click at [160, 323] on div at bounding box center [164, 341] width 45 height 100
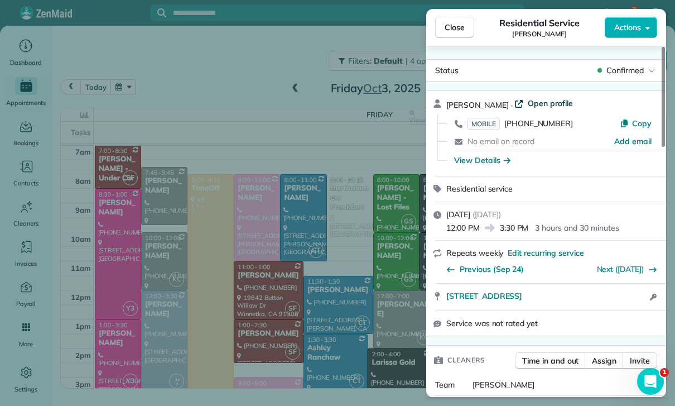
click at [546, 98] on span "Open profile" at bounding box center [550, 103] width 45 height 11
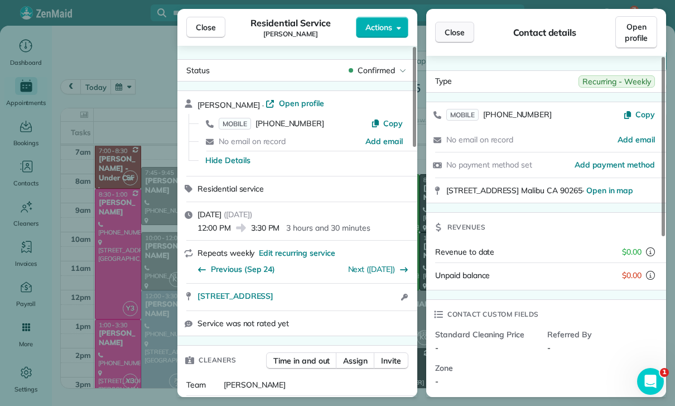
click at [452, 26] on button "Close" at bounding box center [454, 32] width 39 height 21
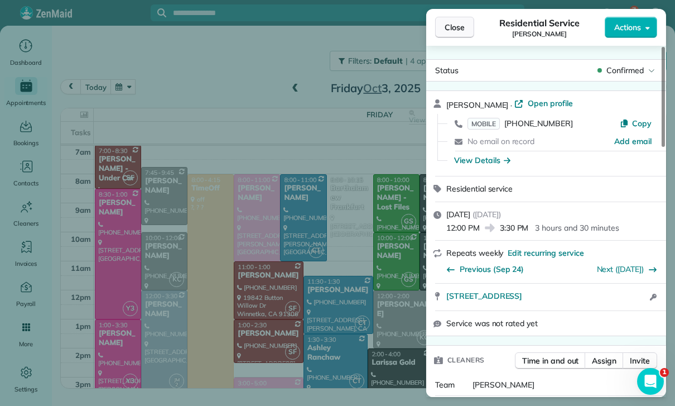
click at [448, 26] on span "Close" at bounding box center [455, 27] width 20 height 11
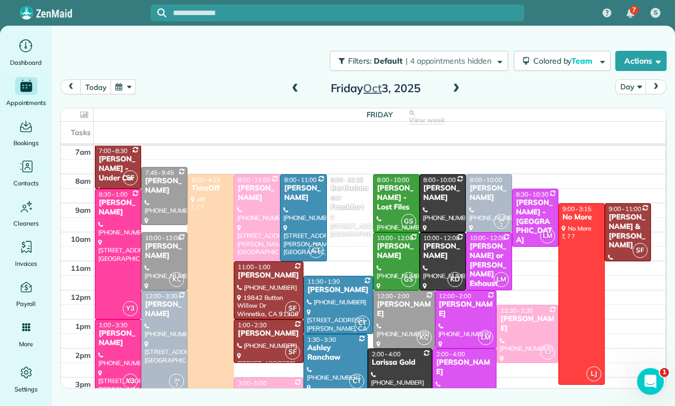
click at [130, 87] on button "button" at bounding box center [123, 86] width 26 height 15
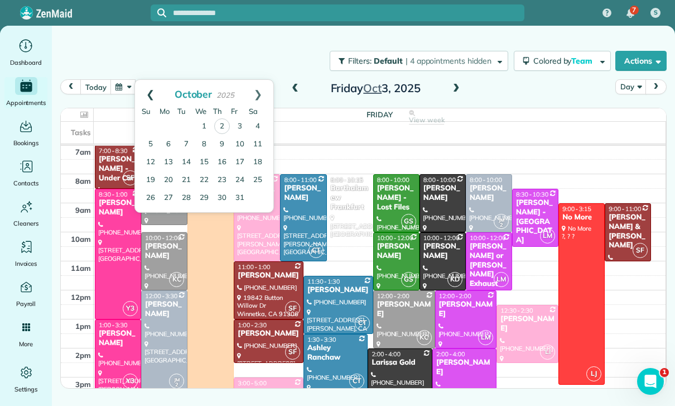
click at [148, 93] on link "Prev" at bounding box center [150, 94] width 31 height 28
click at [187, 172] on link "23" at bounding box center [186, 180] width 18 height 18
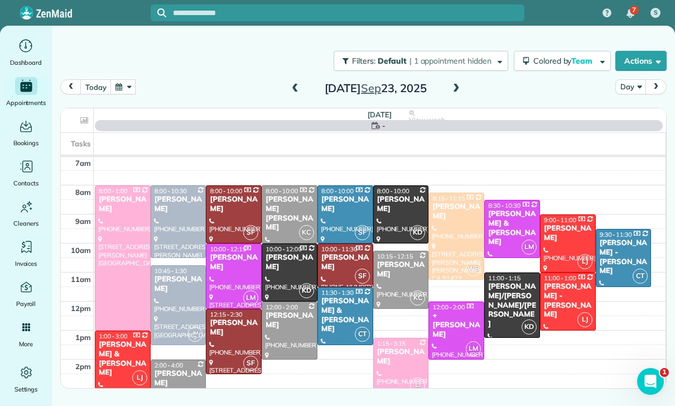
scroll to position [88, 0]
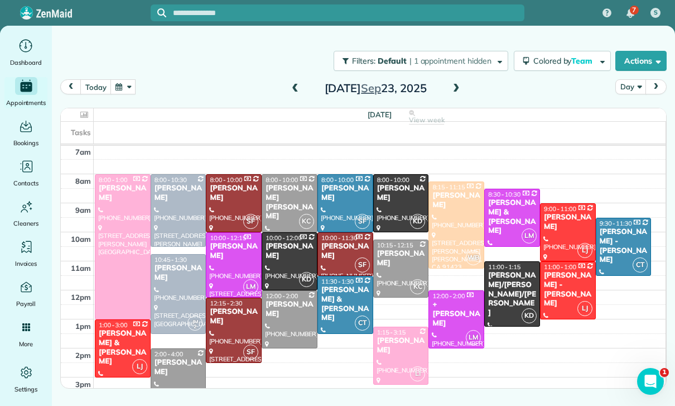
click at [402, 271] on div at bounding box center [401, 268] width 55 height 57
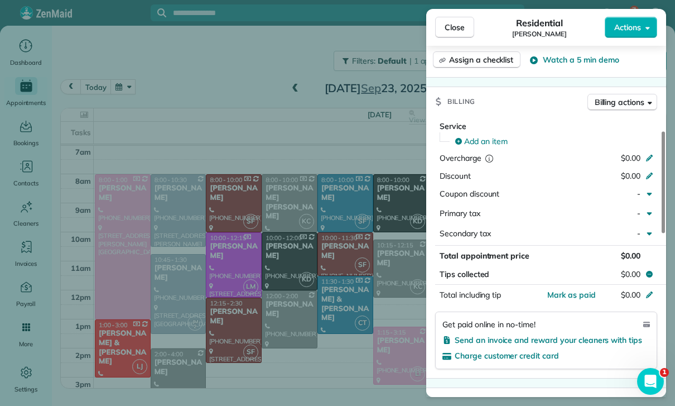
scroll to position [515, 0]
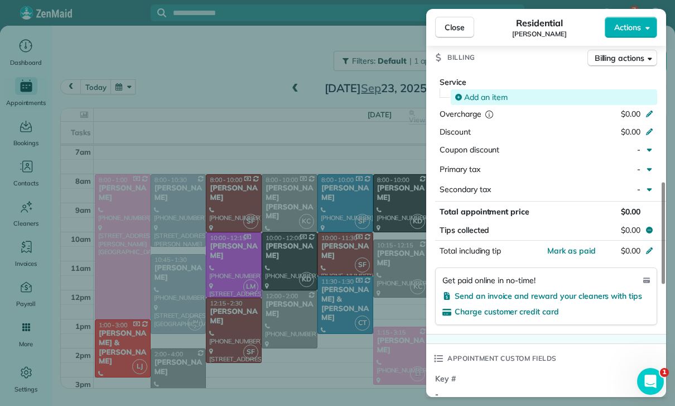
click at [487, 95] on span "Add an item" at bounding box center [486, 96] width 44 height 11
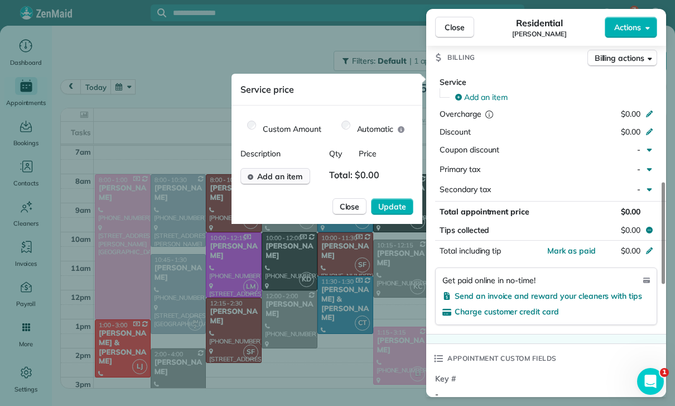
click at [281, 175] on span "Add an item" at bounding box center [279, 176] width 45 height 11
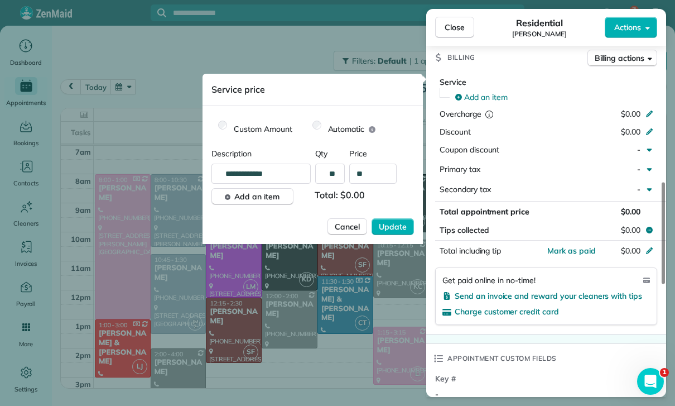
click at [373, 177] on input "**" at bounding box center [372, 173] width 47 height 20
type input "****"
click at [393, 221] on span "Update" at bounding box center [393, 226] width 28 height 11
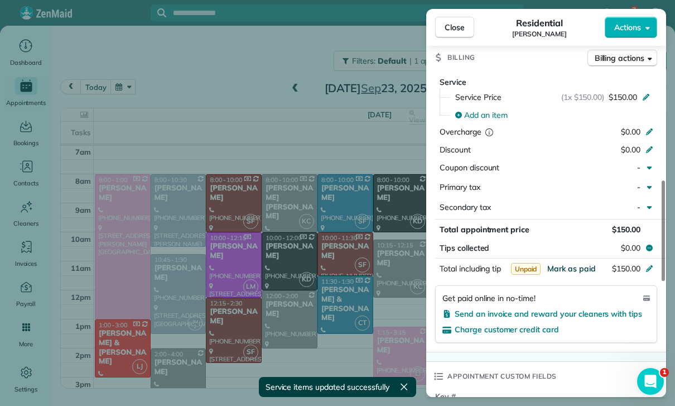
click at [572, 263] on span "Mark as paid" at bounding box center [571, 268] width 49 height 10
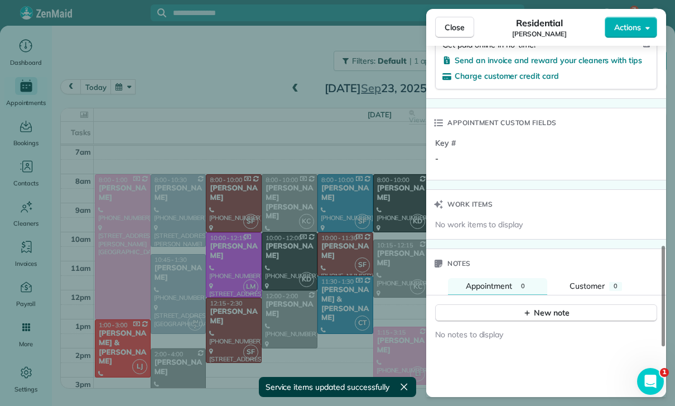
scroll to position [773, 0]
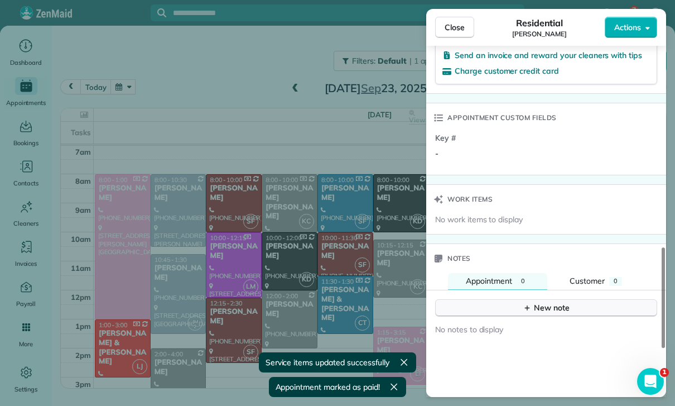
click at [550, 302] on div "New note" at bounding box center [546, 308] width 47 height 12
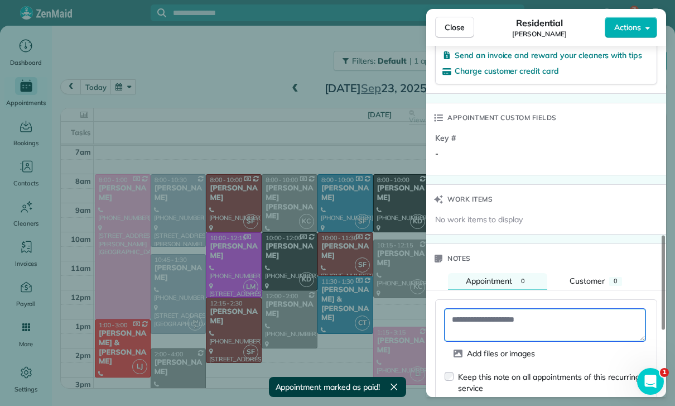
click at [488, 318] on textarea at bounding box center [545, 324] width 201 height 32
paste textarea "**********"
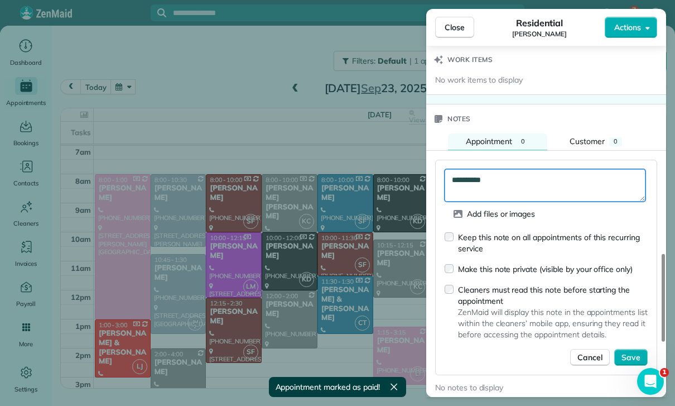
scroll to position [915, 0]
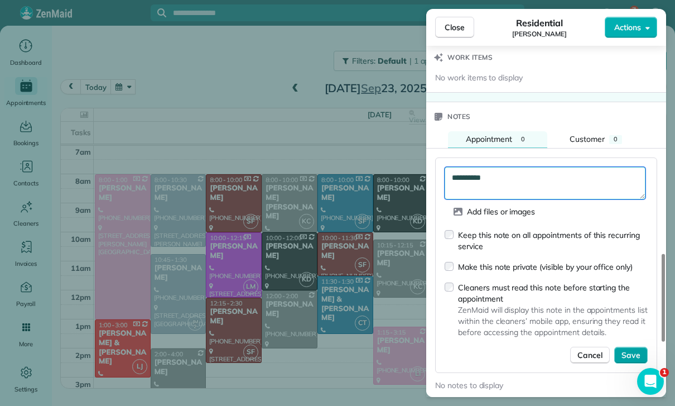
type textarea "**********"
click at [629, 349] on span "Save" at bounding box center [630, 354] width 19 height 11
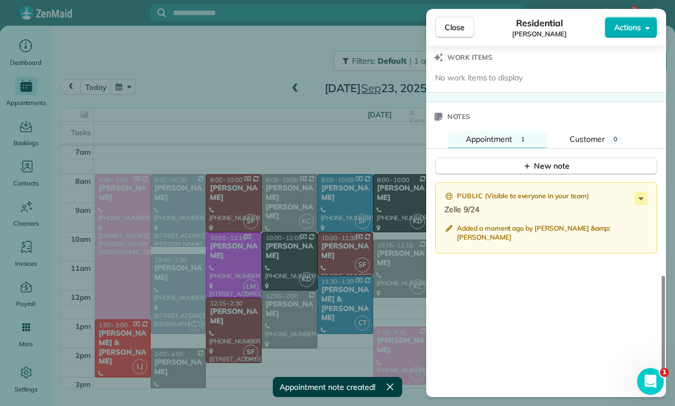
click at [236, 295] on div "Close Residential Jean Cooper Actions Status Confirmed Jean Cooper · Open profi…" at bounding box center [337, 203] width 675 height 406
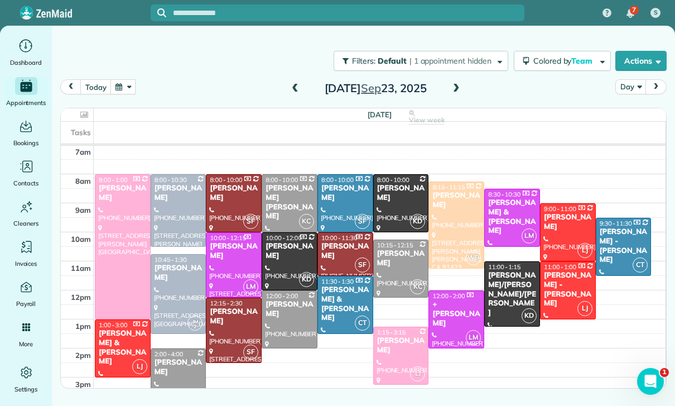
click at [123, 86] on button "button" at bounding box center [123, 86] width 26 height 15
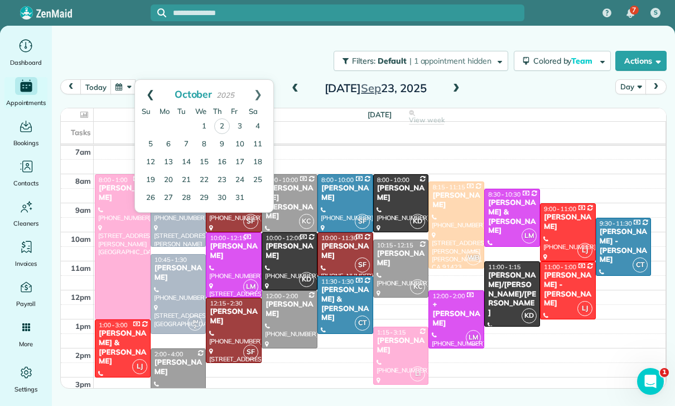
click at [142, 97] on link "Prev" at bounding box center [150, 94] width 31 height 28
click at [204, 160] on link "17" at bounding box center [204, 162] width 18 height 18
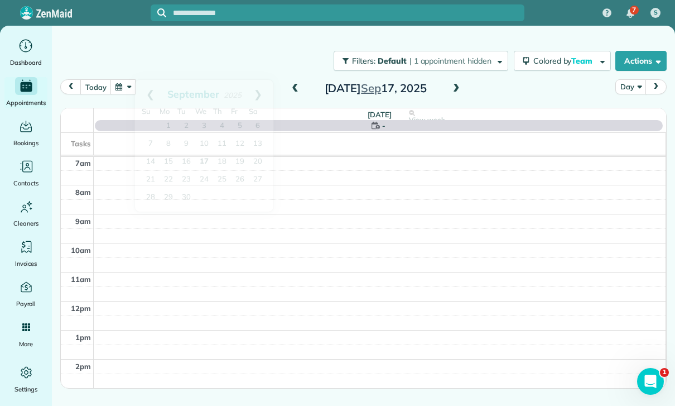
scroll to position [88, 0]
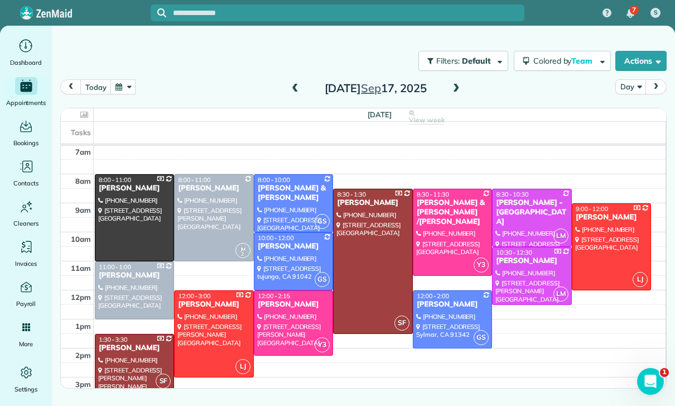
click at [202, 210] on div at bounding box center [214, 218] width 79 height 86
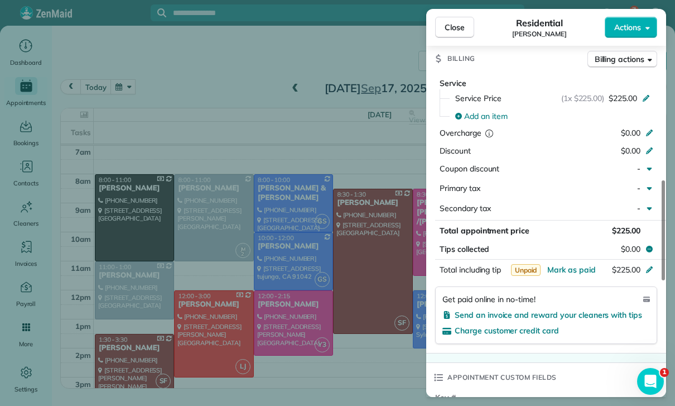
scroll to position [517, 0]
click at [571, 264] on span "Mark as paid" at bounding box center [571, 269] width 49 height 10
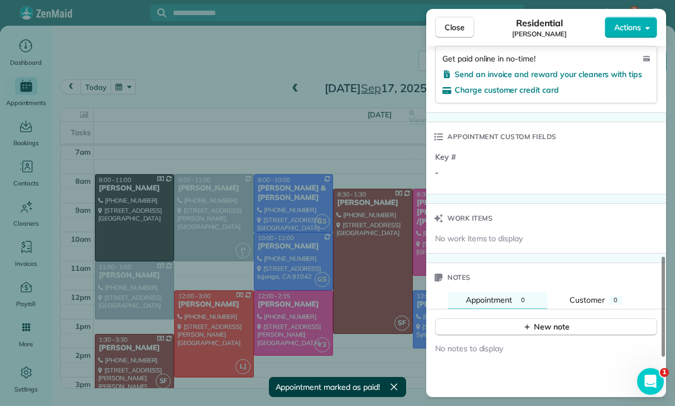
scroll to position [826, 0]
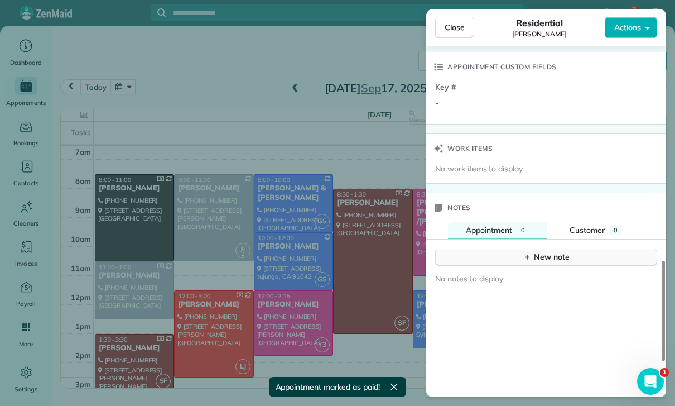
click at [534, 252] on div "New note" at bounding box center [546, 257] width 47 height 12
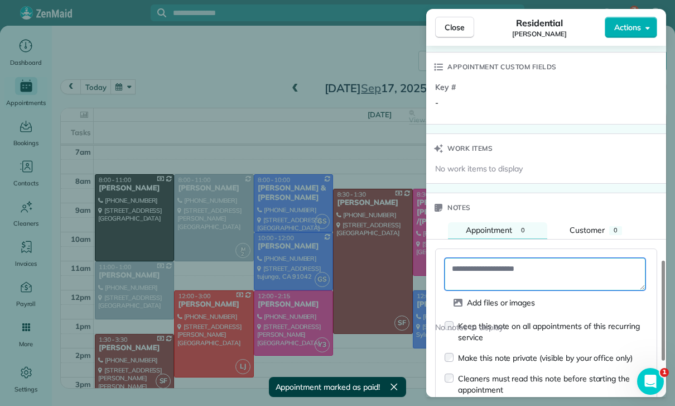
click at [486, 269] on textarea at bounding box center [545, 274] width 201 height 32
paste textarea "**********"
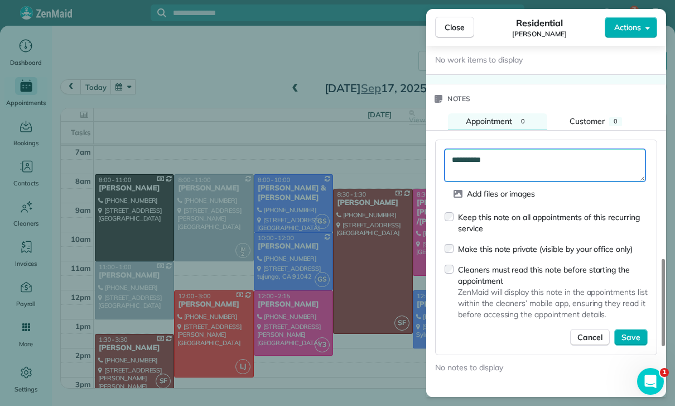
scroll to position [939, 0]
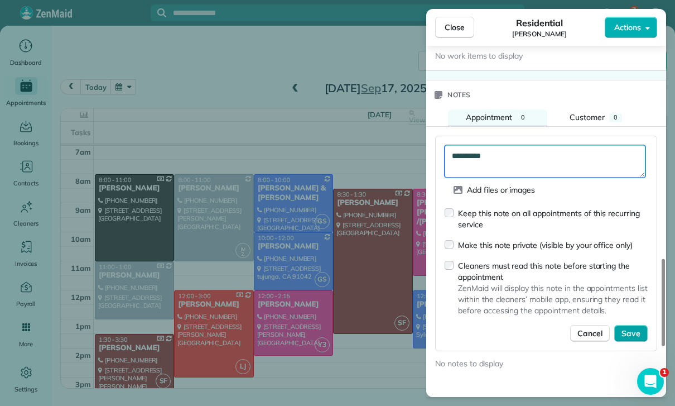
type textarea "**********"
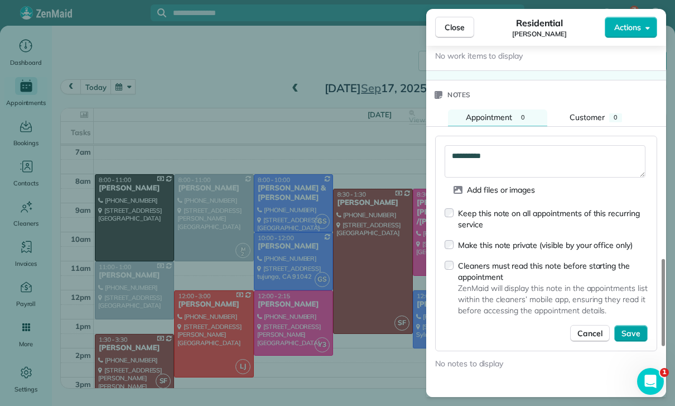
click at [631, 331] on span "Save" at bounding box center [630, 332] width 19 height 11
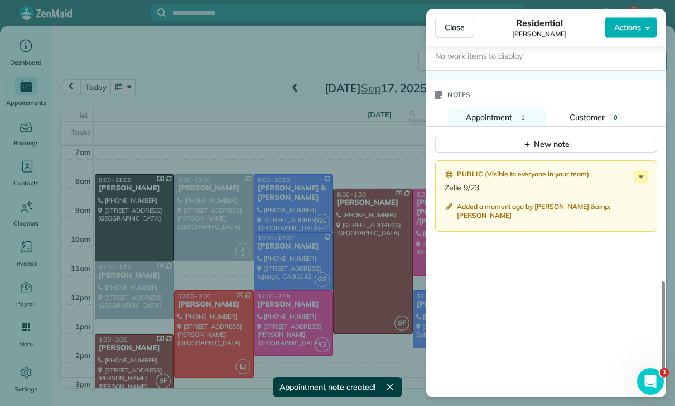
click at [322, 286] on div "Close Residential Klaudia Moran Actions Status Confirmed Klaudia Moran · Open p…" at bounding box center [337, 203] width 675 height 406
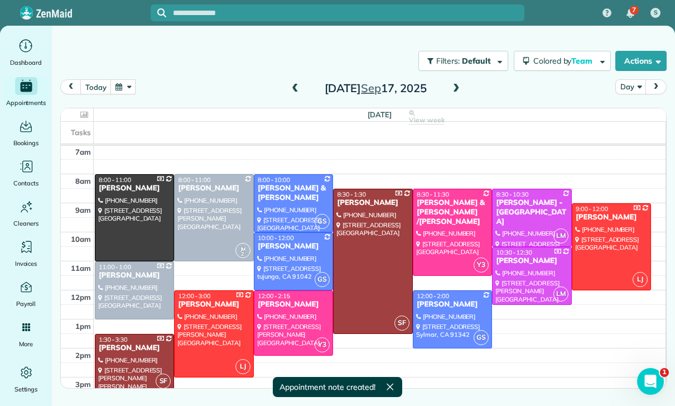
click at [118, 84] on button "button" at bounding box center [123, 86] width 26 height 15
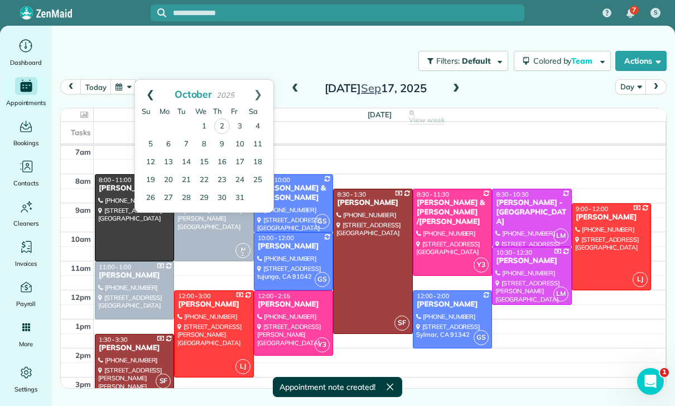
click at [141, 87] on link "Prev" at bounding box center [150, 94] width 31 height 28
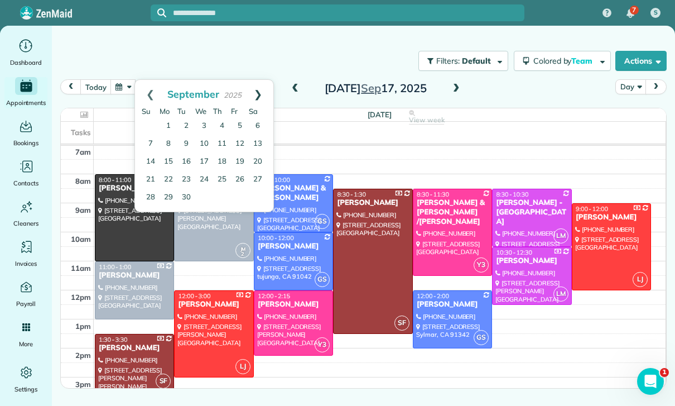
click at [265, 89] on link "Next" at bounding box center [258, 94] width 31 height 28
click at [151, 89] on link "Prev" at bounding box center [150, 94] width 31 height 28
click at [185, 178] on link "23" at bounding box center [186, 180] width 18 height 18
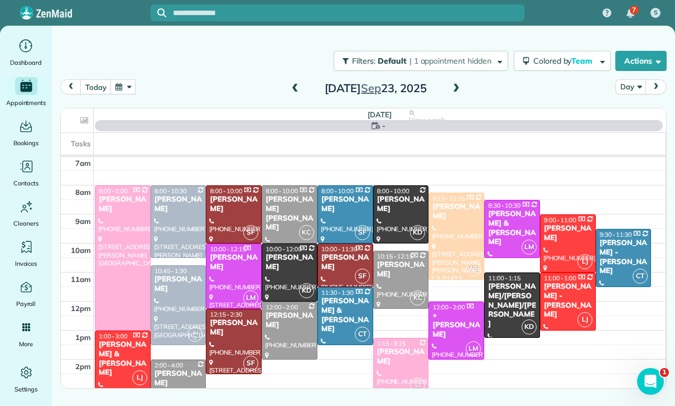
scroll to position [88, 0]
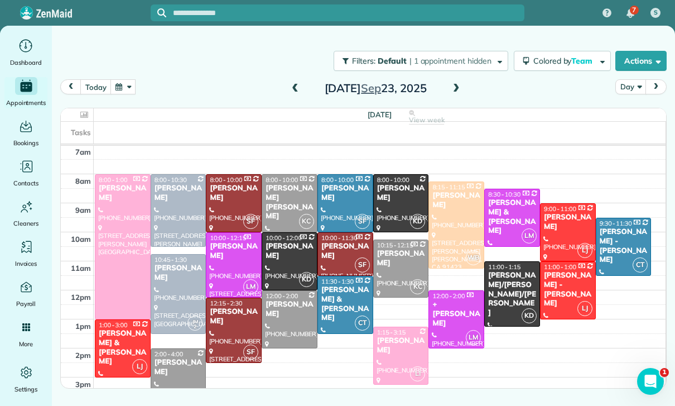
click at [451, 317] on div "+ Amel Reguieg" at bounding box center [456, 314] width 49 height 28
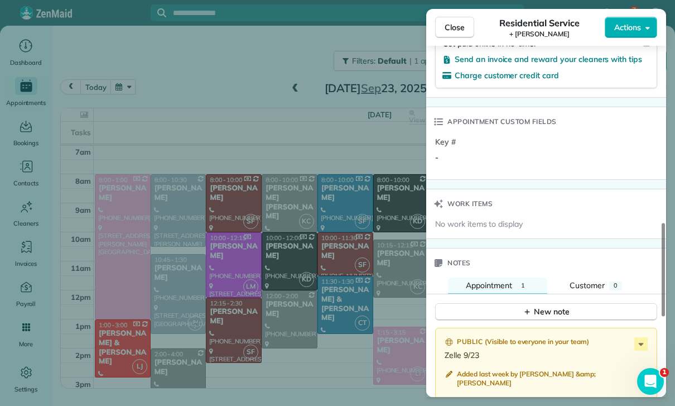
scroll to position [775, 0]
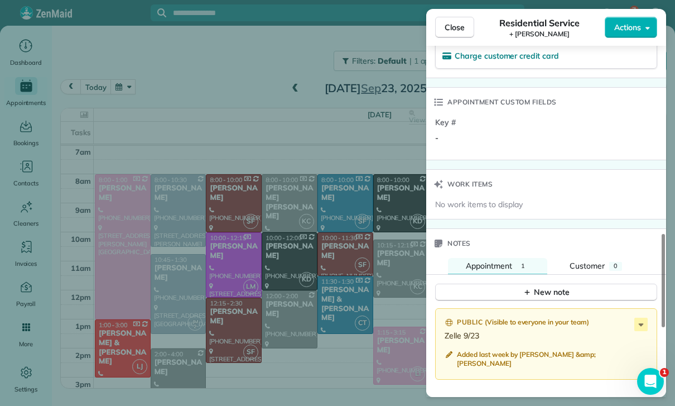
click at [382, 337] on div "Close Residential Service + Amel Reguieg Actions Status Confirmed + Amel Reguie…" at bounding box center [337, 203] width 675 height 406
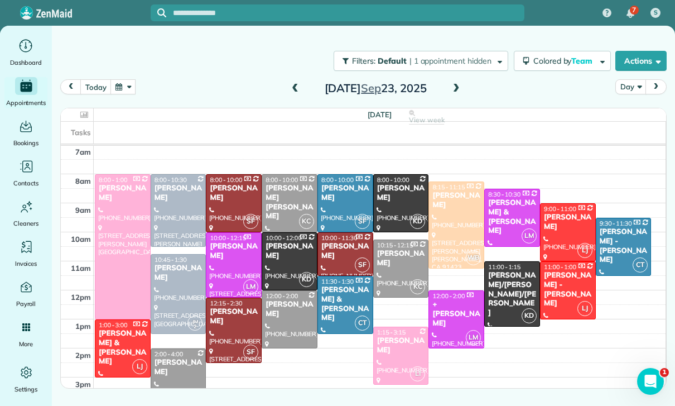
click at [126, 86] on button "button" at bounding box center [123, 86] width 26 height 15
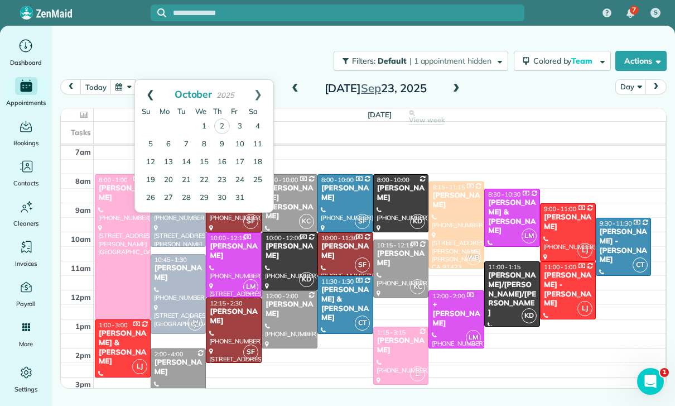
click at [151, 88] on link "Prev" at bounding box center [150, 94] width 31 height 28
click at [224, 156] on link "18" at bounding box center [222, 162] width 18 height 18
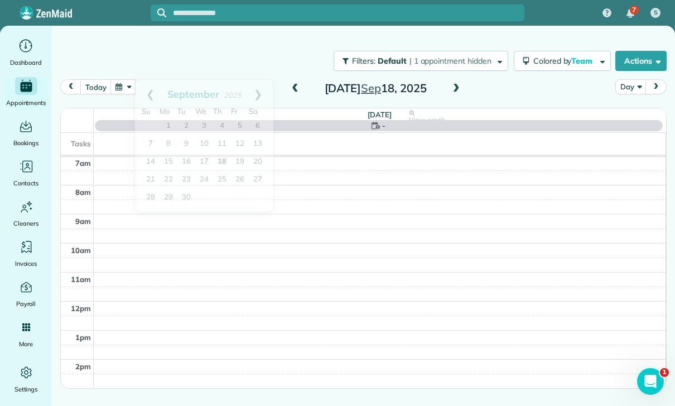
scroll to position [88, 0]
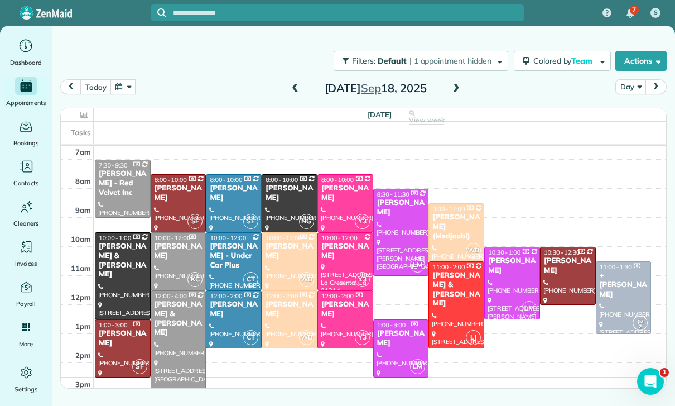
click at [282, 180] on span "8:00 - 10:00" at bounding box center [282, 180] width 32 height 8
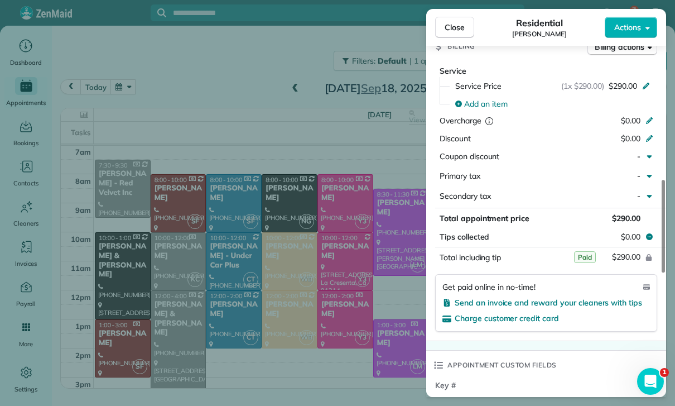
scroll to position [557, 0]
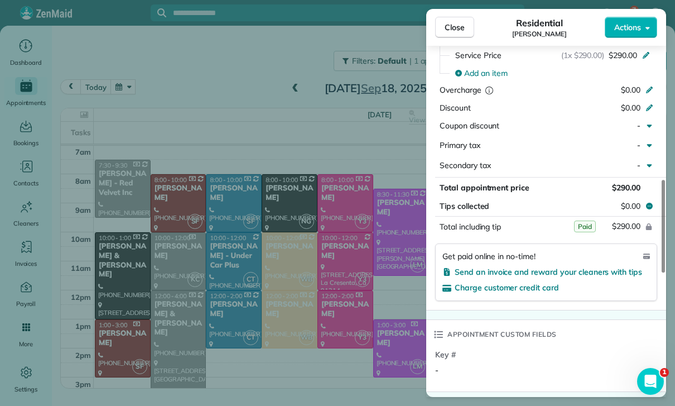
click at [366, 324] on div "Close Residential Doug Schreck Actions Status Yet to Confirm Doug Schreck · Ope…" at bounding box center [337, 203] width 675 height 406
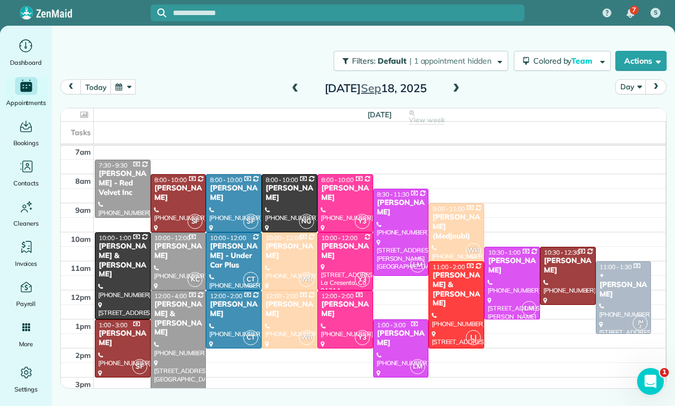
click at [289, 88] on span at bounding box center [295, 89] width 12 height 10
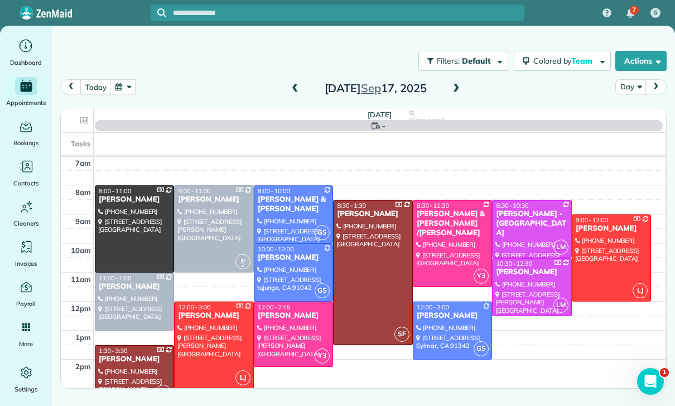
scroll to position [88, 0]
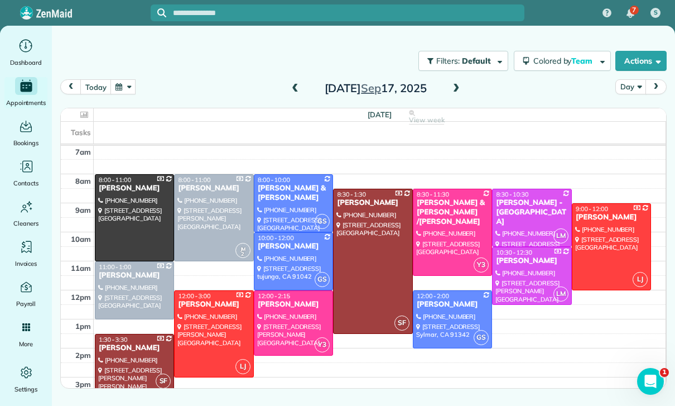
click at [455, 88] on span at bounding box center [456, 89] width 12 height 10
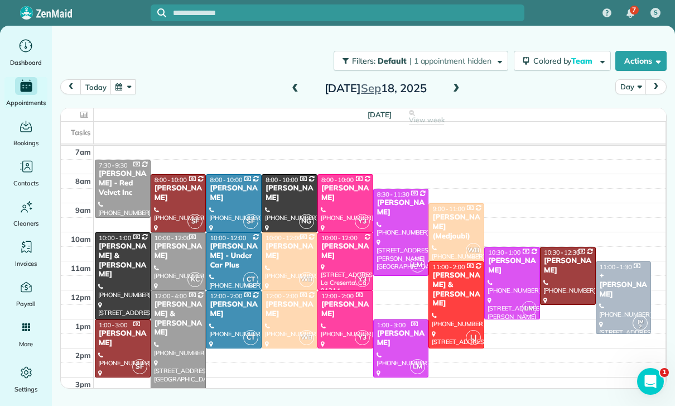
click at [342, 316] on div at bounding box center [345, 319] width 55 height 57
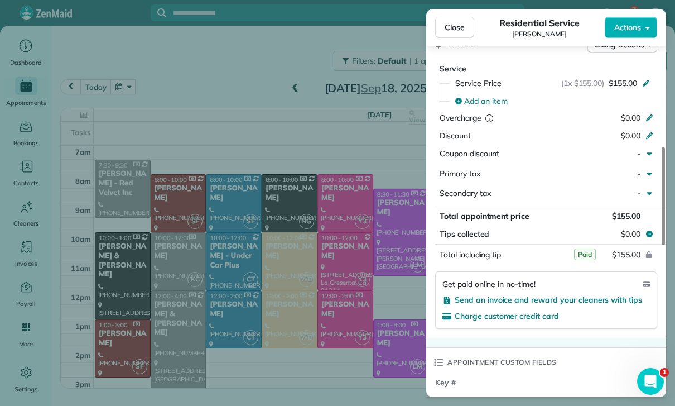
scroll to position [515, 0]
click at [355, 340] on div "Close Residential Service Nick Koenig Actions Status Confirmed Nick Koenig · Op…" at bounding box center [337, 203] width 675 height 406
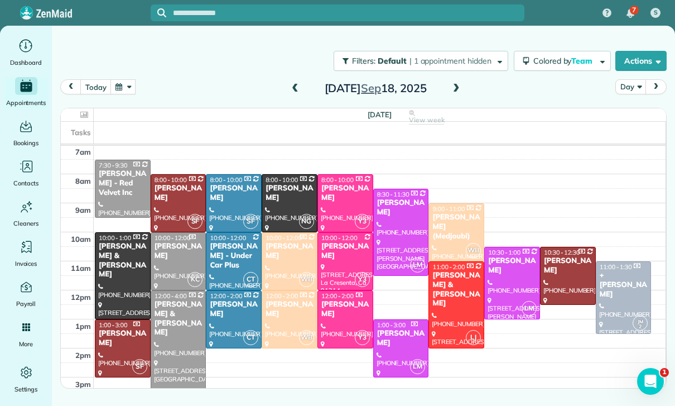
click at [129, 91] on button "button" at bounding box center [123, 86] width 26 height 15
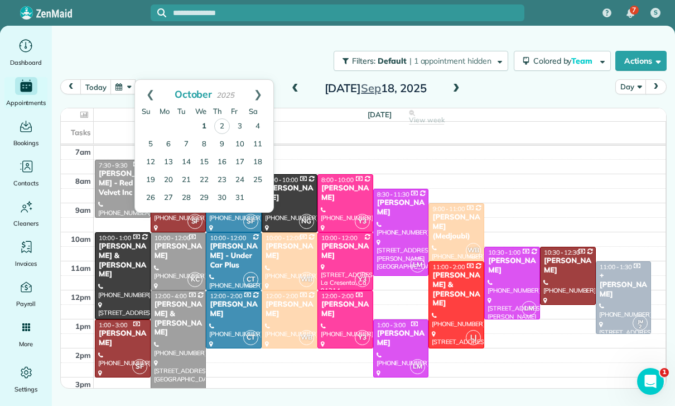
click at [206, 126] on link "1" at bounding box center [204, 127] width 18 height 18
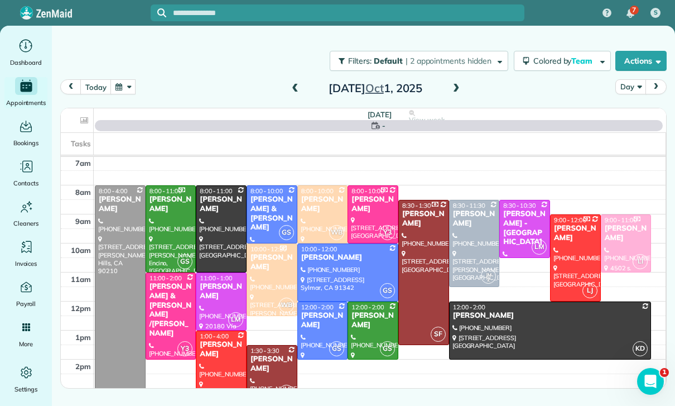
scroll to position [88, 0]
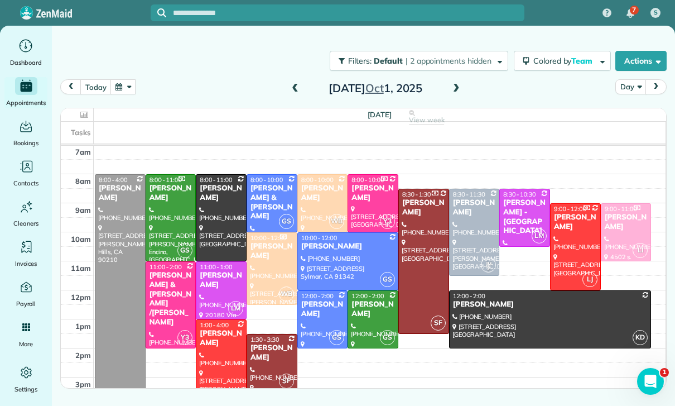
click at [465, 224] on div at bounding box center [475, 232] width 50 height 86
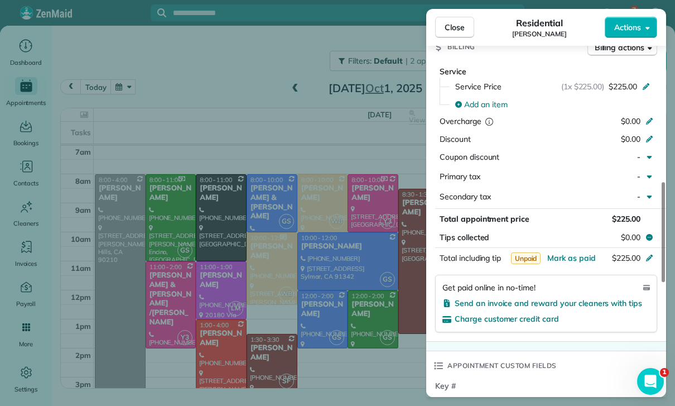
scroll to position [569, 0]
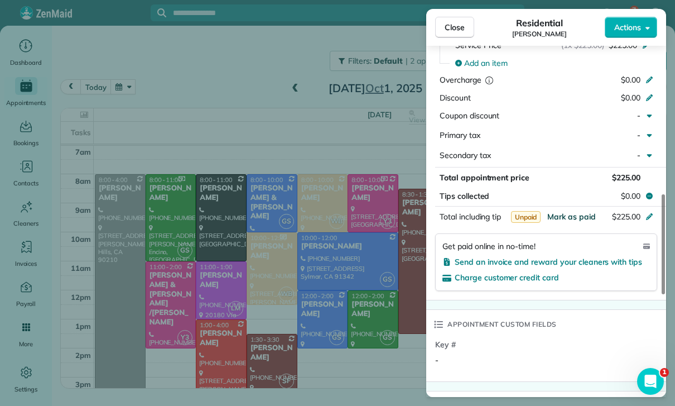
click at [573, 215] on span "Mark as paid" at bounding box center [571, 216] width 49 height 10
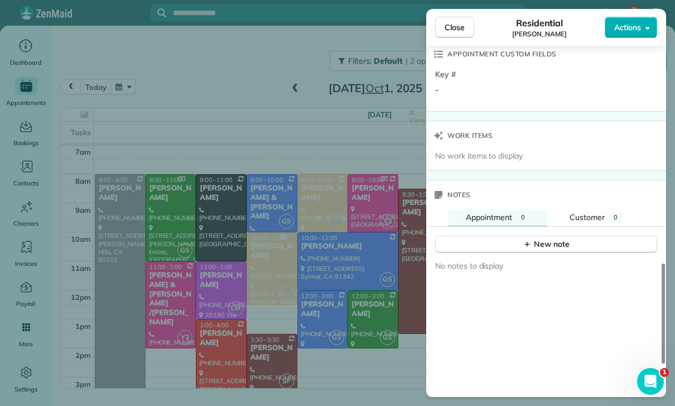
scroll to position [846, 0]
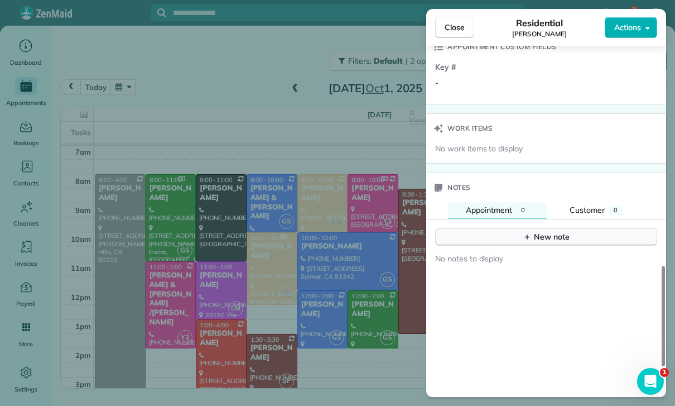
click at [560, 231] on div "New note" at bounding box center [546, 237] width 47 height 12
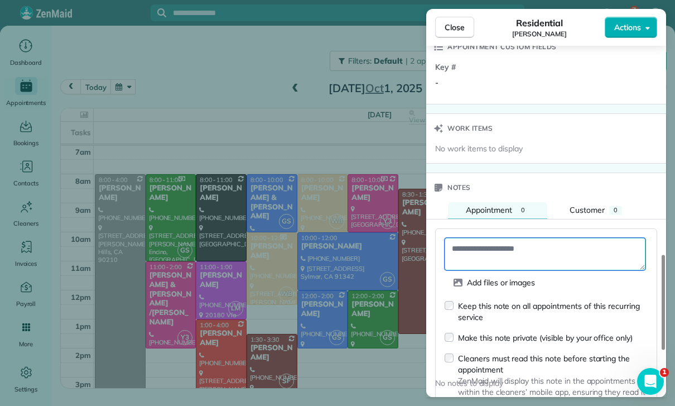
click at [499, 238] on textarea at bounding box center [545, 254] width 201 height 32
paste textarea "**********"
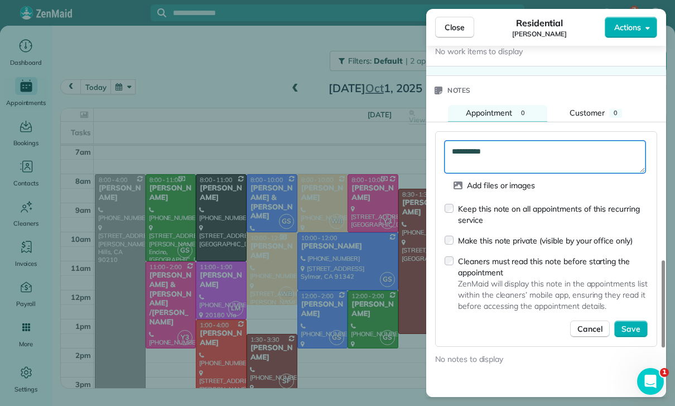
scroll to position [945, 0]
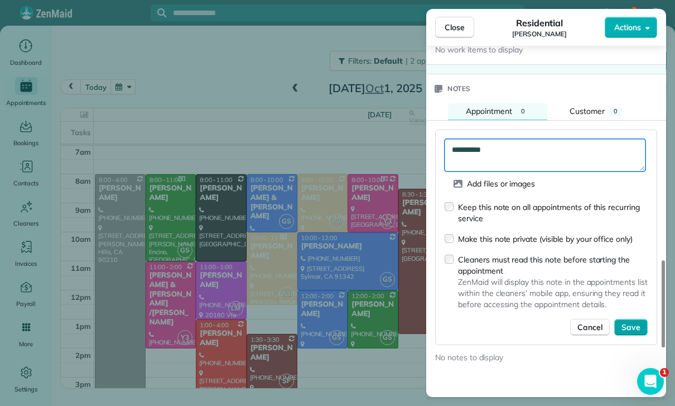
type textarea "**********"
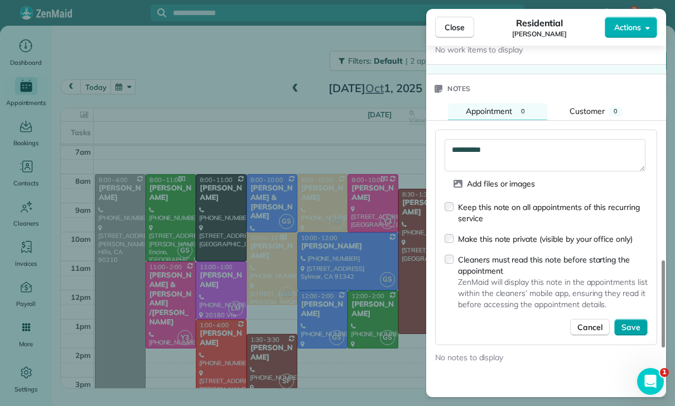
click at [633, 325] on span "Save" at bounding box center [630, 326] width 19 height 11
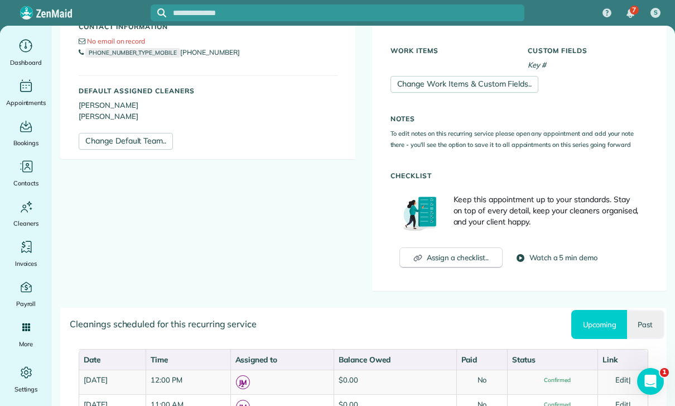
click at [639, 322] on link "Past" at bounding box center [645, 324] width 37 height 29
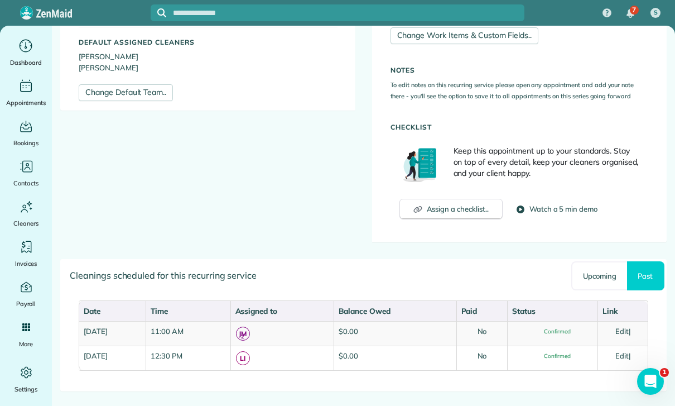
scroll to position [351, 0]
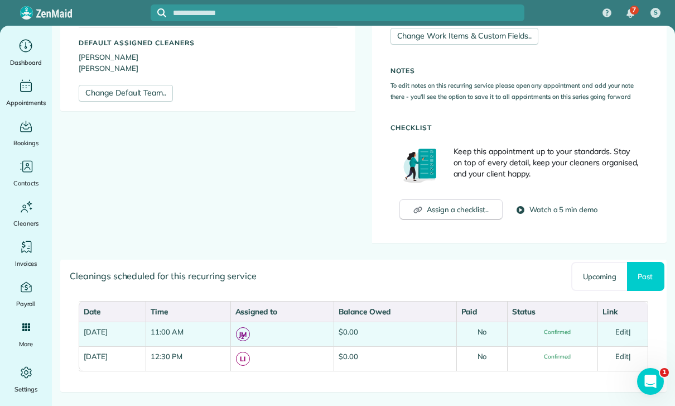
click at [628, 332] on link "Edit" at bounding box center [621, 331] width 13 height 9
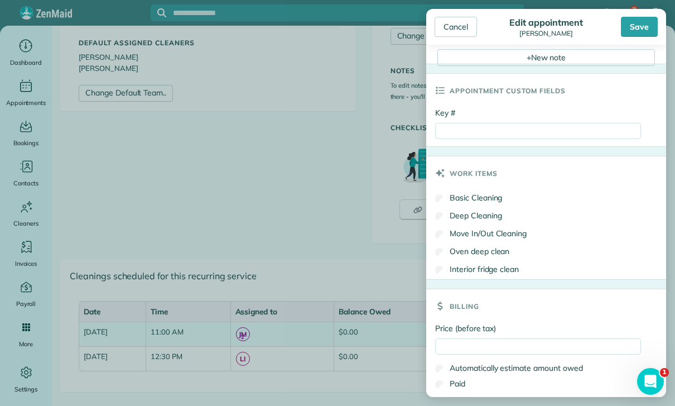
scroll to position [455, 0]
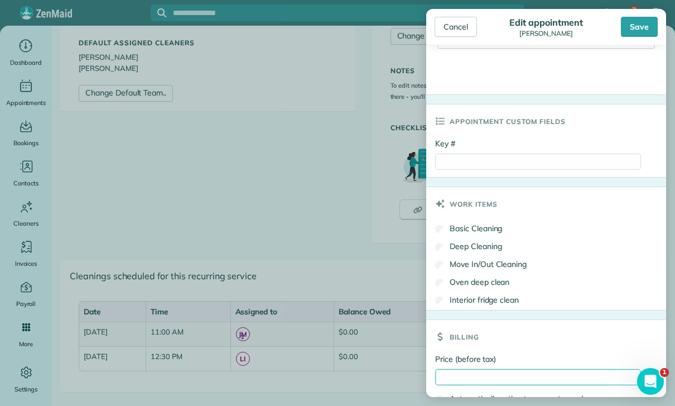
click at [470, 378] on input "Price (before tax)" at bounding box center [538, 377] width 206 height 16
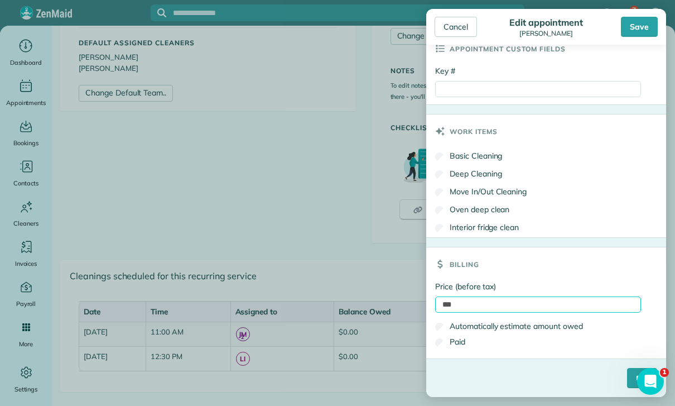
scroll to position [532, 0]
type input "***"
click at [455, 346] on label "Paid" at bounding box center [450, 341] width 30 height 11
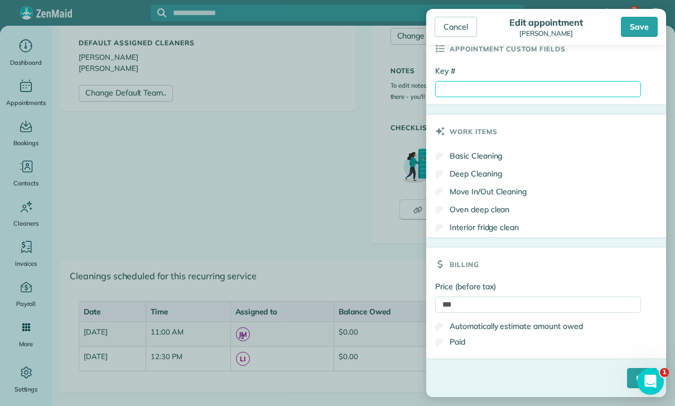
click at [488, 88] on input "Key #" at bounding box center [538, 89] width 206 height 16
paste input "**********"
type input "**********"
click at [627, 380] on input "****" at bounding box center [642, 378] width 30 height 20
